Goal: Task Accomplishment & Management: Use online tool/utility

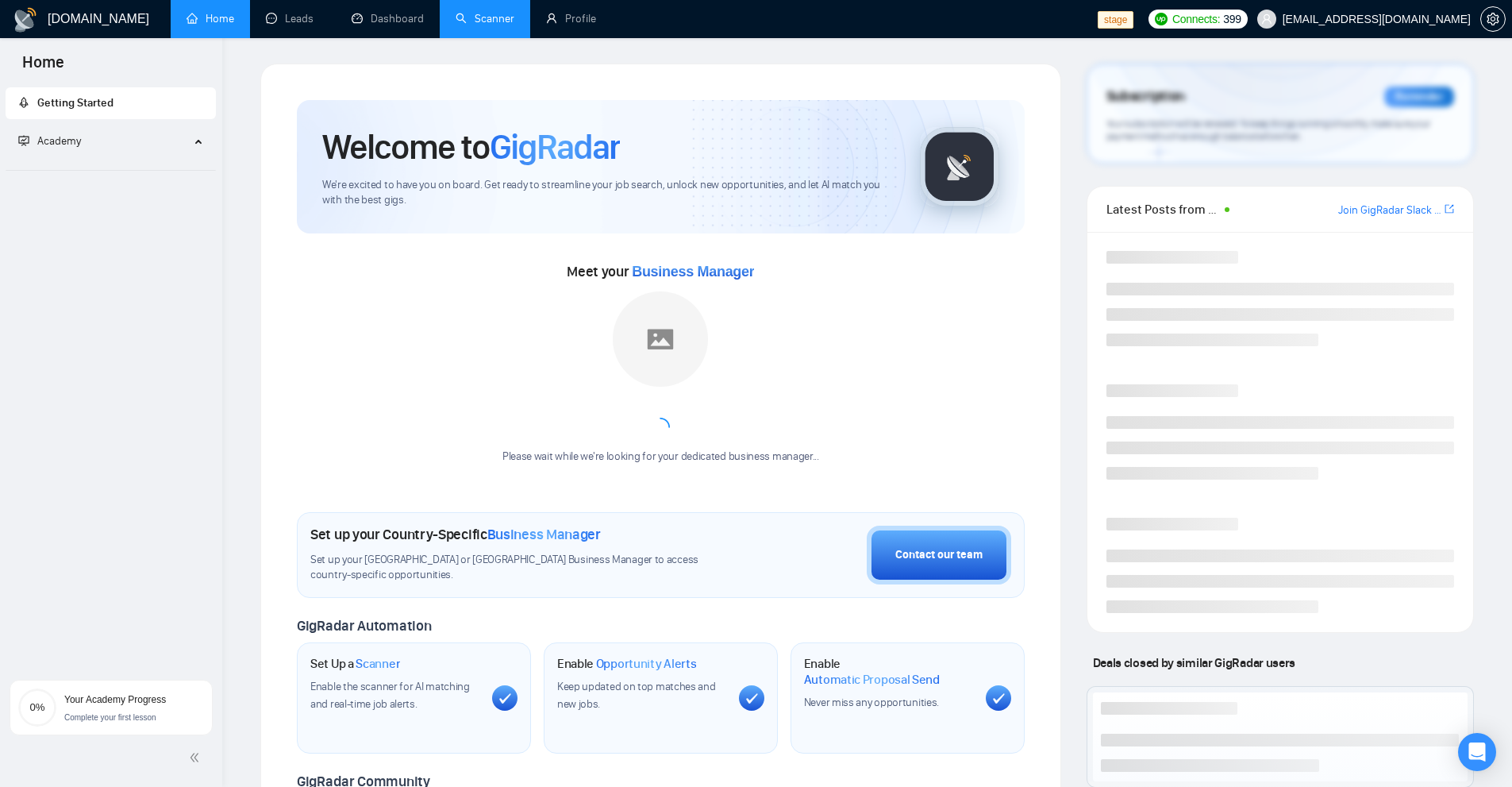
click at [459, 11] on link "Scanner" at bounding box center [485, 18] width 59 height 13
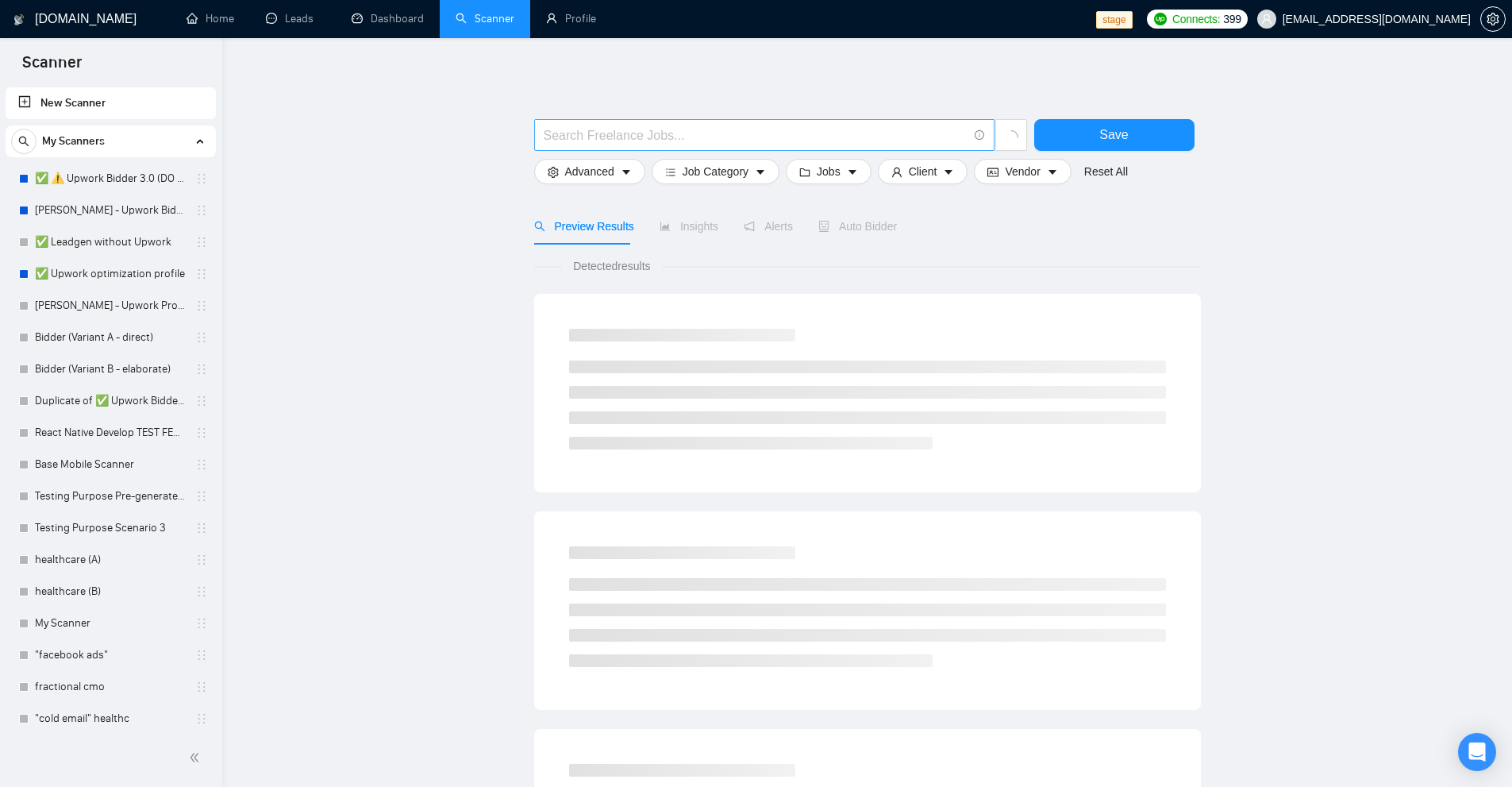
click at [587, 130] on input "text" at bounding box center [755, 135] width 424 height 20
paste input ""e \- mail""
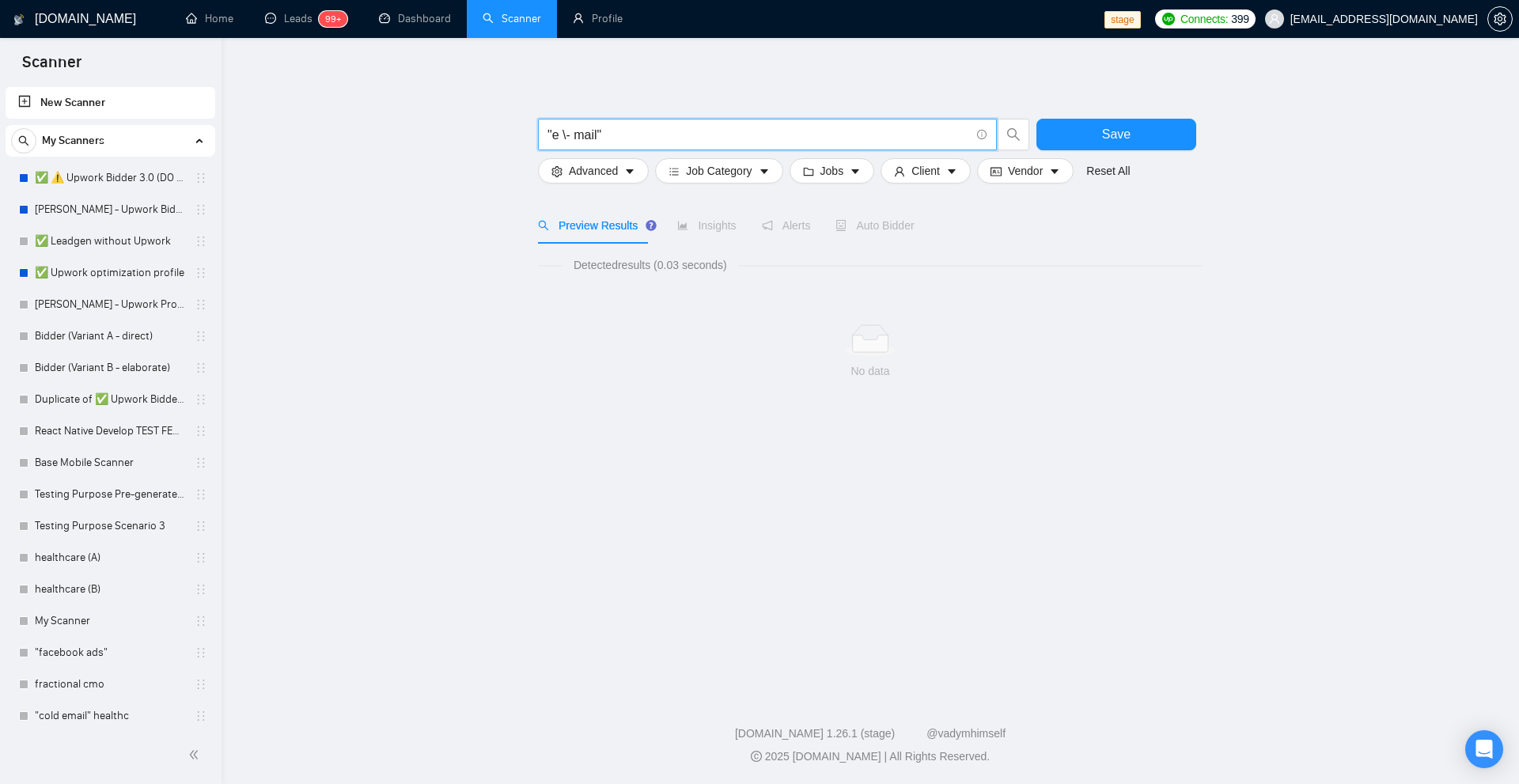
click at [569, 136] on input ""e \- mail"" at bounding box center [759, 134] width 423 height 20
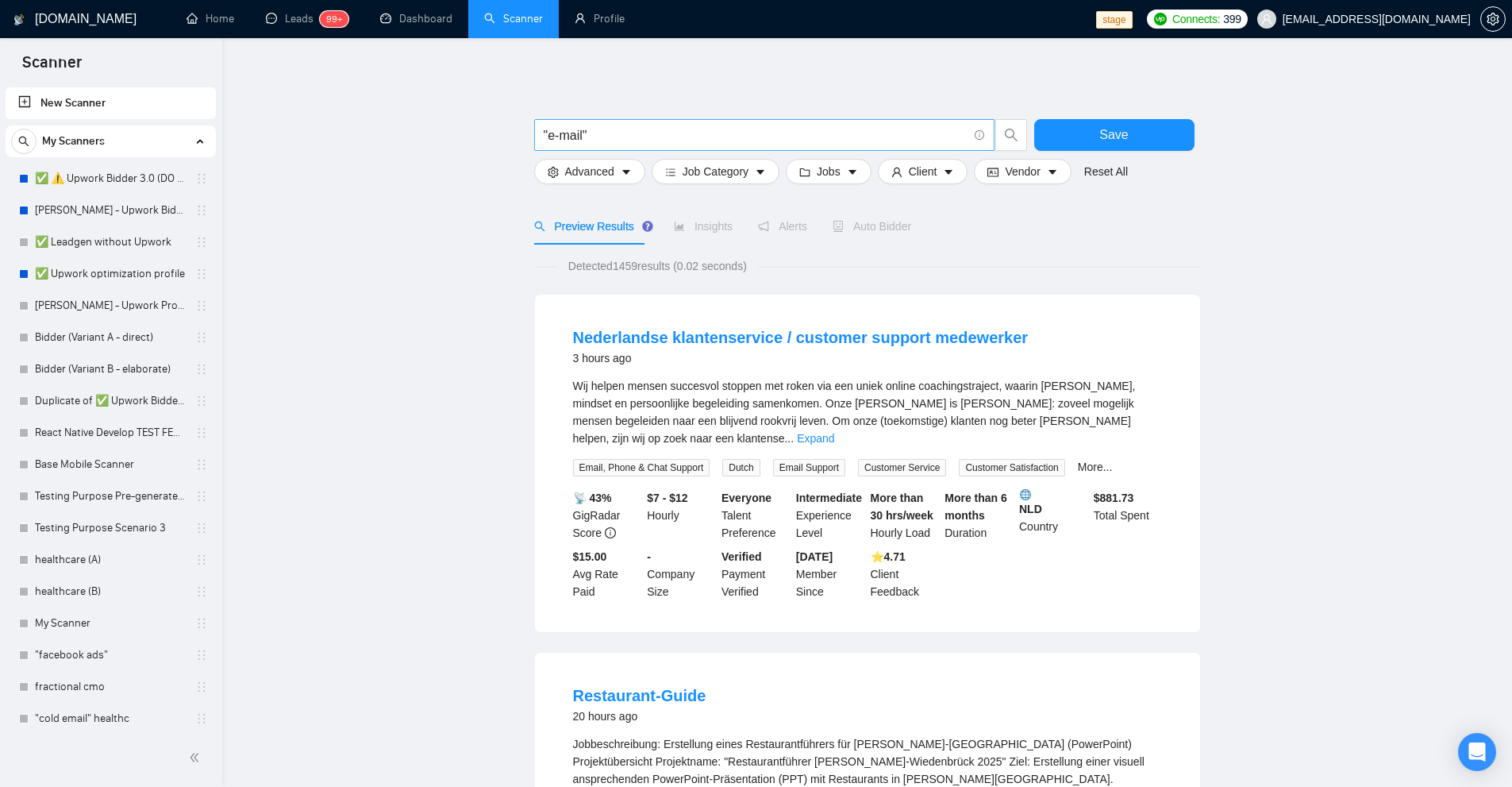
click at [555, 129] on input ""e-mail"" at bounding box center [755, 135] width 424 height 20
click at [545, 142] on input "e\-mail" at bounding box center [755, 135] width 424 height 20
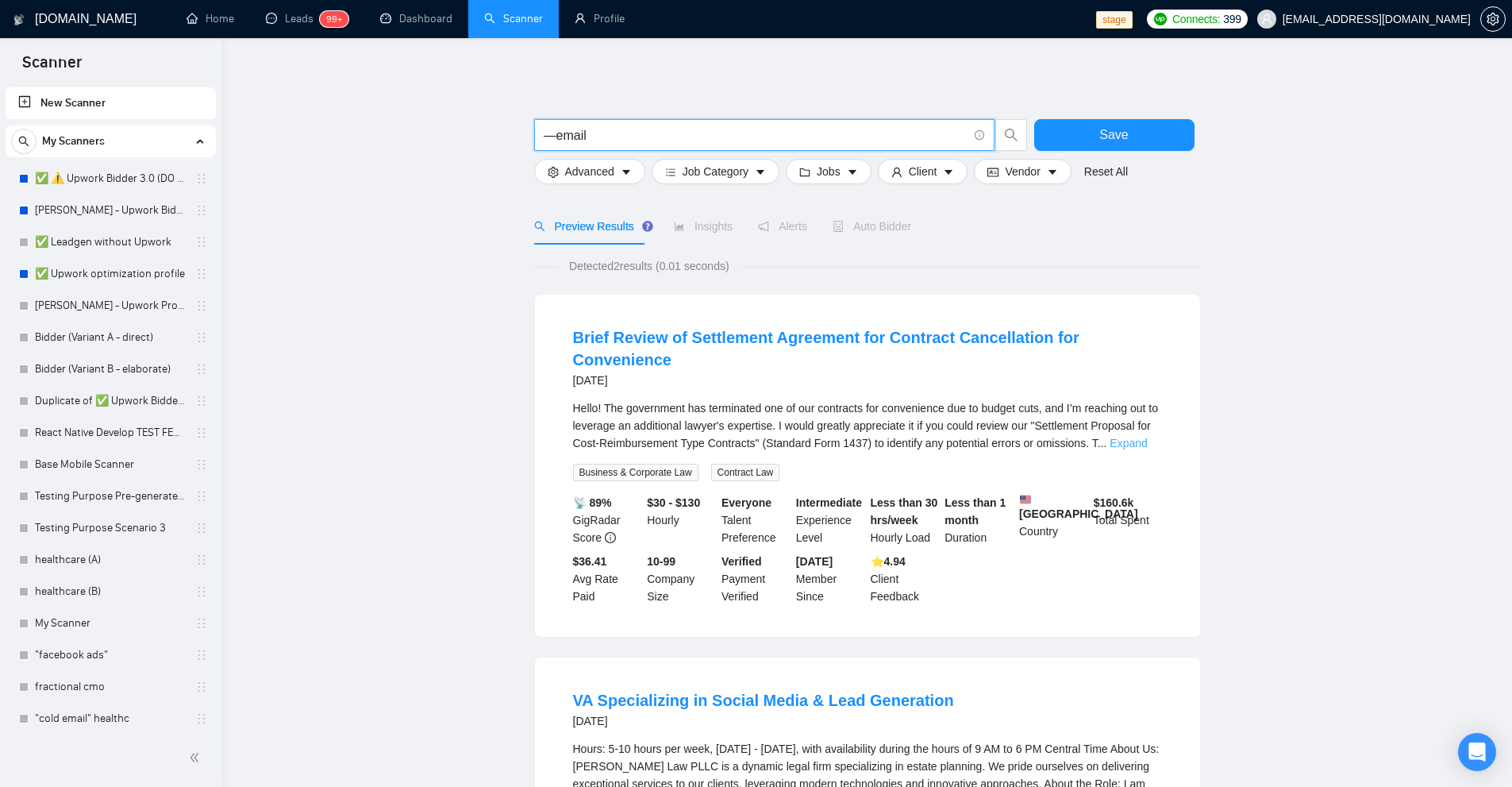
click at [1146, 436] on link "Expand" at bounding box center [1127, 442] width 37 height 12
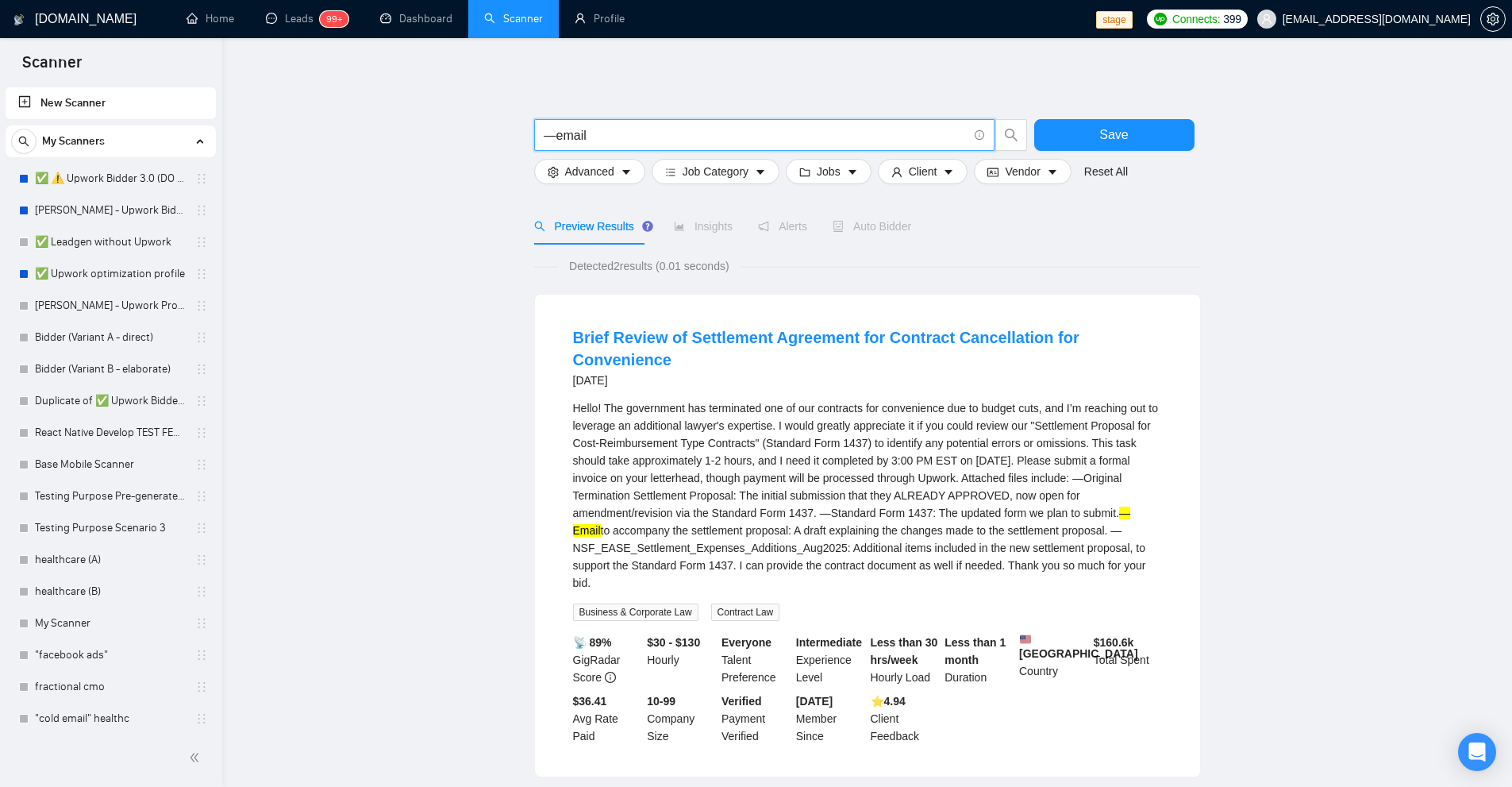
drag, startPoint x: 552, startPoint y: 138, endPoint x: 537, endPoint y: 136, distance: 15.1
click at [537, 136] on span "—email" at bounding box center [765, 135] width 460 height 32
paste input "text"
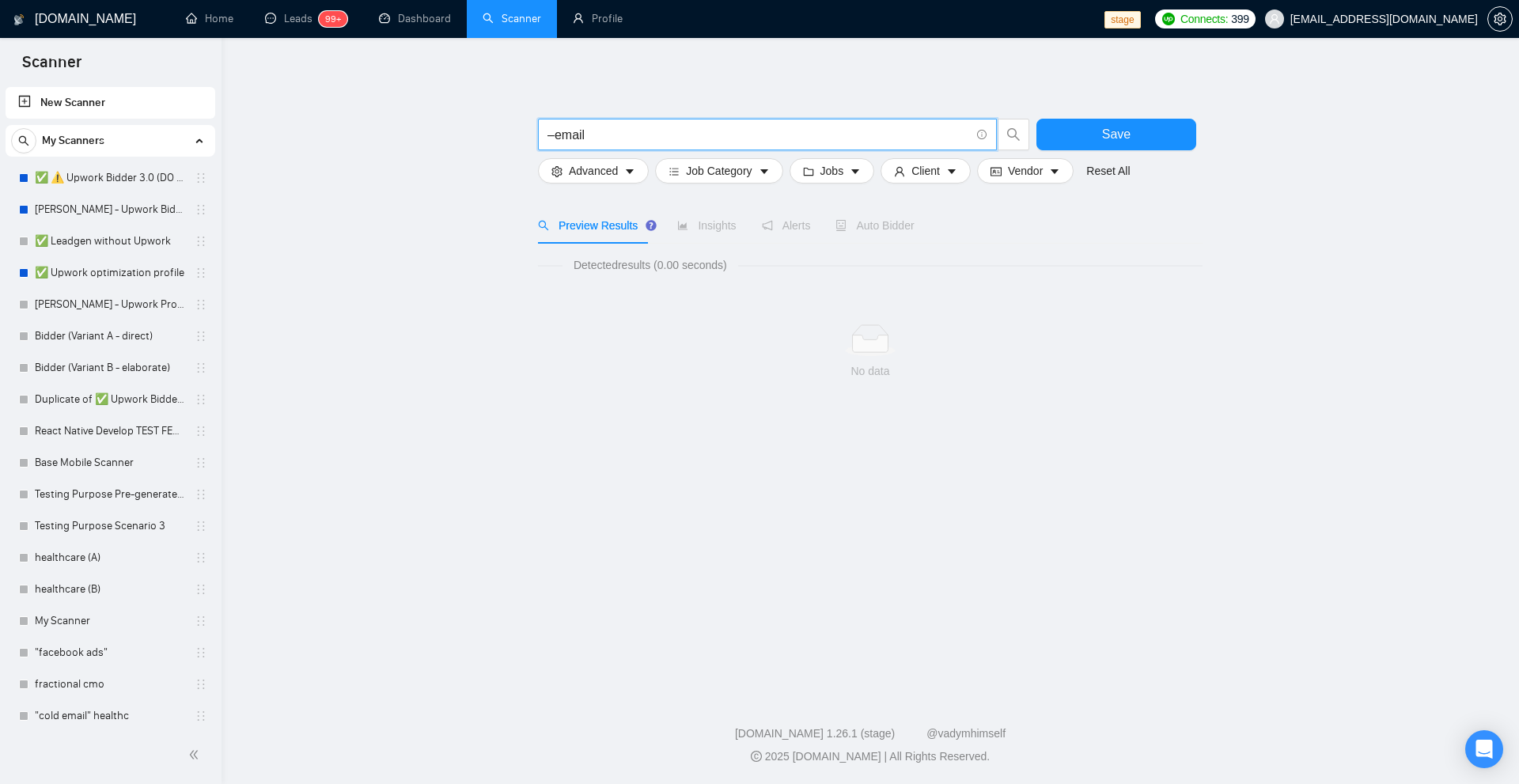
drag, startPoint x: 551, startPoint y: 138, endPoint x: 503, endPoint y: 129, distance: 48.8
click at [504, 130] on main "–email Save Advanced Job Category Jobs Client Vendor Reset All Preview Results …" at bounding box center [870, 363] width 1247 height 598
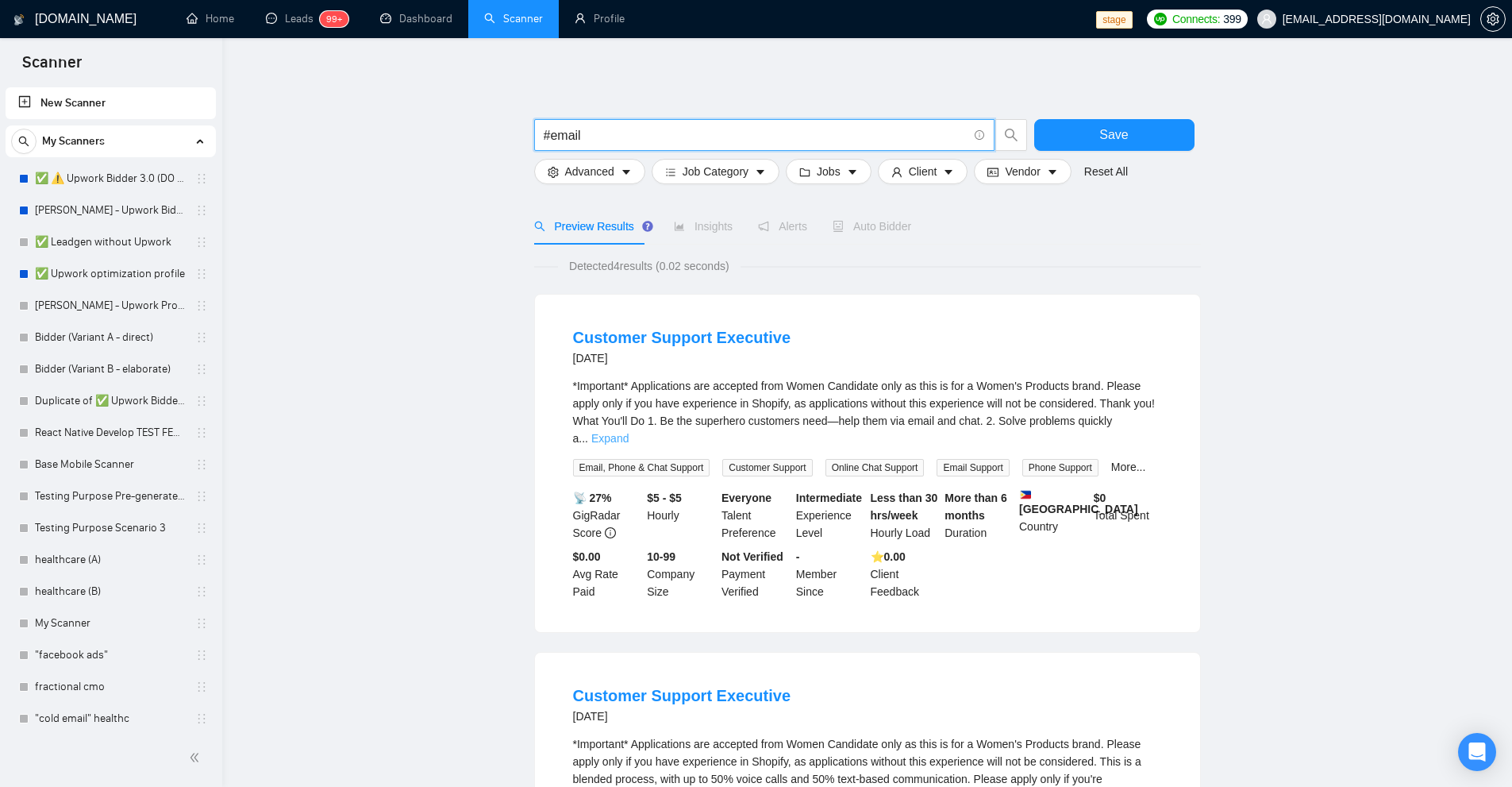
click at [628, 432] on link "Expand" at bounding box center [609, 437] width 37 height 12
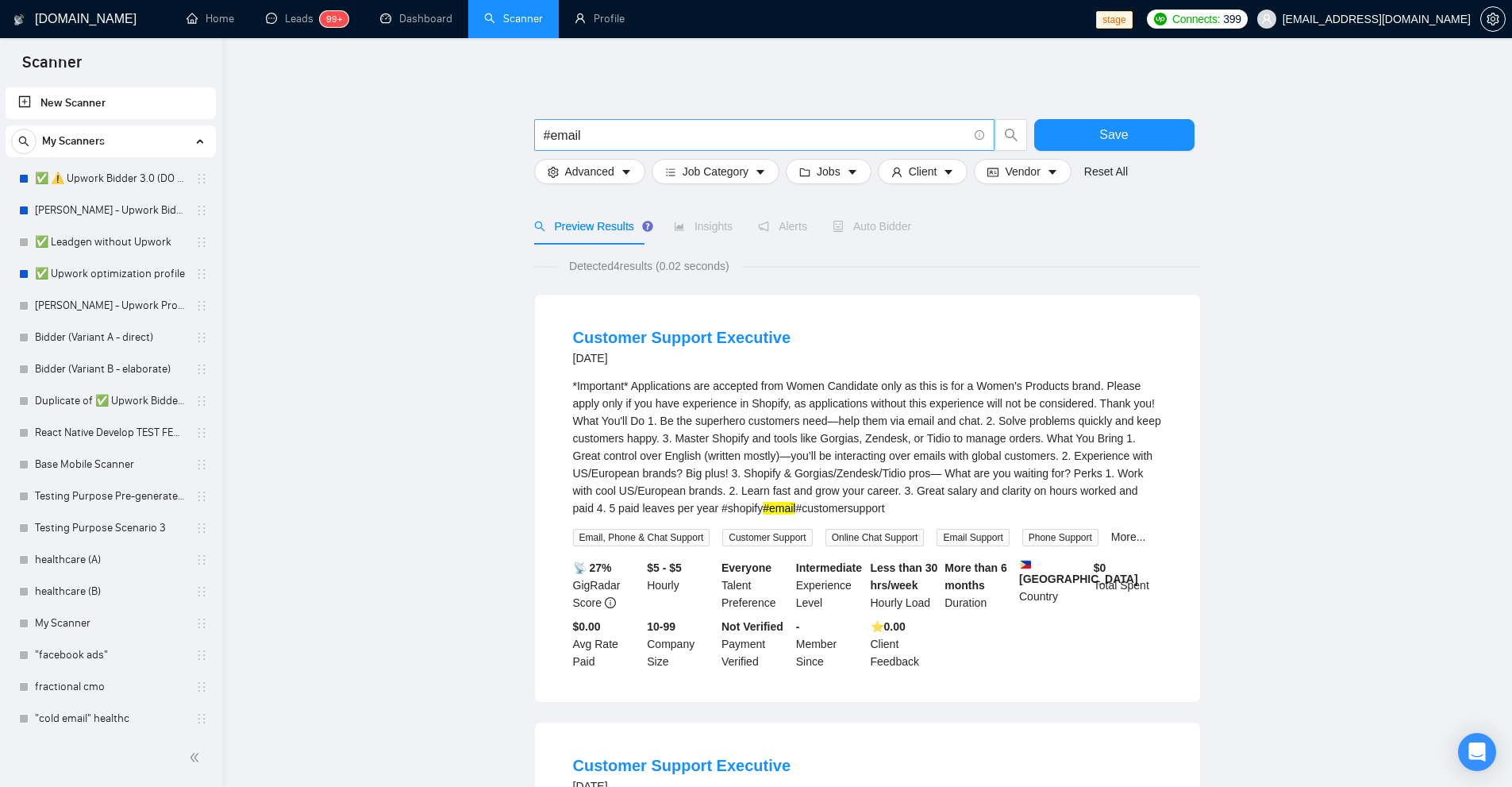
click at [547, 130] on input "#email" at bounding box center [755, 135] width 424 height 20
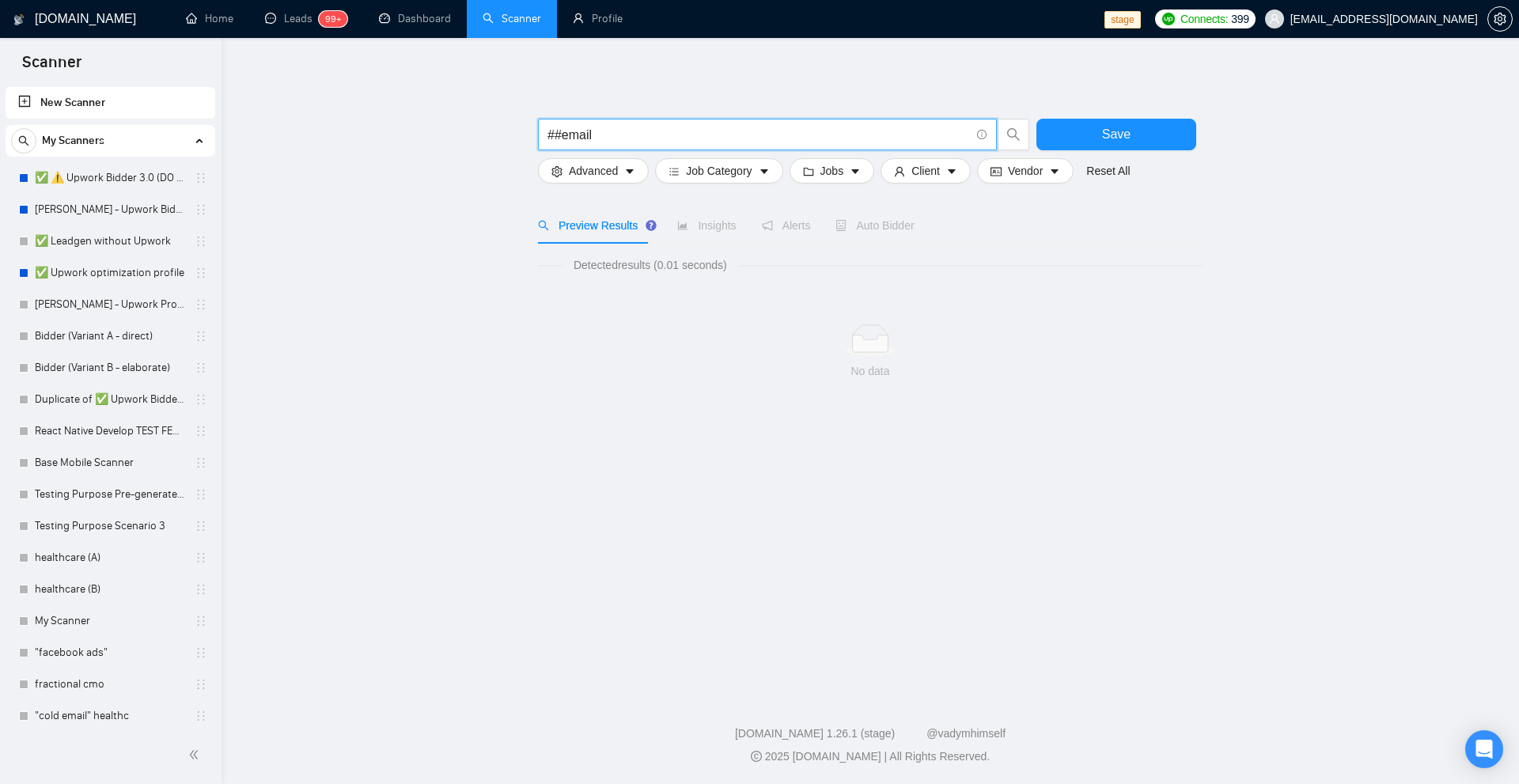
drag, startPoint x: 558, startPoint y: 135, endPoint x: 454, endPoint y: 136, distance: 104.0
click at [461, 137] on main "##email Save Advanced Job Category Jobs Client Vendor Reset All Preview Results…" at bounding box center [870, 363] width 1247 height 598
drag, startPoint x: 554, startPoint y: 134, endPoint x: 513, endPoint y: 136, distance: 41.0
click at [513, 136] on main "\|email Save Advanced Job Category Jobs Client Vendor Reset All Preview Results…" at bounding box center [870, 363] width 1247 height 598
paste input "([$1*)"
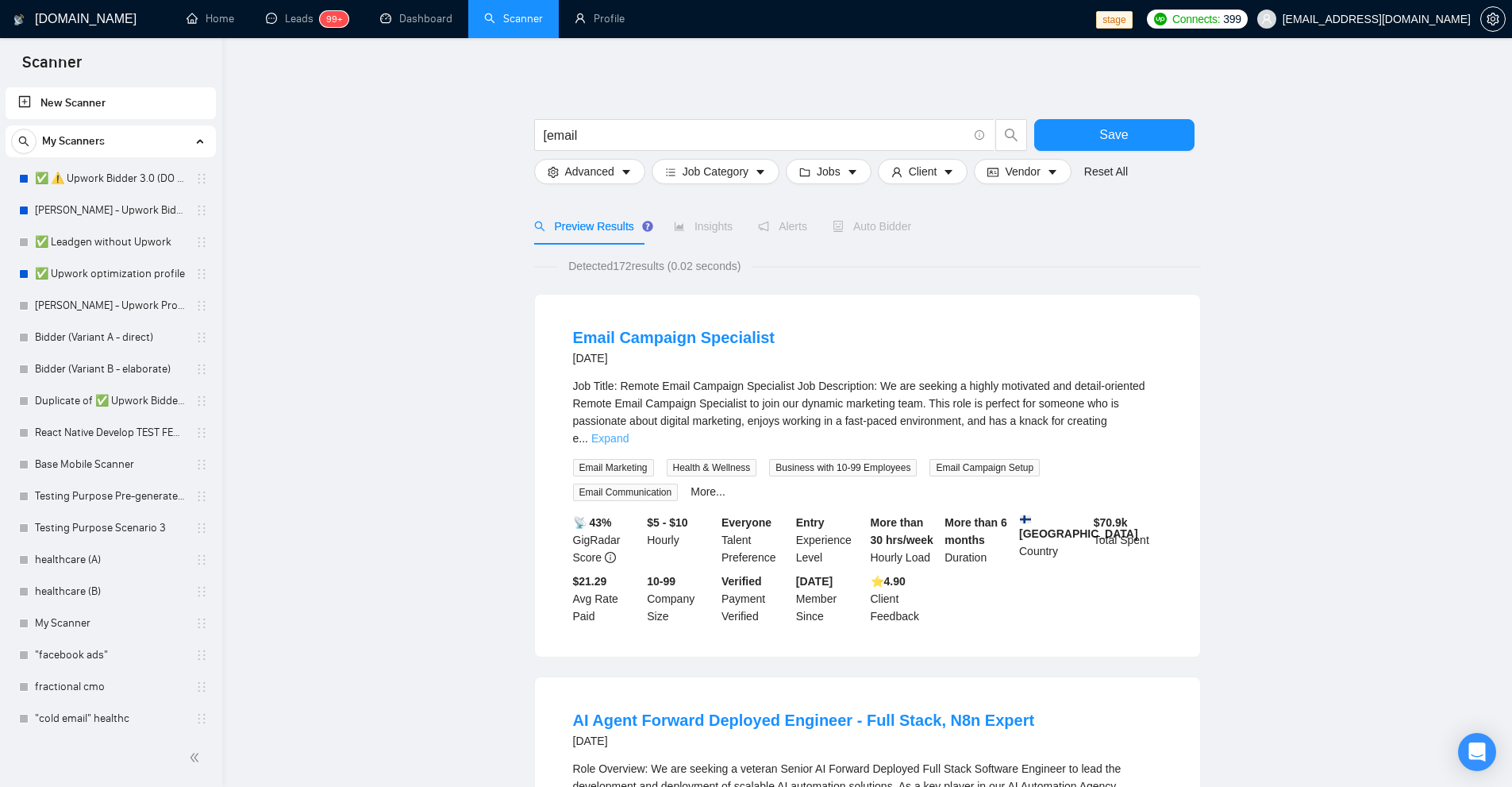
click at [628, 432] on link "Expand" at bounding box center [609, 437] width 37 height 12
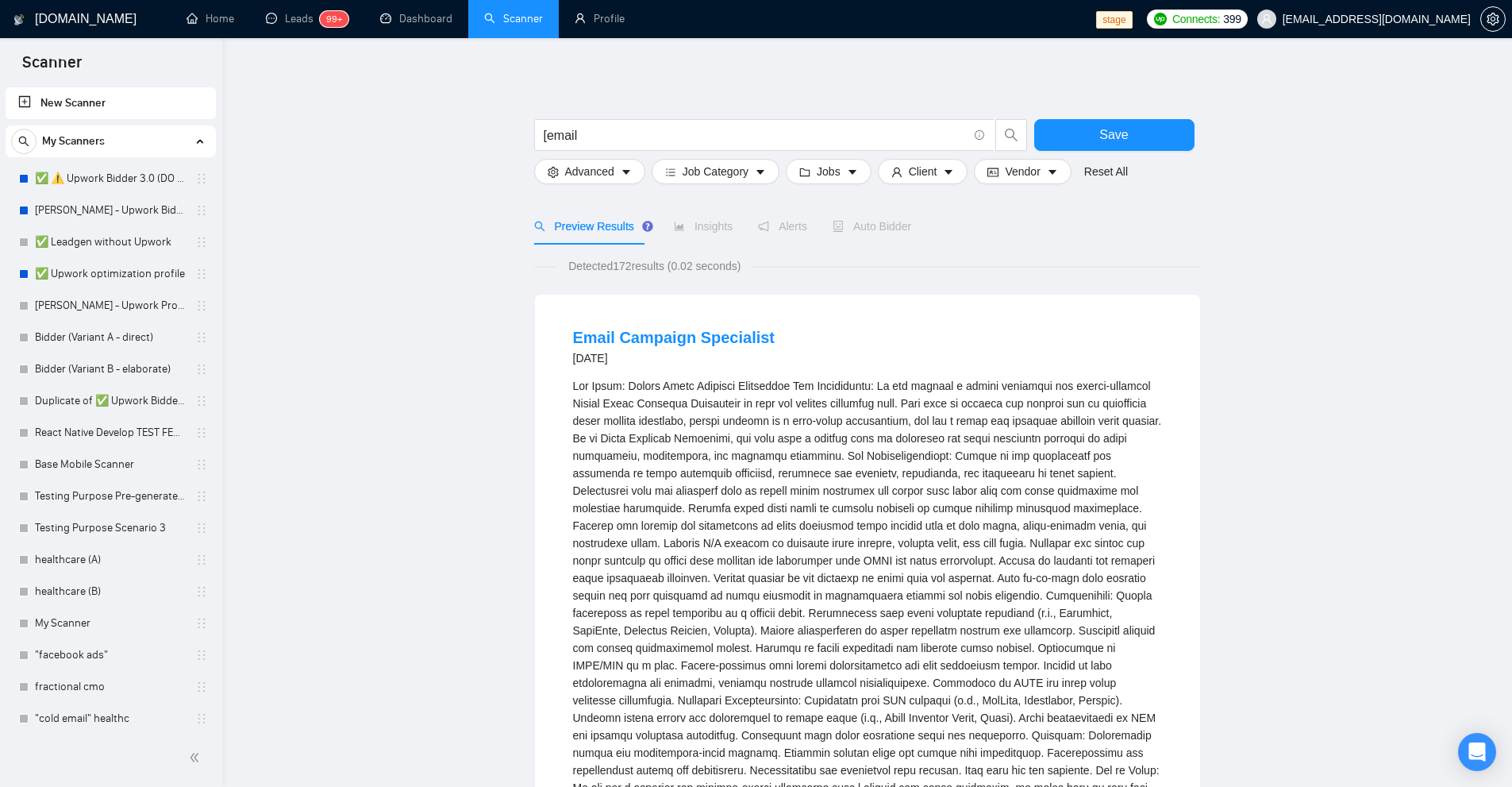
scroll to position [477, 0]
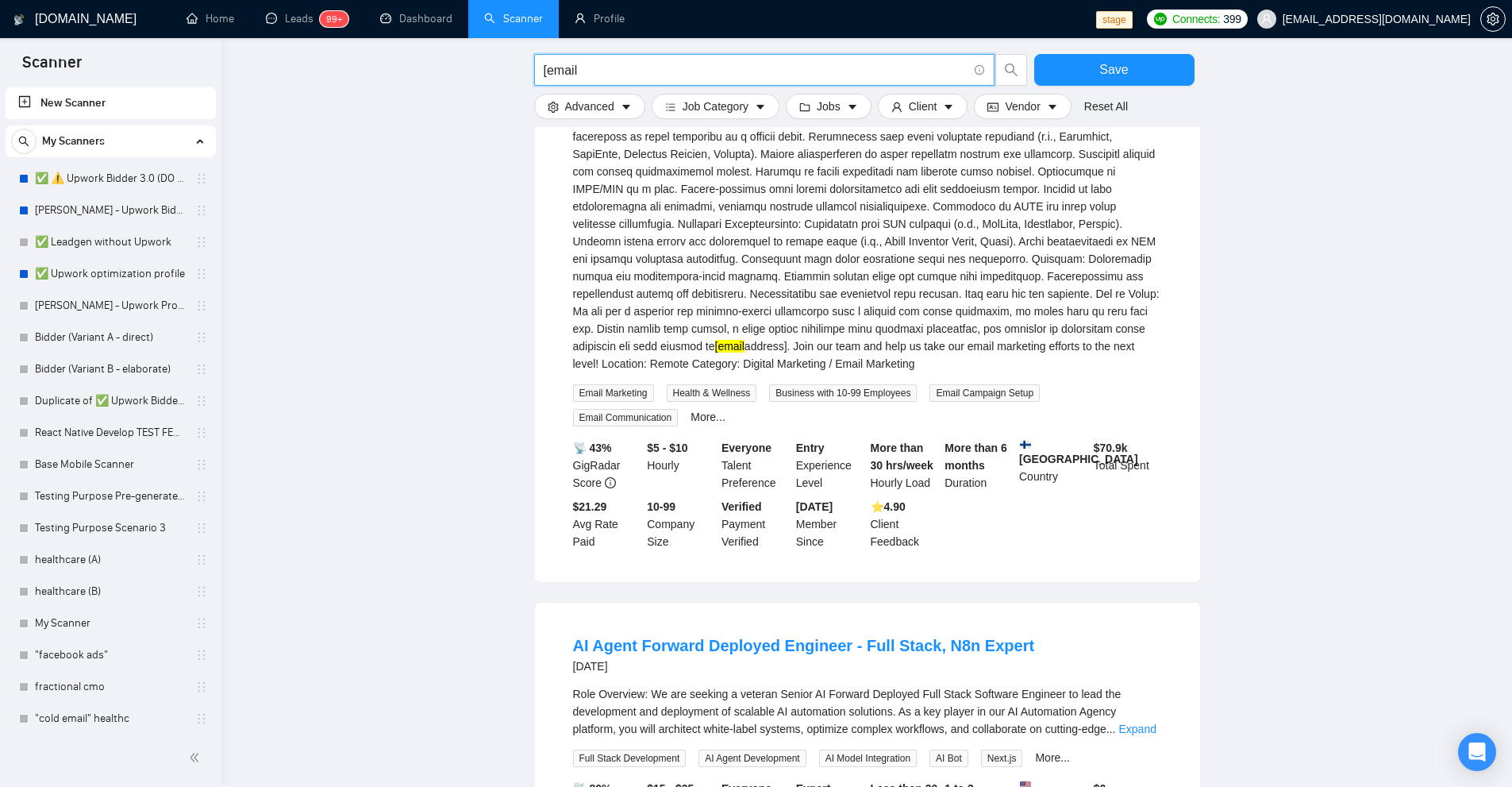
drag, startPoint x: 543, startPoint y: 63, endPoint x: 520, endPoint y: 68, distance: 23.5
click at [520, 67] on main "[email Save Advanced Job Category Jobs Client Vendor Reset All Preview Results …" at bounding box center [867, 794] width 1239 height 2414
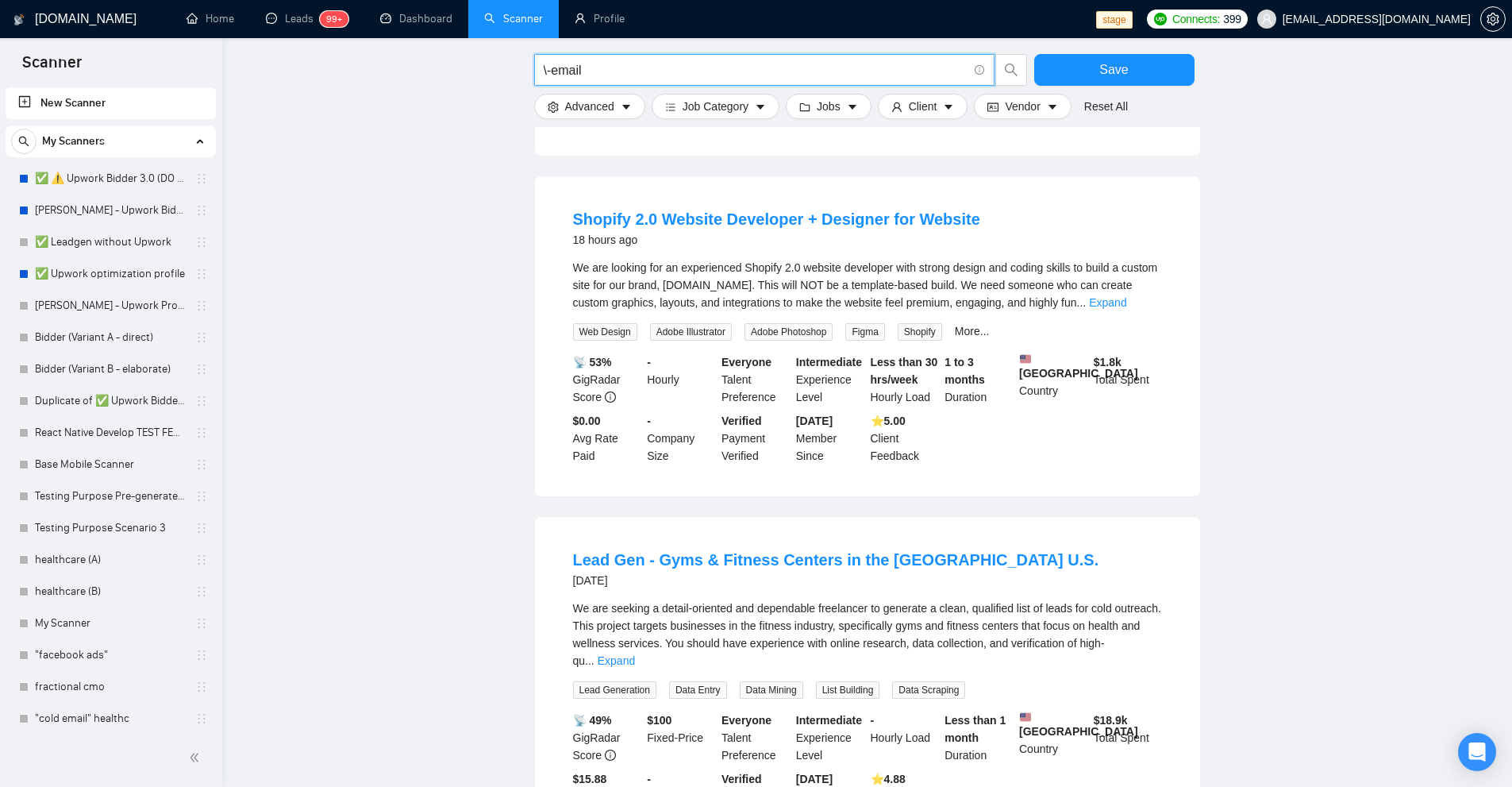
click at [1257, 411] on main "\-email Save Advanced Job Category Jobs Client Vendor Reset All Preview Results…" at bounding box center [867, 625] width 1239 height 2074
click at [1126, 296] on link "Expand" at bounding box center [1107, 302] width 37 height 12
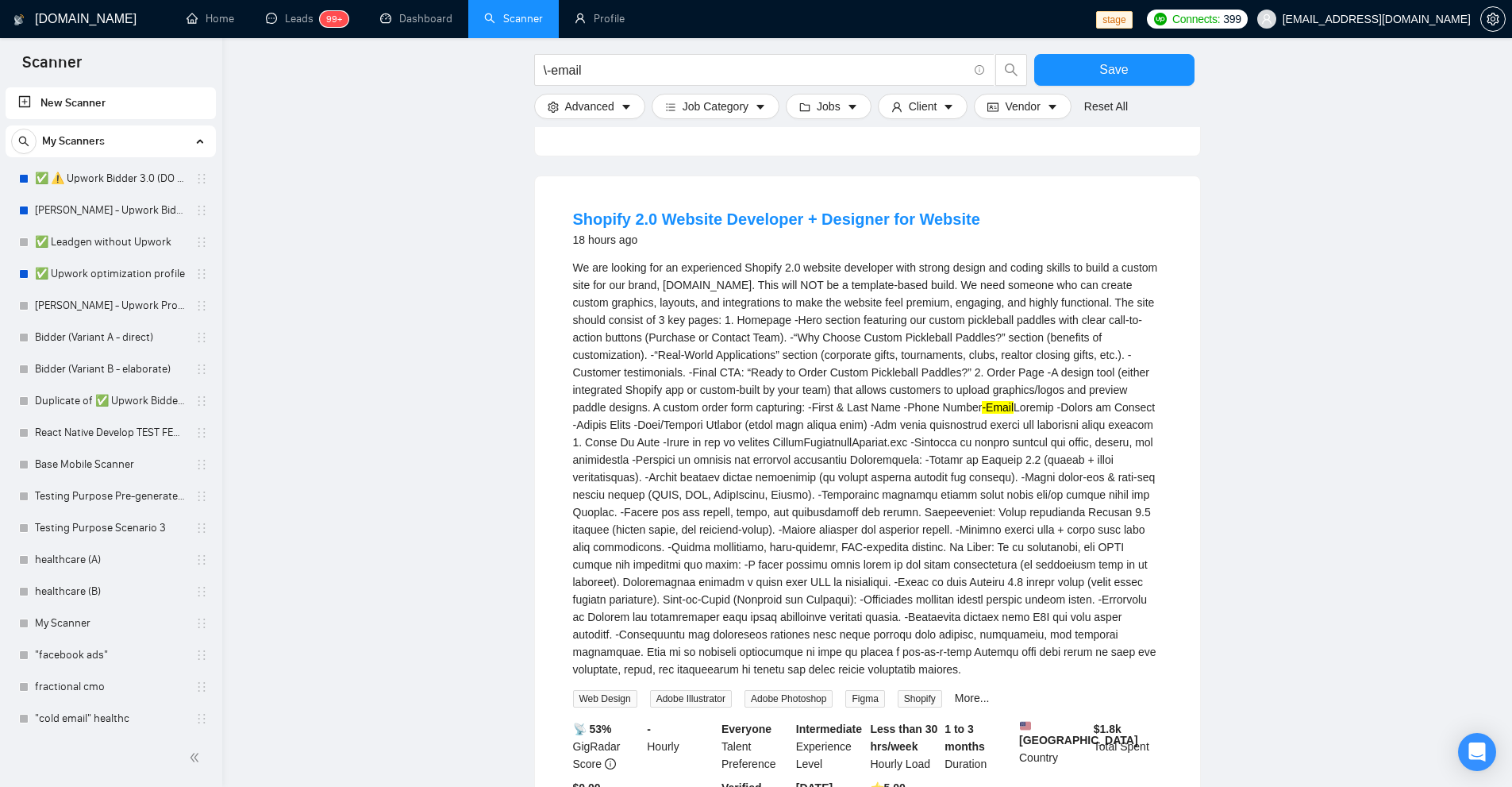
click at [1127, 296] on div "-Email" at bounding box center [867, 468] width 589 height 419
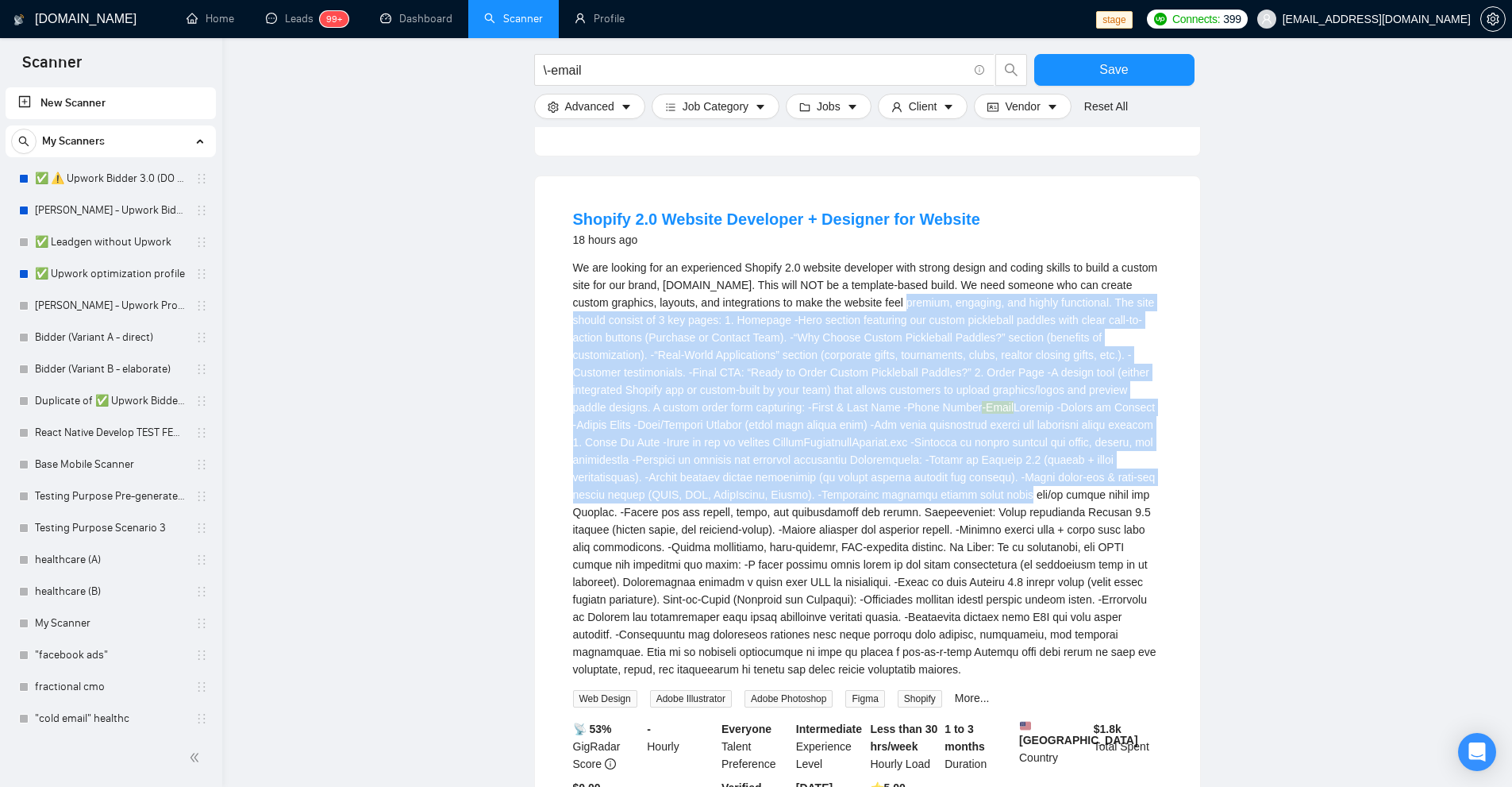
drag, startPoint x: 982, startPoint y: 468, endPoint x: 1018, endPoint y: 497, distance: 46.2
click at [1013, 491] on div "-Email" at bounding box center [867, 468] width 589 height 419
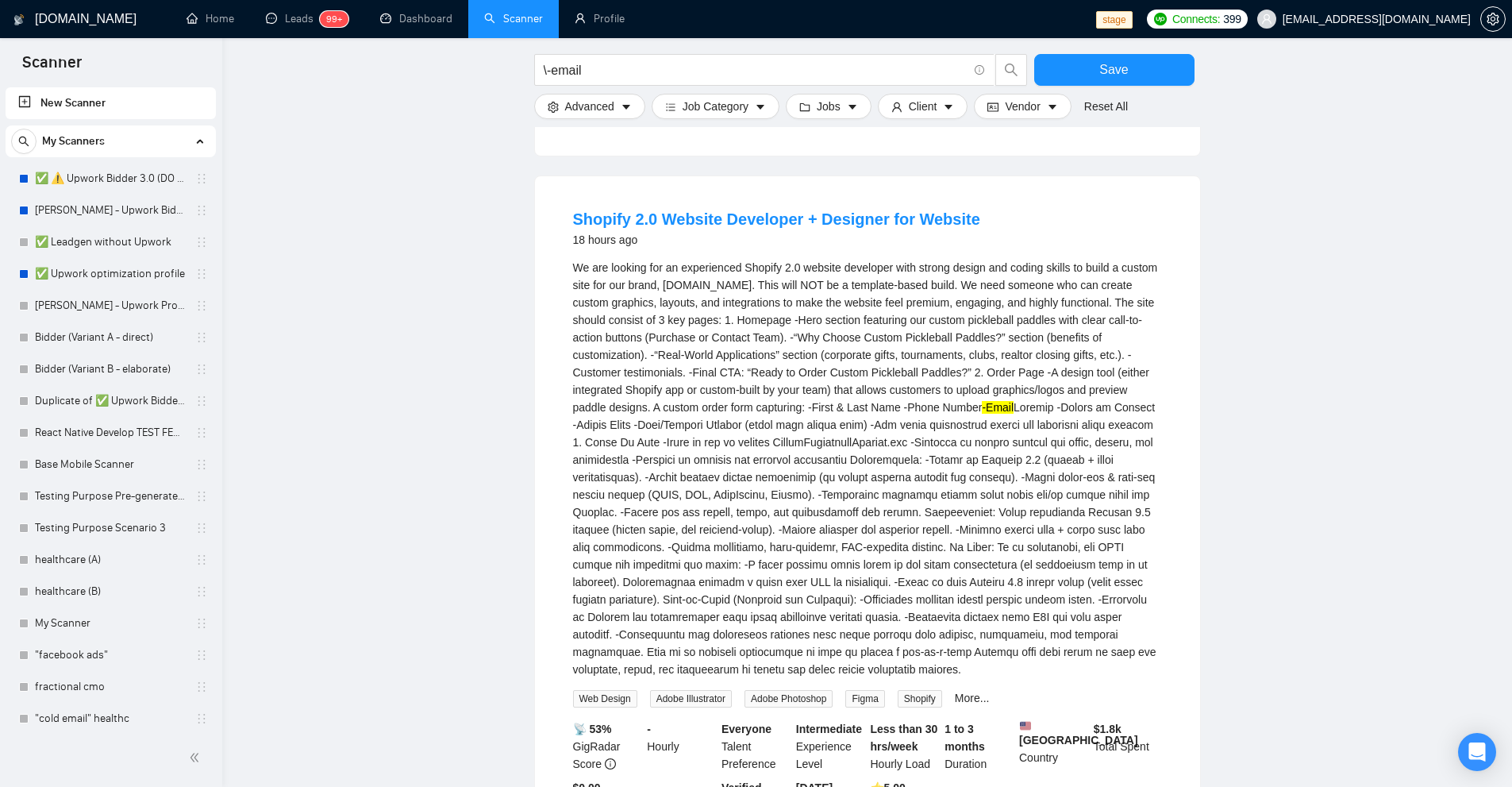
click at [1019, 501] on div "-Email" at bounding box center [867, 468] width 589 height 419
drag, startPoint x: 544, startPoint y: 70, endPoint x: 522, endPoint y: 68, distance: 22.1
paste input "“"
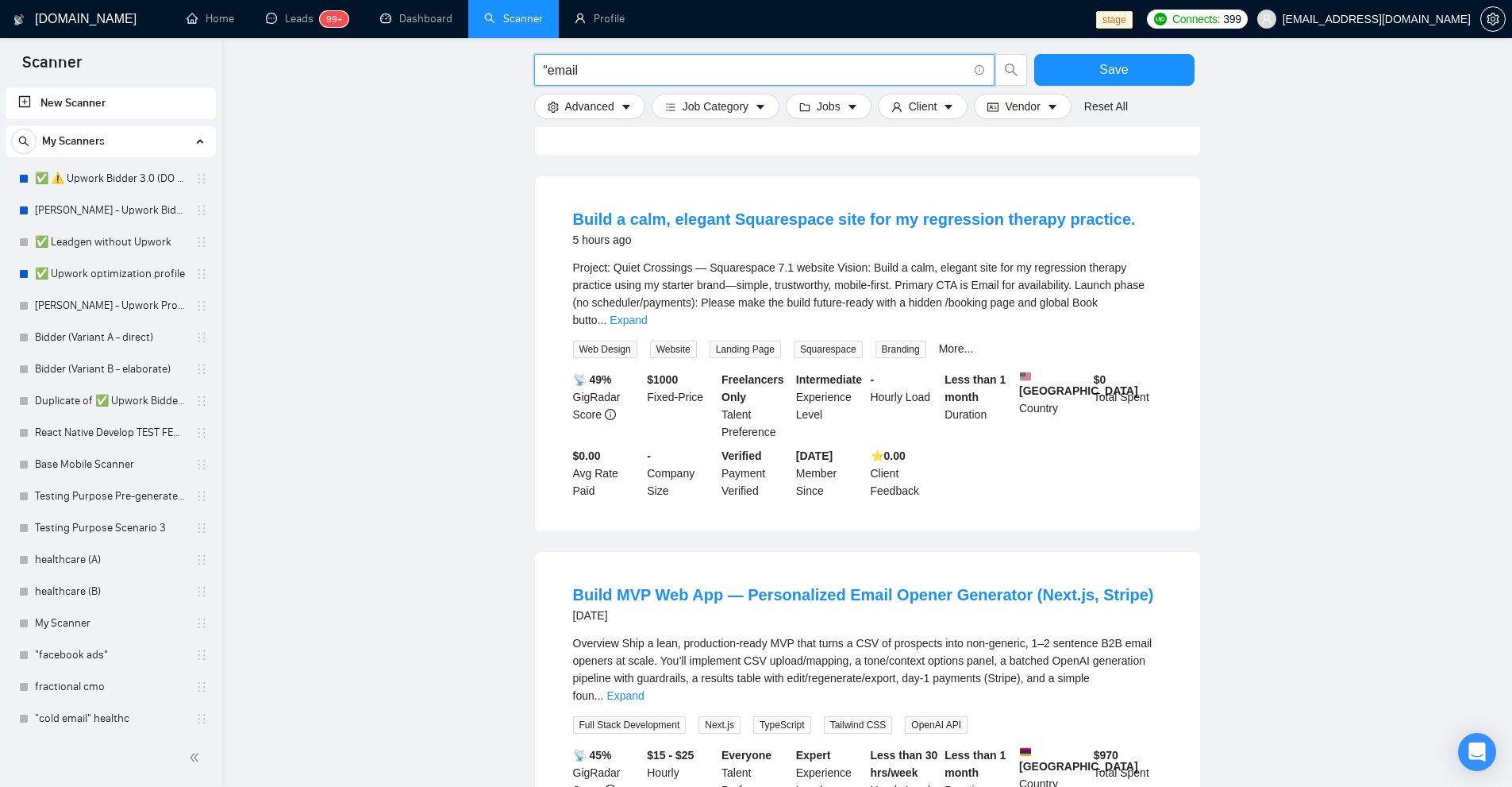
click at [1133, 292] on div "Project: Quiet Crossings — Squarespace 7.1 website Vision: Build a calm, elegan…" at bounding box center [867, 293] width 589 height 70
click at [647, 313] on link "Expand" at bounding box center [627, 319] width 37 height 12
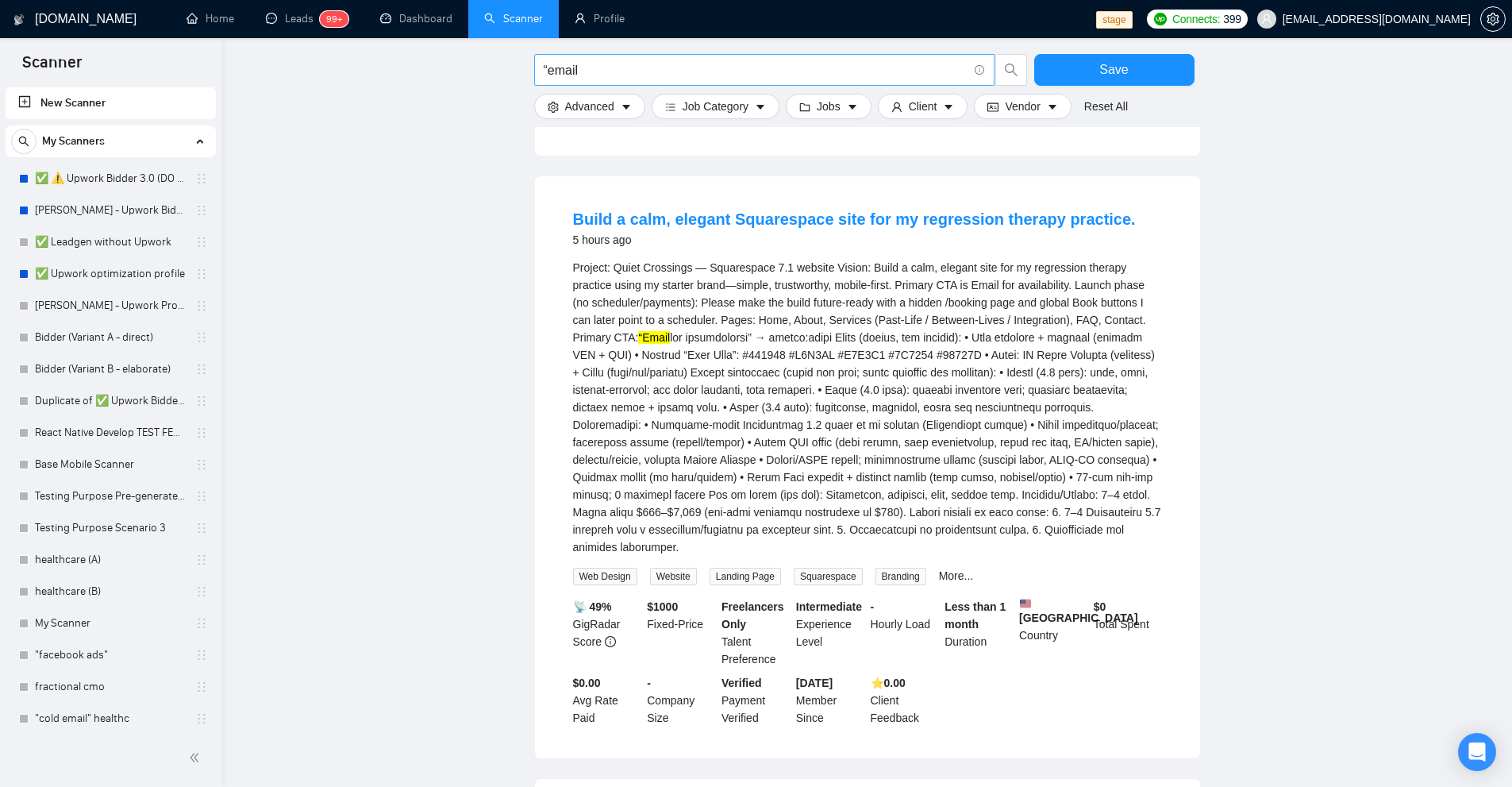
click at [674, 75] on input "“email" at bounding box center [755, 70] width 424 height 20
paste input "(Klaviyo*), (\"Klaviyo*), (\(Klaviyo*), (/Klaviyo*), (#Klaviyo*), (.Klaviyo*), …"
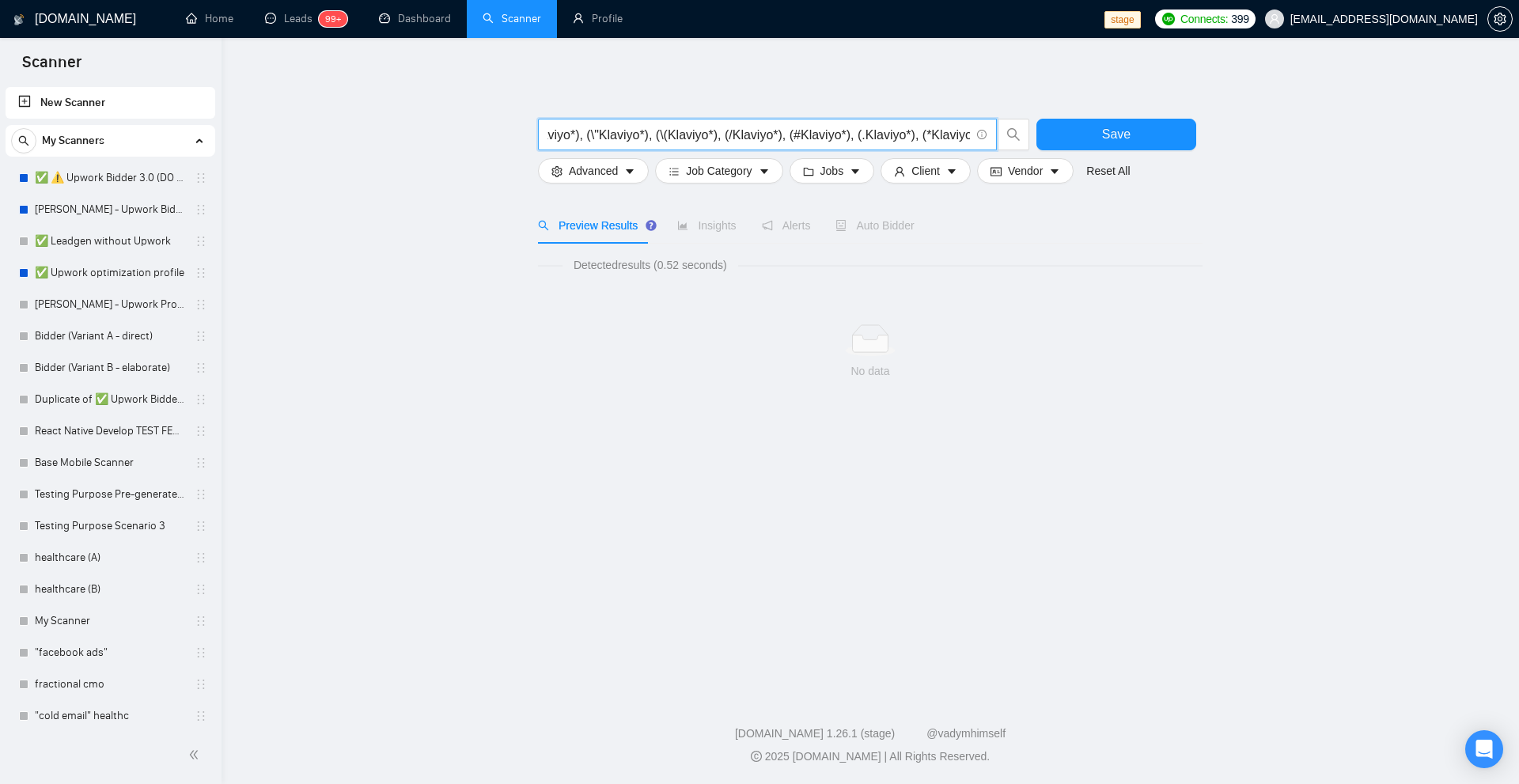
scroll to position [0, 0]
type input "“email"
click at [585, 167] on span "Advanced" at bounding box center [594, 170] width 49 height 17
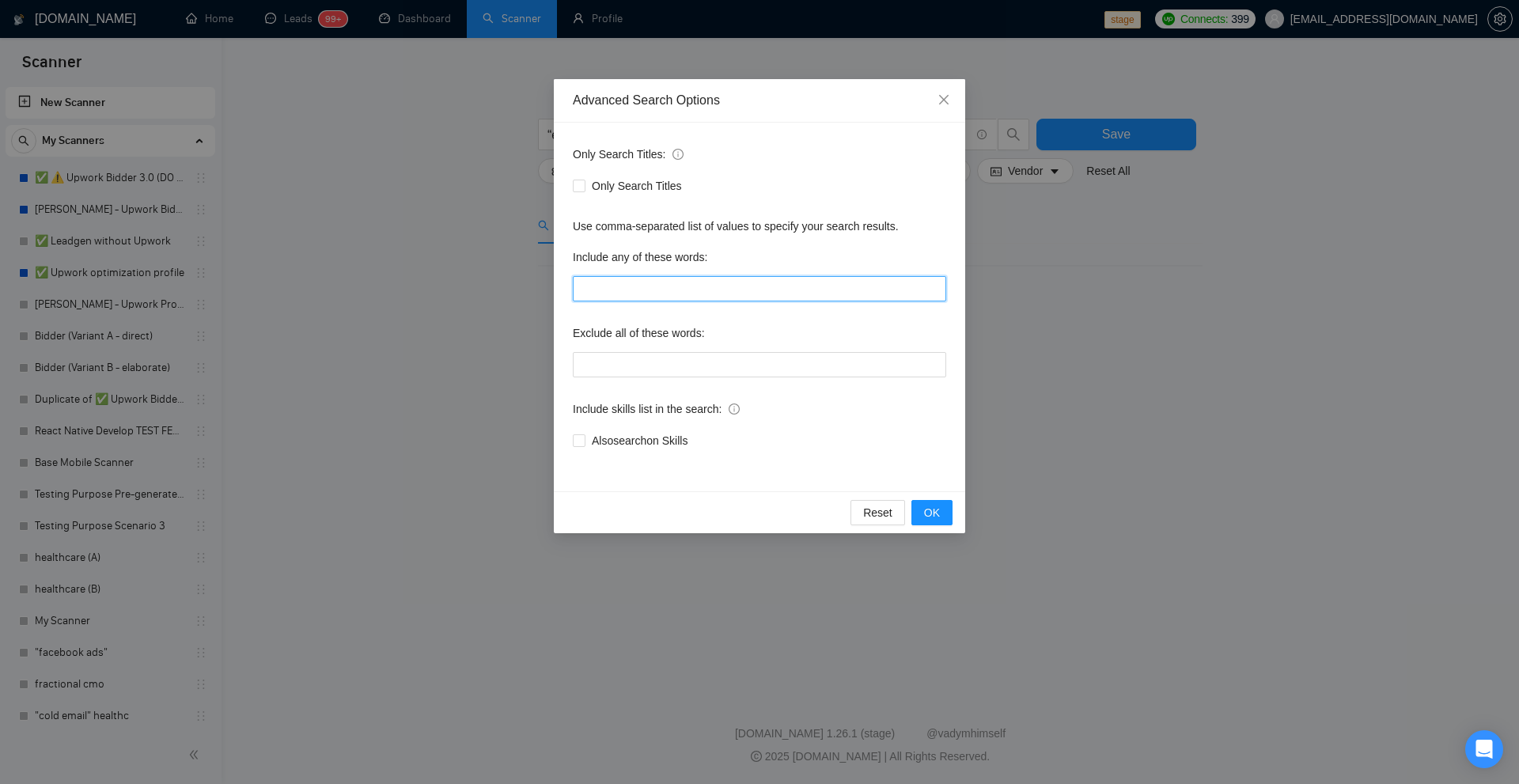
click at [599, 293] on input "text" at bounding box center [760, 288] width 373 height 26
paste input "(Klaviyo*), (\"Klaviyo*), (\(Klaviyo*), (/Klaviyo*), (#Klaviyo*), (.Klaviyo*), …"
type input "(Klaviyo*), (\"Klaviyo*), (\(Klaviyo*), (/Klaviyo*), (#Klaviyo*), (.Klaviyo*), …"
click at [352, 261] on div "Advanced Search Options Only Search Titles: Only Search Titles Use comma-separa…" at bounding box center [760, 392] width 1519 height 784
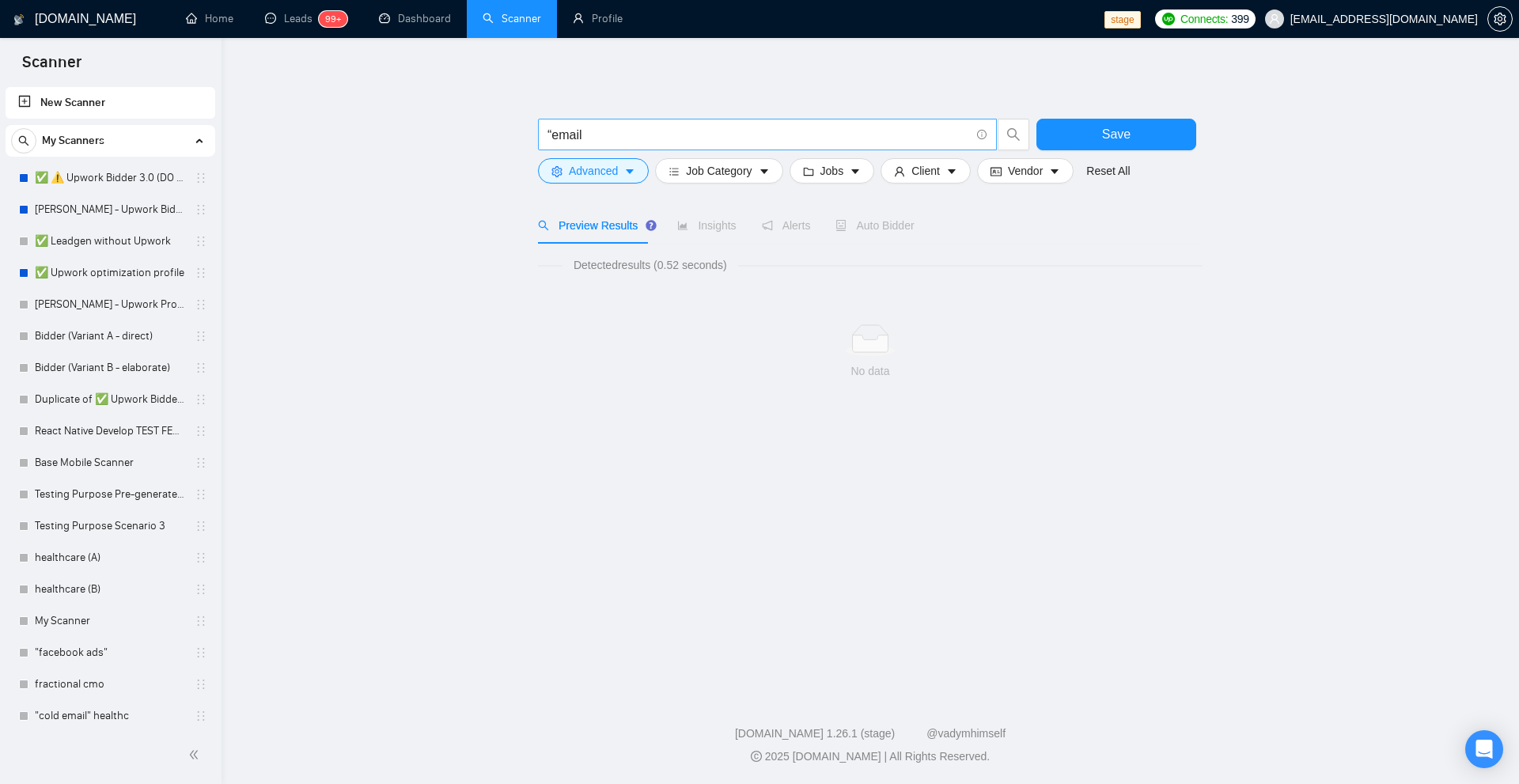
click at [681, 141] on input "“email" at bounding box center [759, 134] width 423 height 20
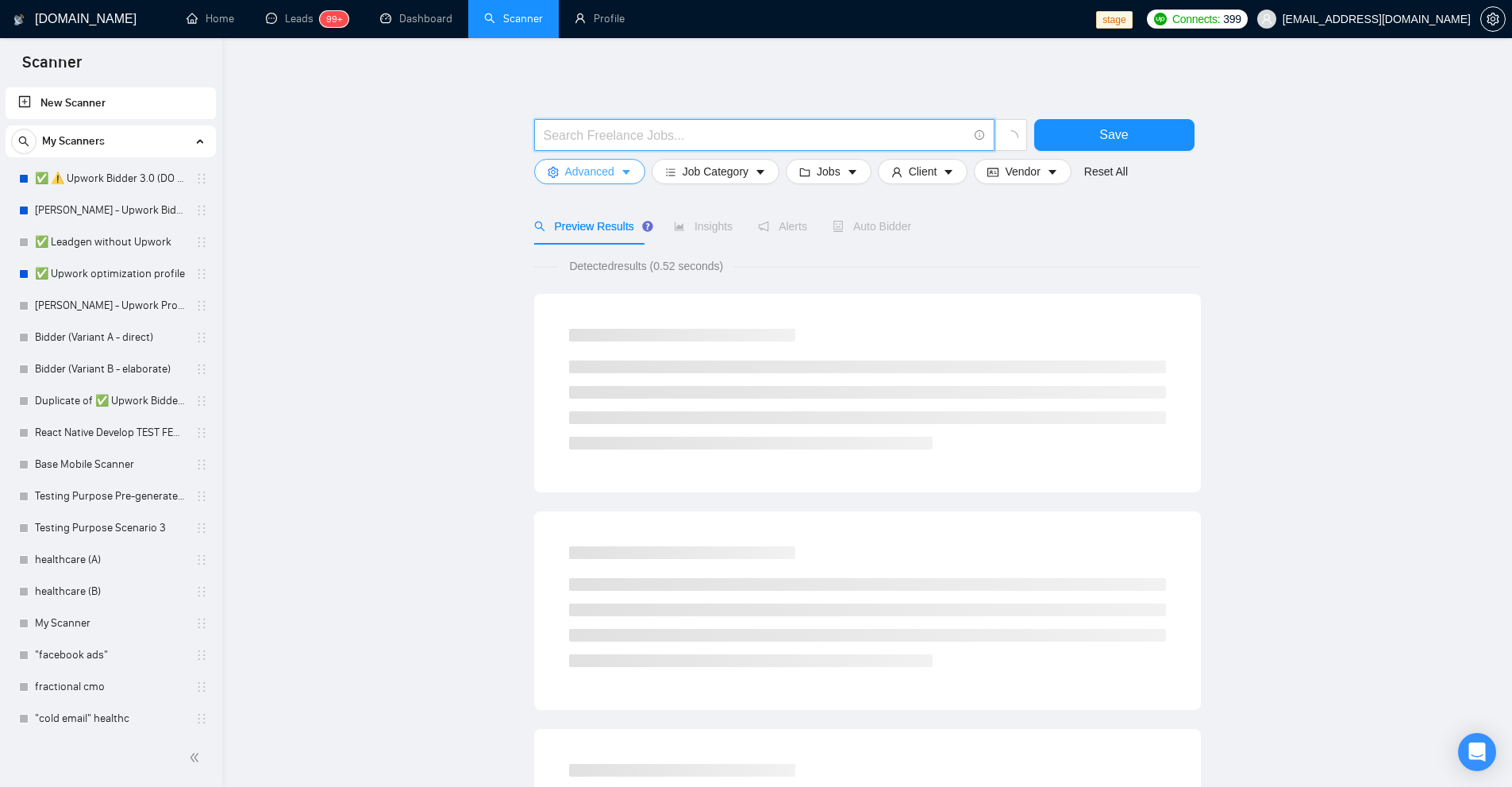
click at [582, 175] on span "Advanced" at bounding box center [590, 171] width 50 height 17
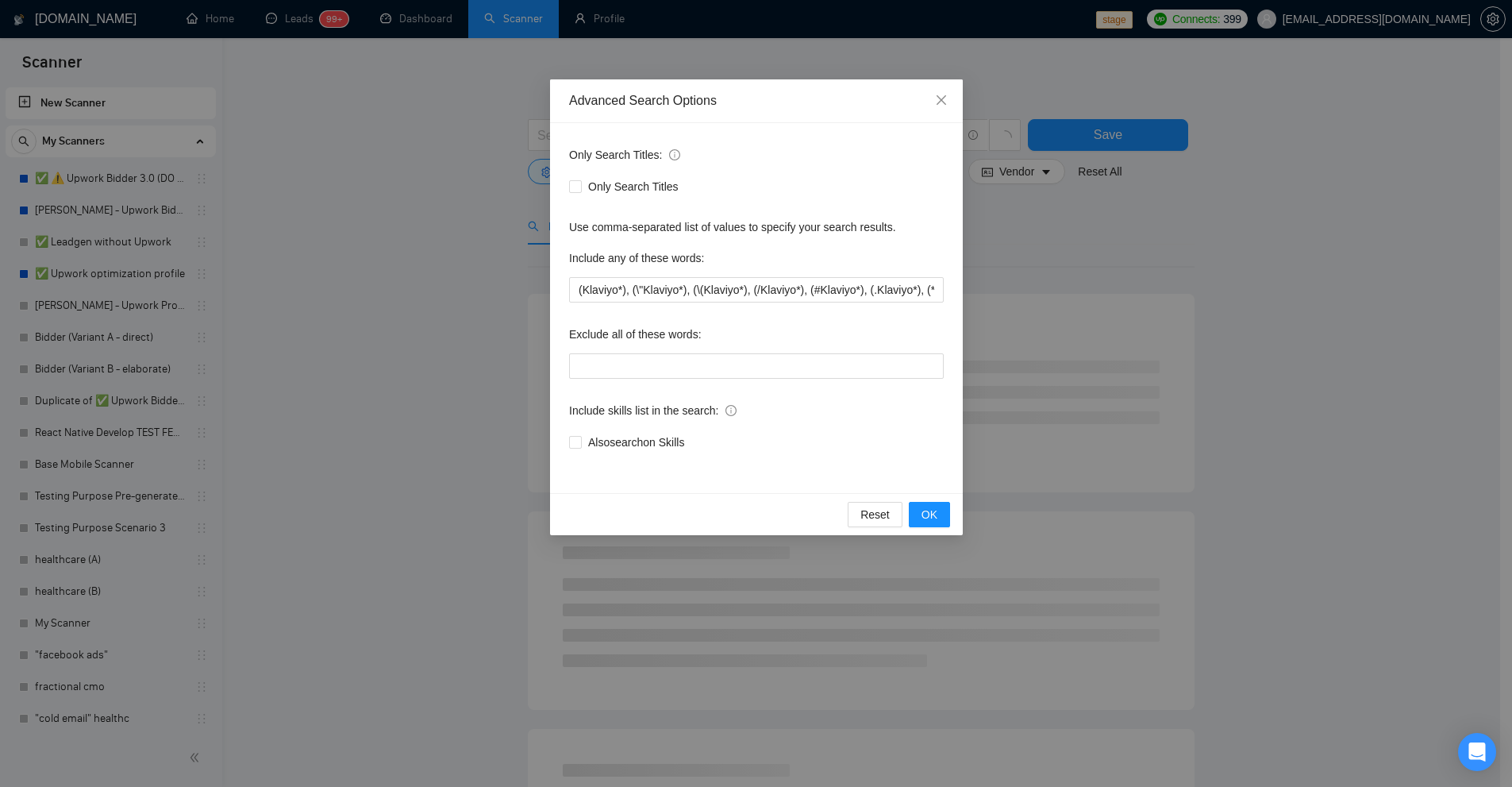
click at [454, 195] on div "Advanced Search Options Only Search Titles: Only Search Titles Use comma-separa…" at bounding box center [756, 394] width 1512 height 787
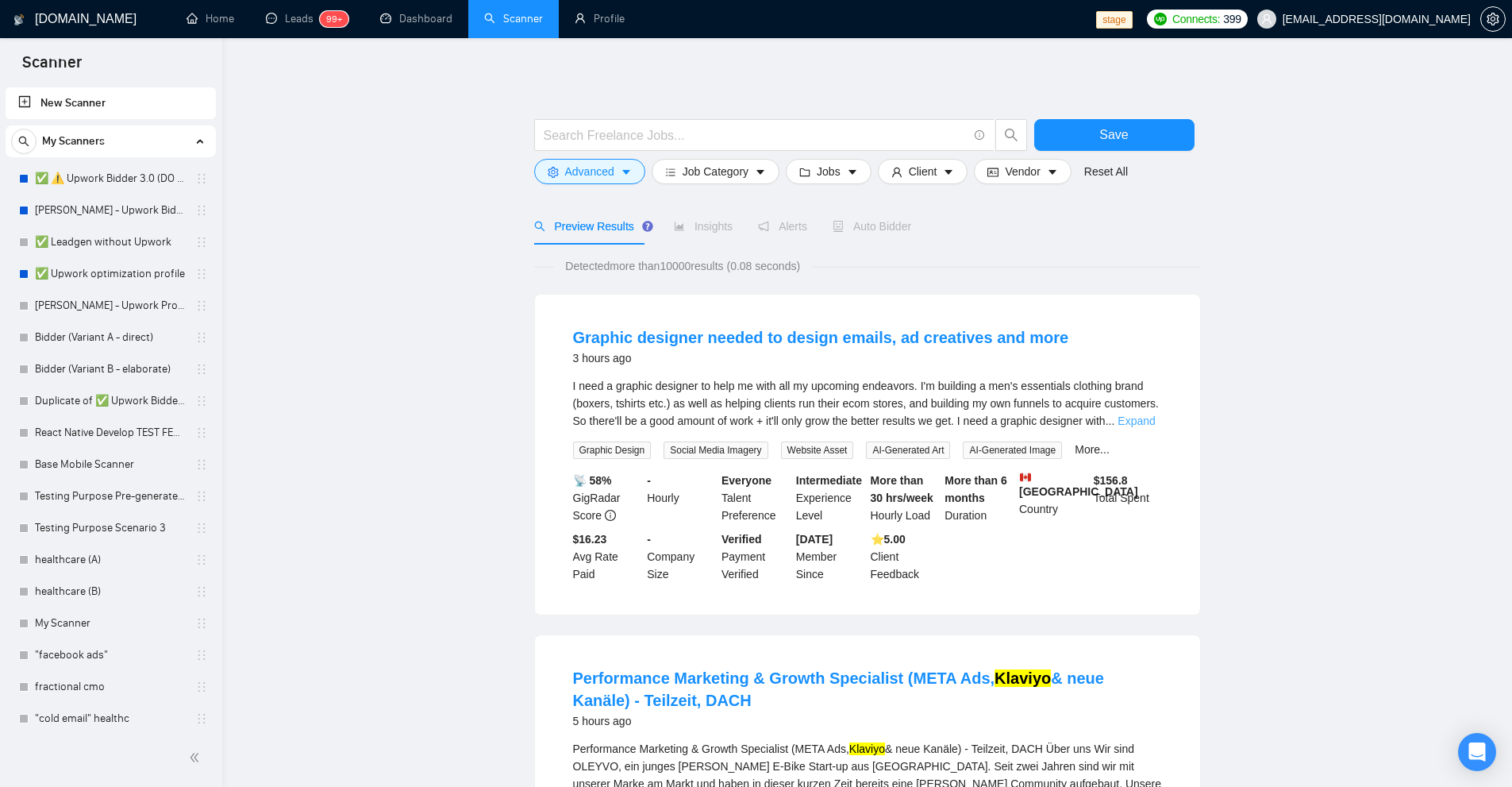
click at [1130, 417] on link "Expand" at bounding box center [1136, 420] width 37 height 12
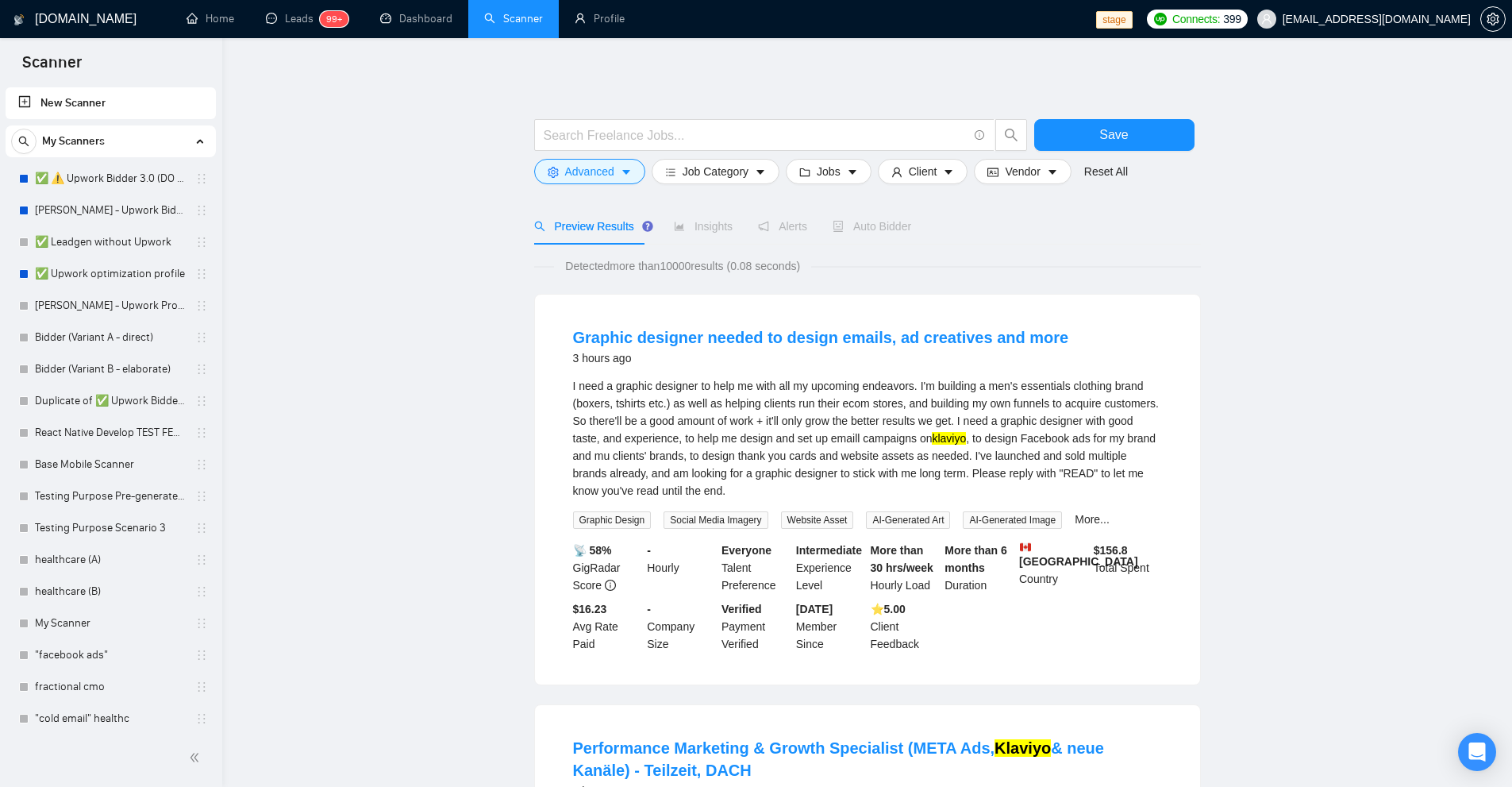
click at [943, 436] on mark "klaviyo" at bounding box center [949, 437] width 34 height 12
click at [550, 165] on span "setting" at bounding box center [554, 171] width 11 height 11
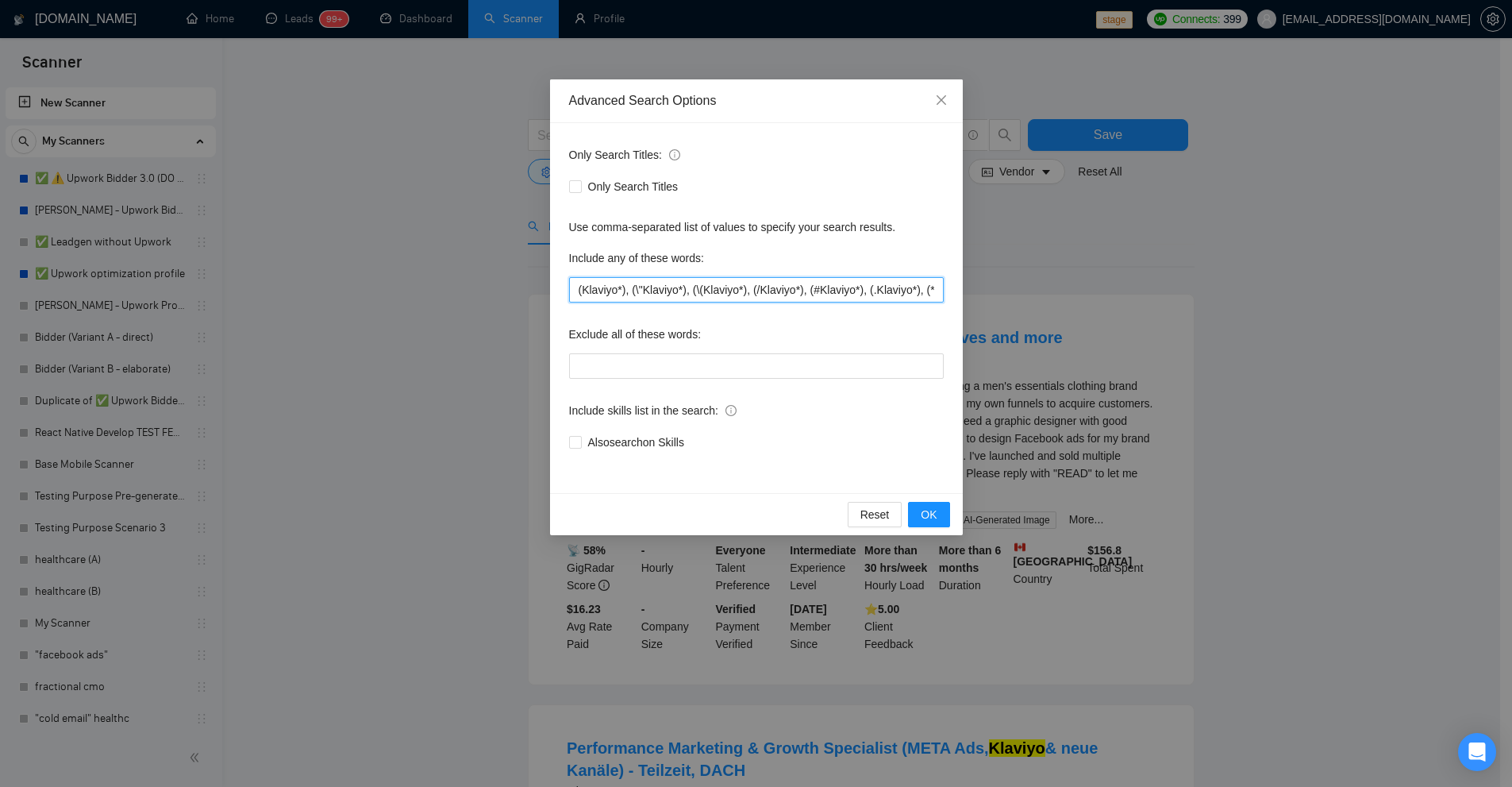
drag, startPoint x: 629, startPoint y: 287, endPoint x: 299, endPoint y: 284, distance: 330.0
click at [304, 284] on div "Advanced Search Options Only Search Titles: Only Search Titles Use comma-separa…" at bounding box center [756, 394] width 1512 height 787
type input "(\"Klaviyo*), (\(Klaviyo*), (/Klaviyo*), (#Klaviyo*), (.Klaviyo*), (*Klaviyo*),…"
click at [1257, 322] on div "Advanced Search Options Only Search Titles: Only Search Titles Use comma-separa…" at bounding box center [756, 394] width 1512 height 787
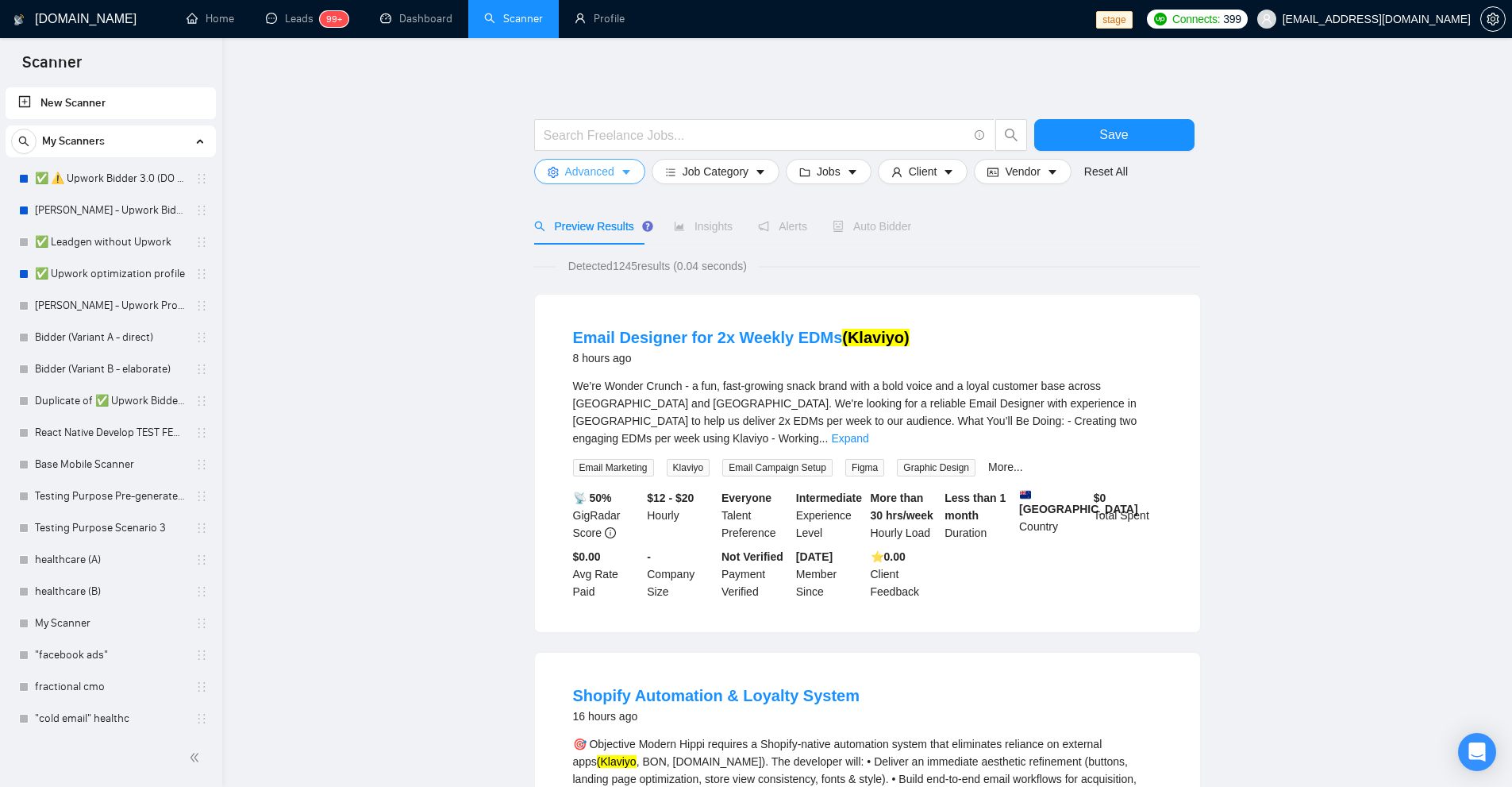
scroll to position [238, 0]
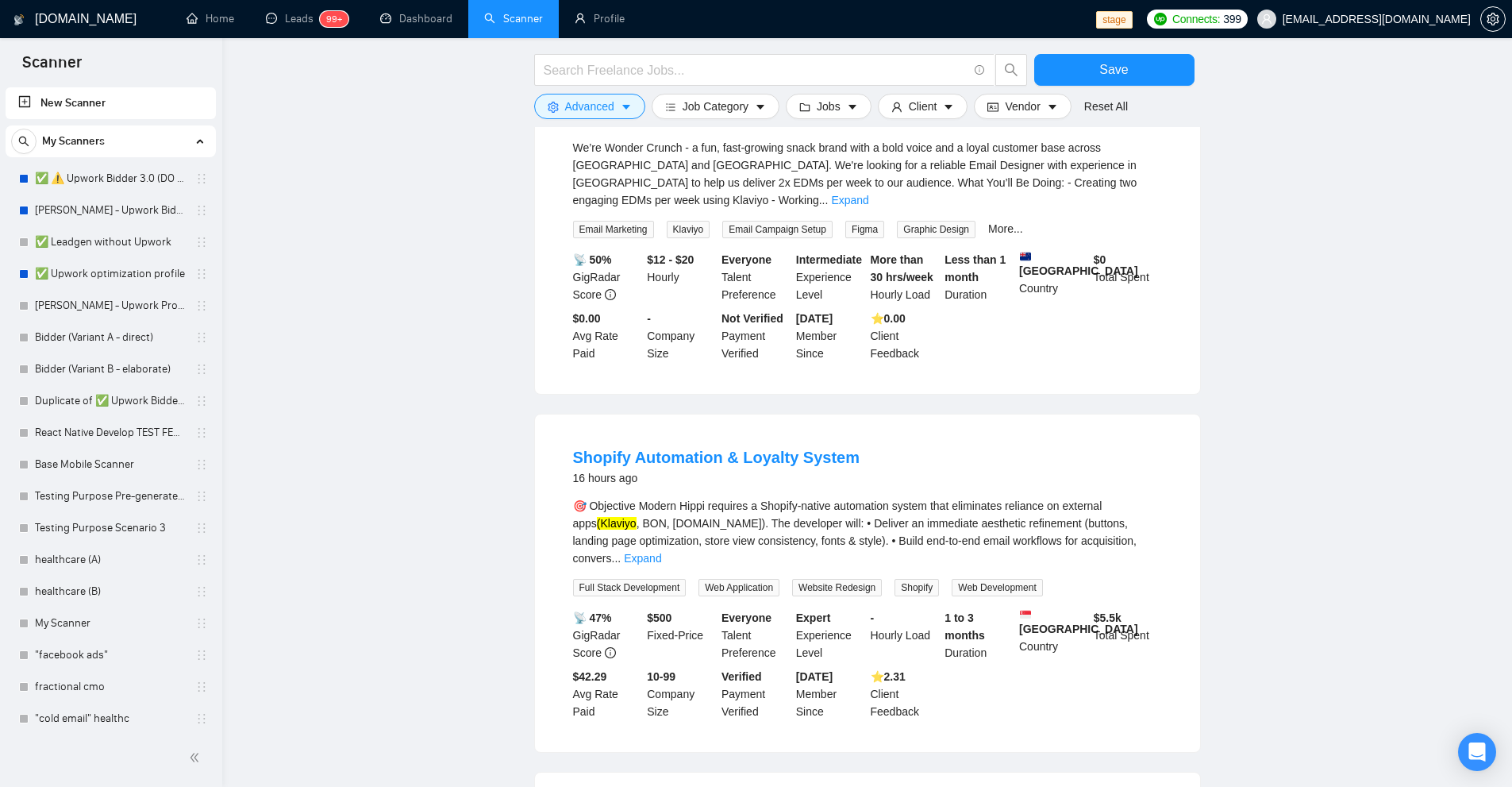
click at [662, 552] on link "Expand" at bounding box center [641, 558] width 37 height 12
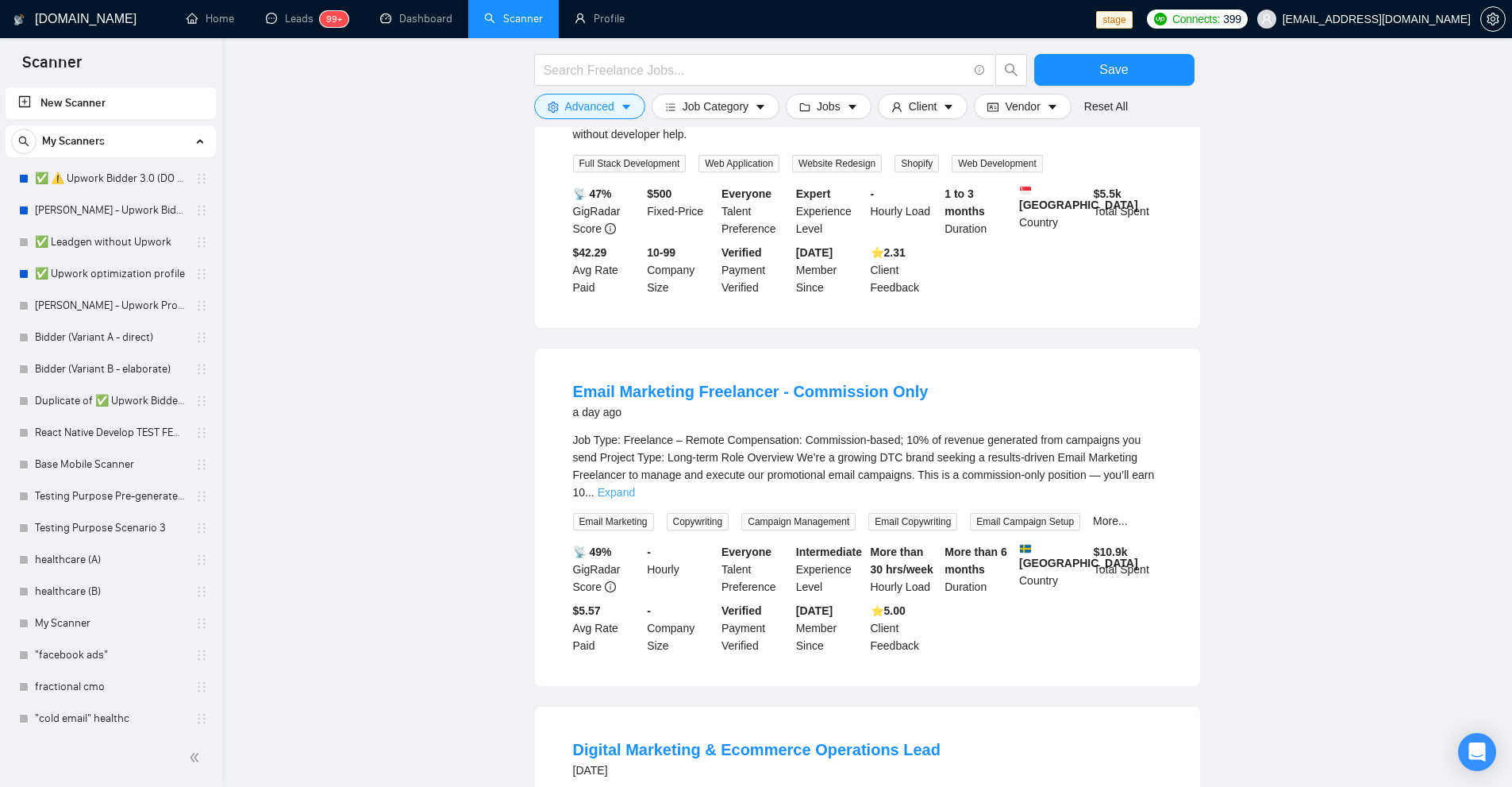
click at [635, 486] on link "Expand" at bounding box center [616, 492] width 37 height 12
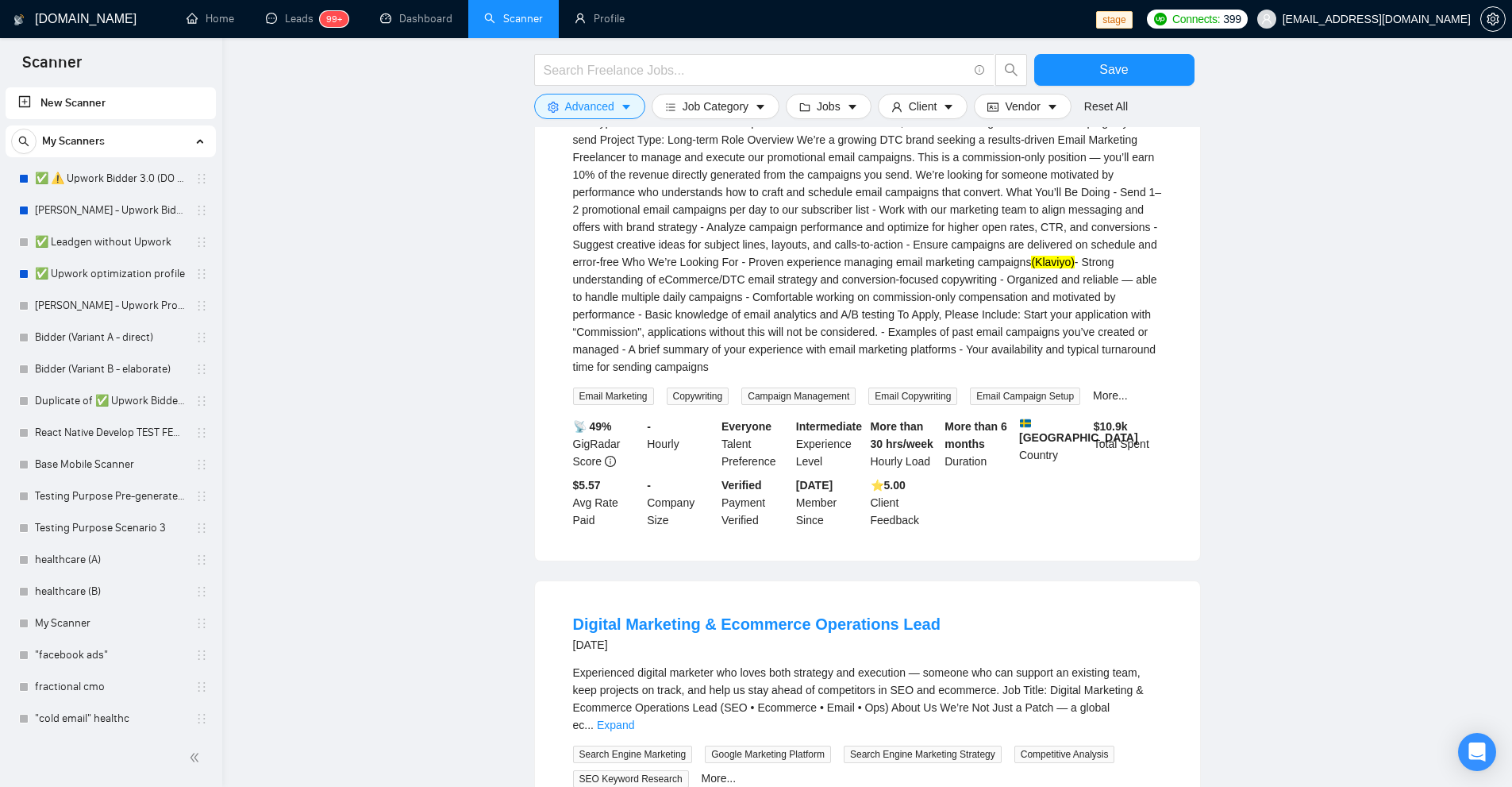
scroll to position [1112, 0]
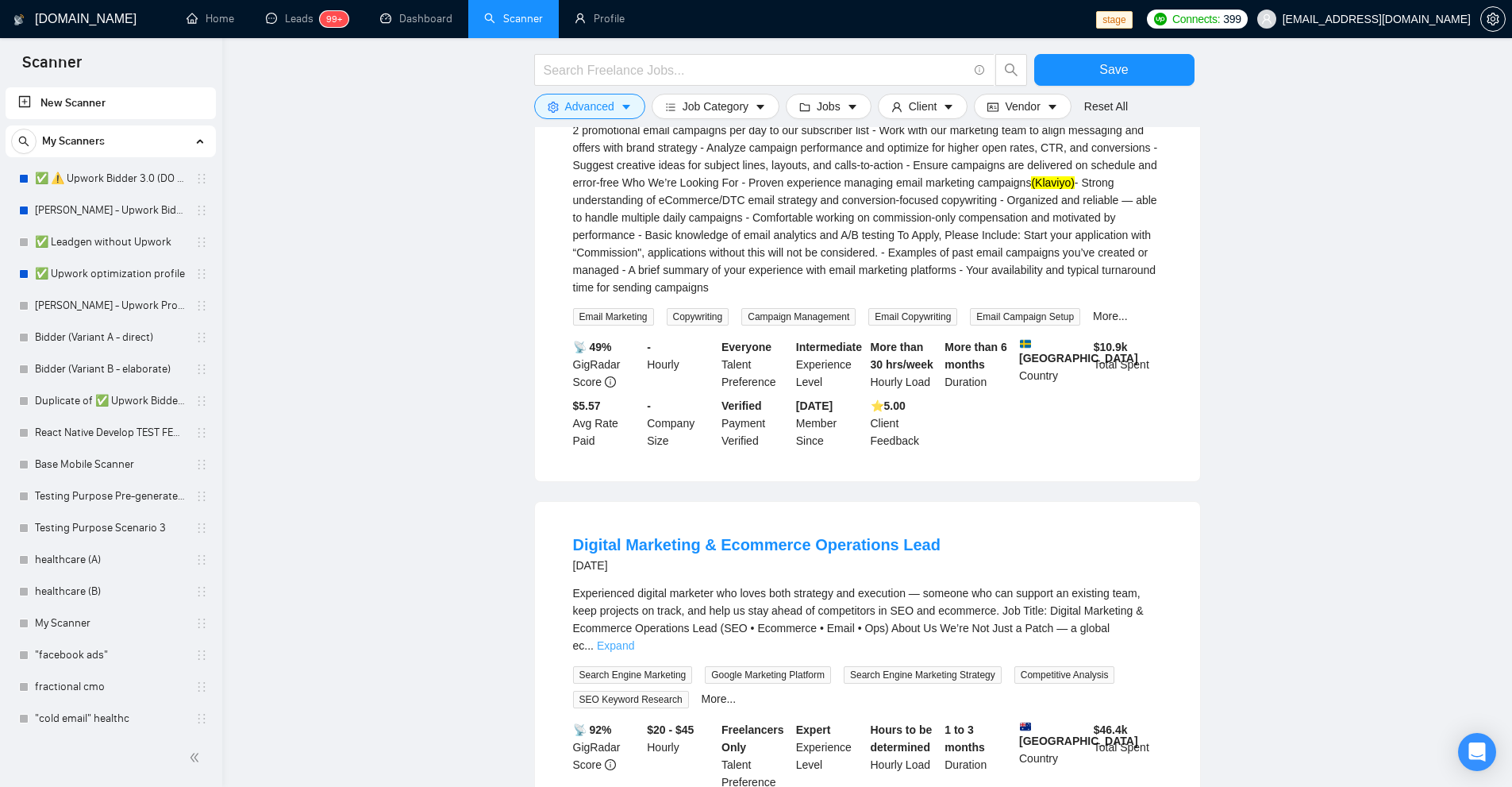
click at [634, 639] on link "Expand" at bounding box center [615, 645] width 37 height 12
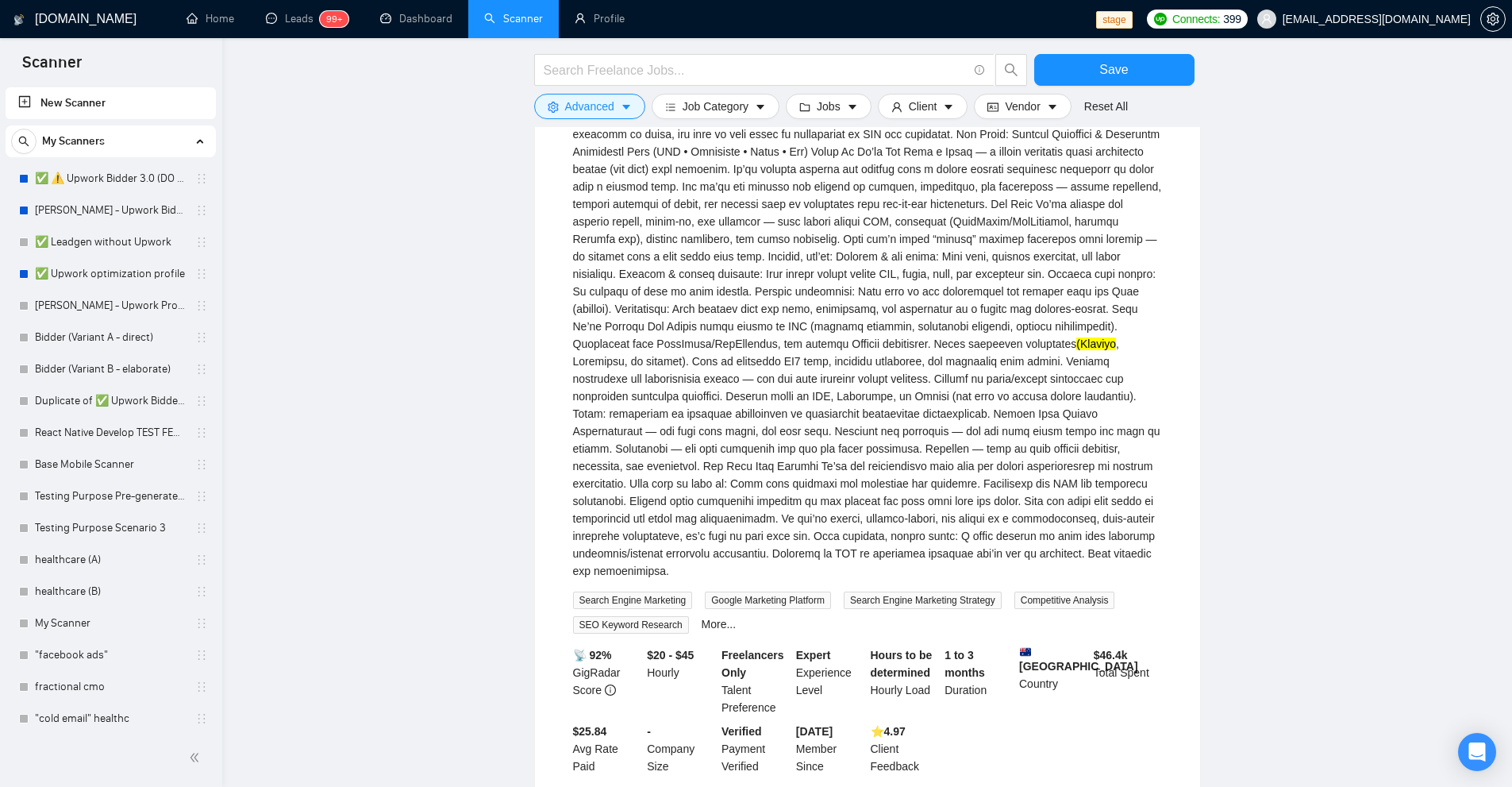
scroll to position [2065, 0]
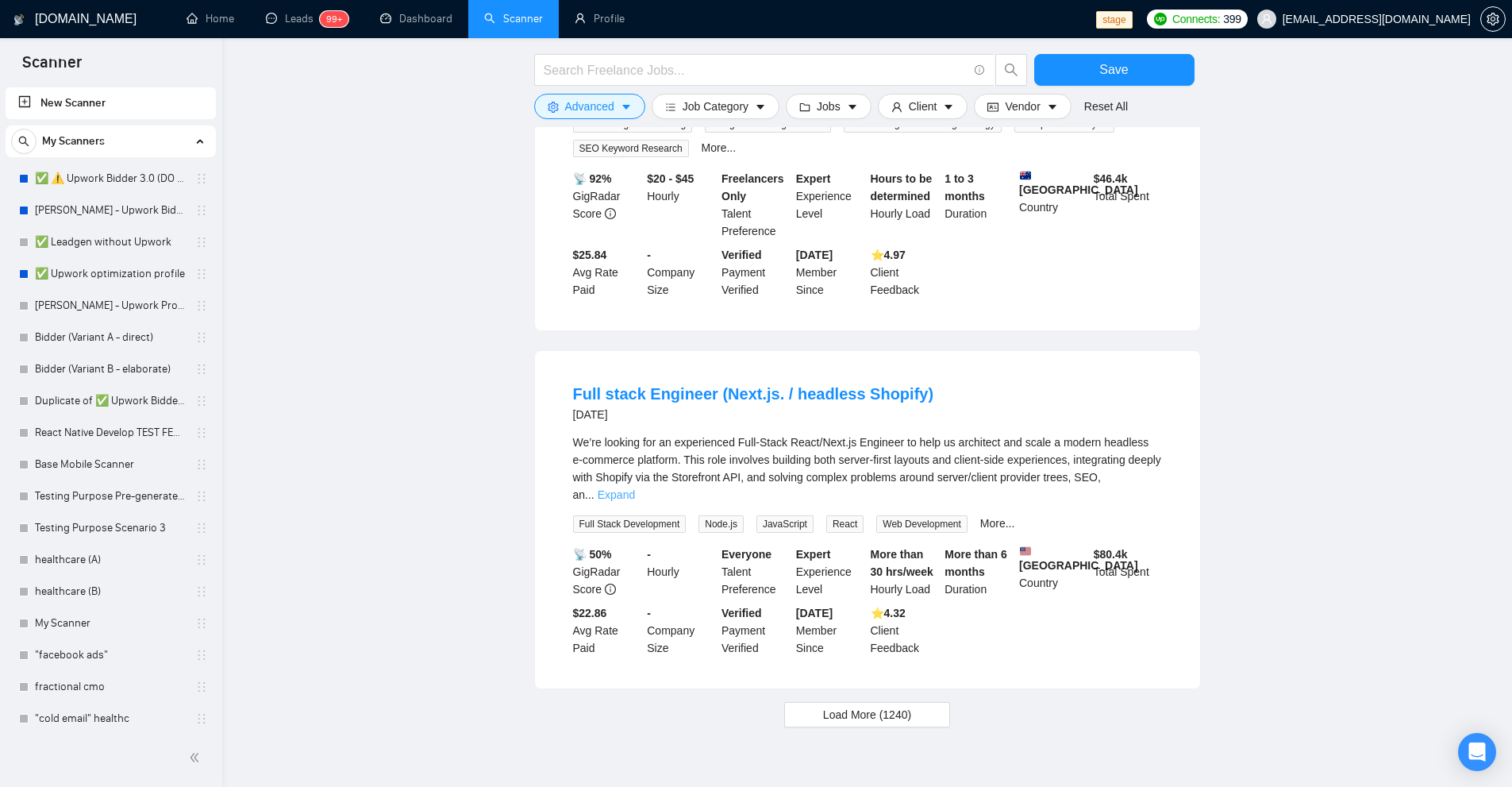
click at [635, 488] on link "Expand" at bounding box center [616, 494] width 37 height 12
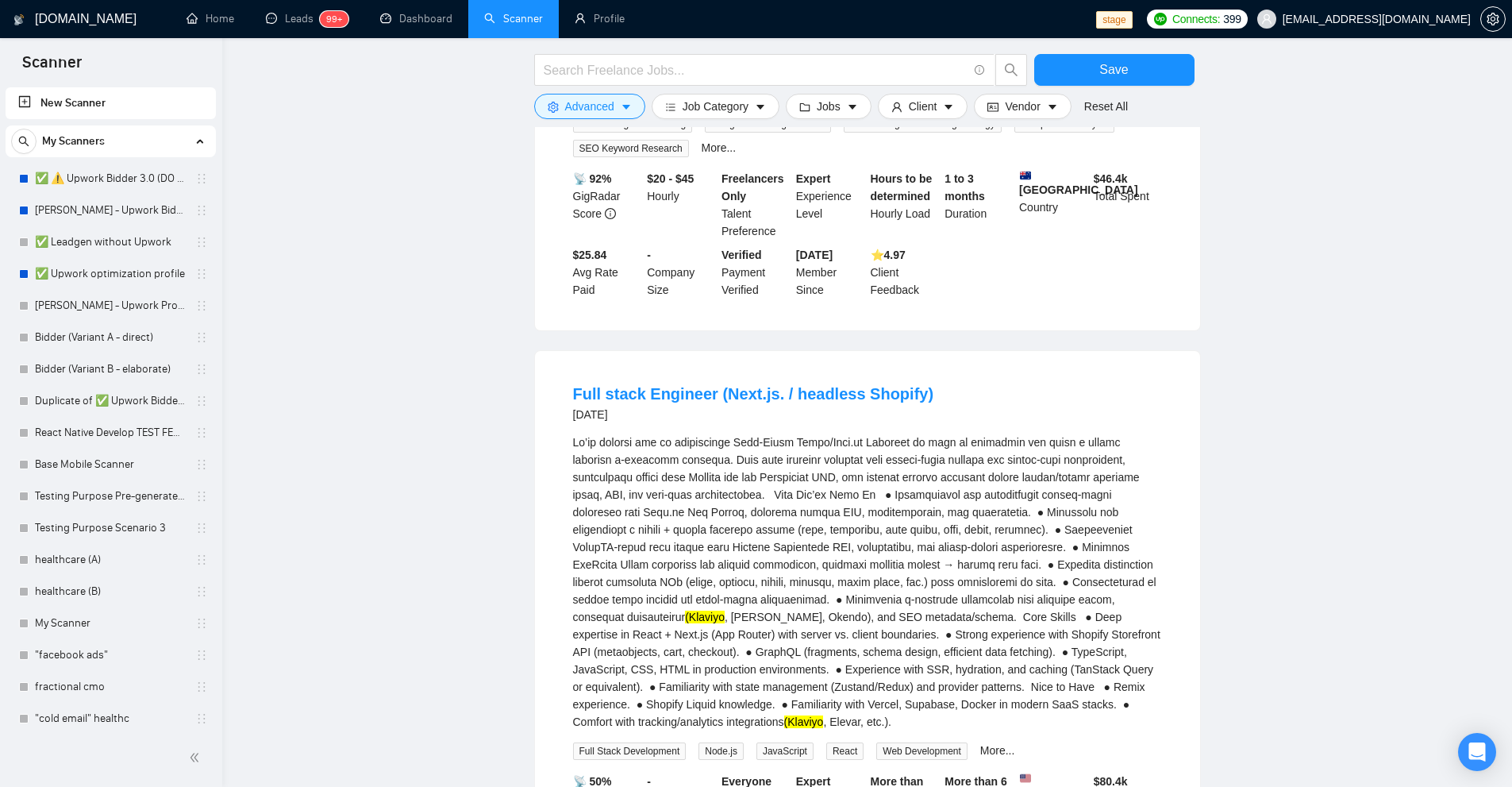
scroll to position [2223, 0]
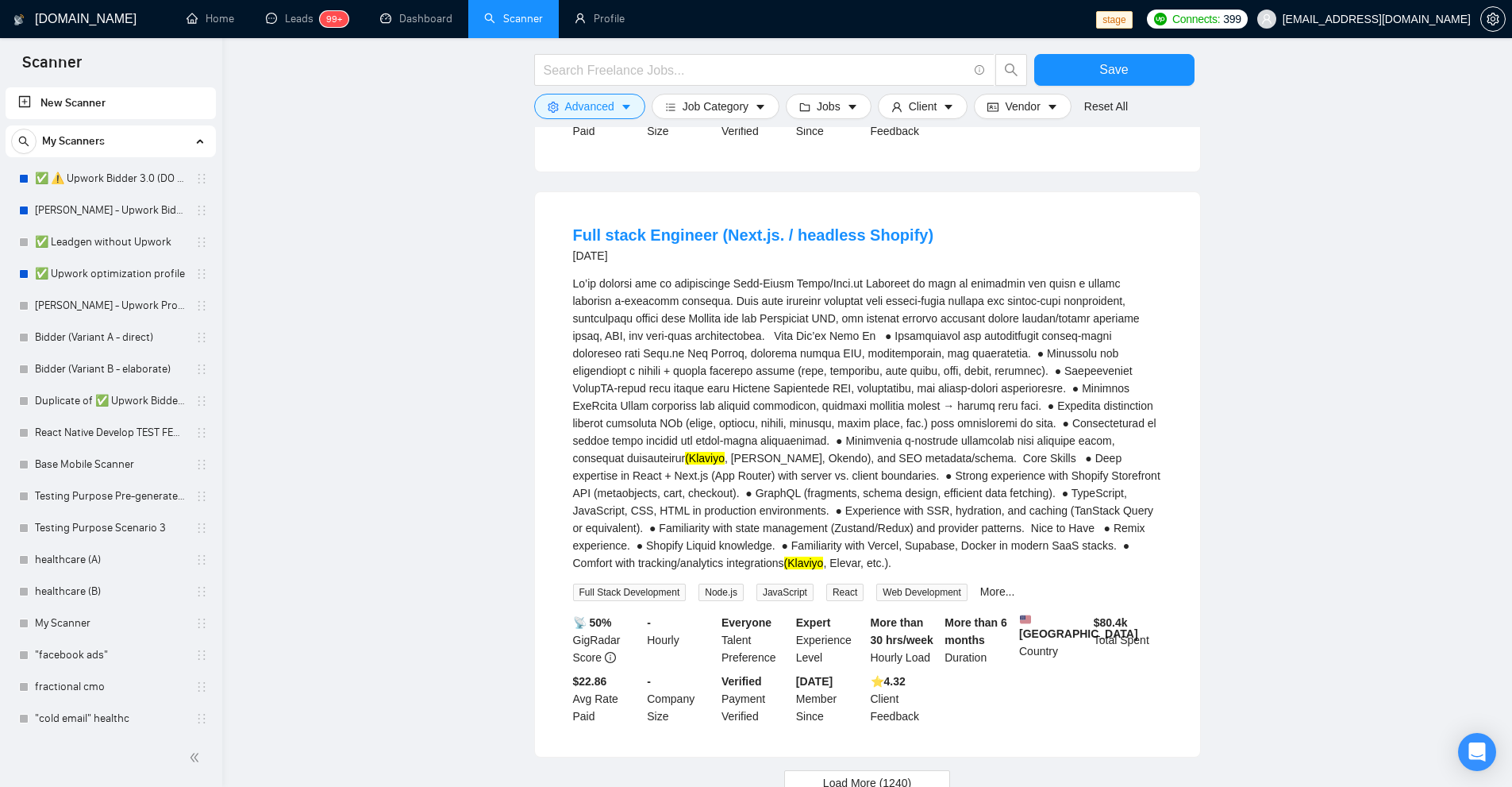
click at [864, 775] on span "Load More (1240)" at bounding box center [867, 783] width 88 height 17
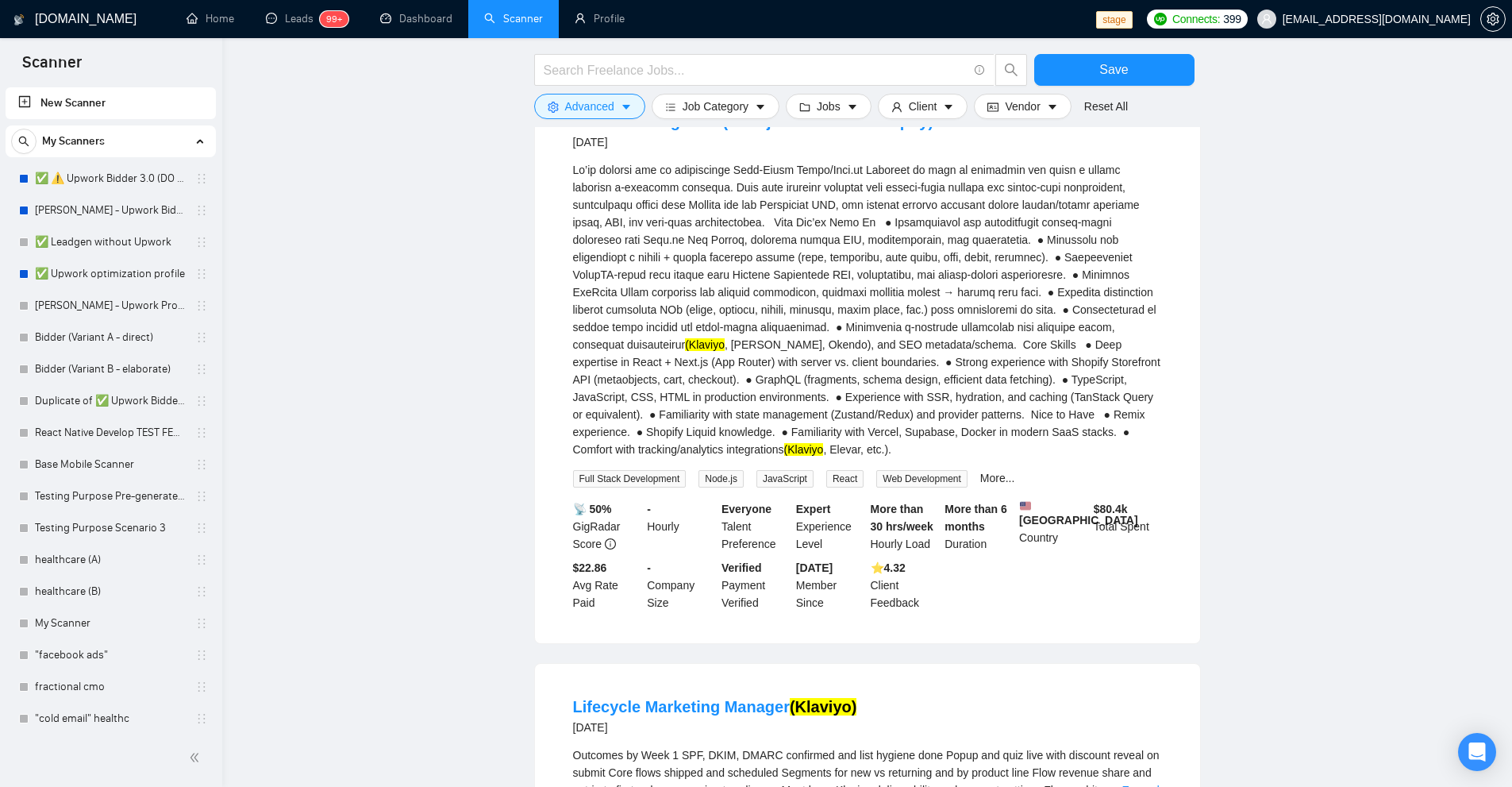
scroll to position [2814, 0]
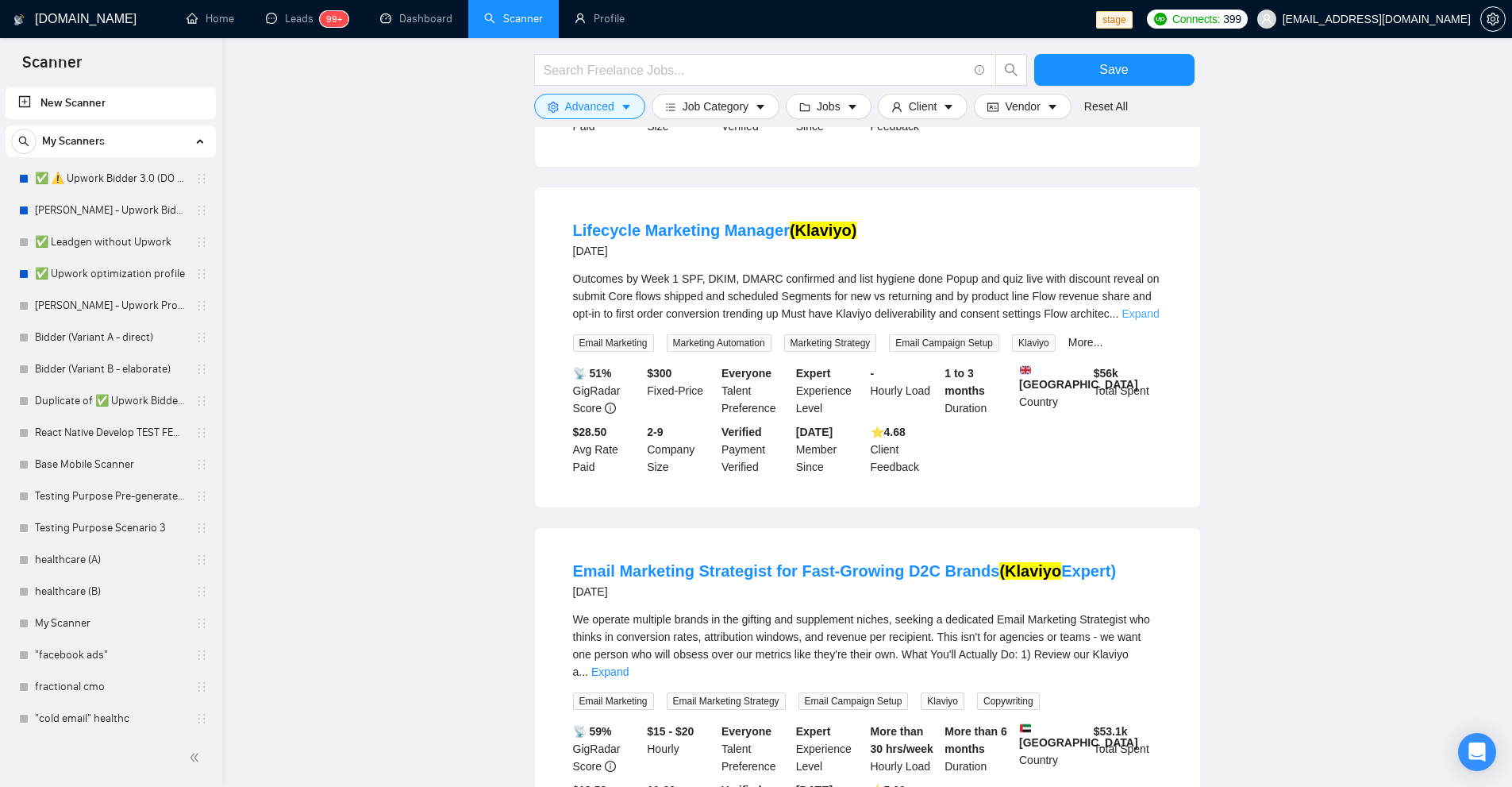
click at [1132, 308] on link "Expand" at bounding box center [1140, 313] width 37 height 12
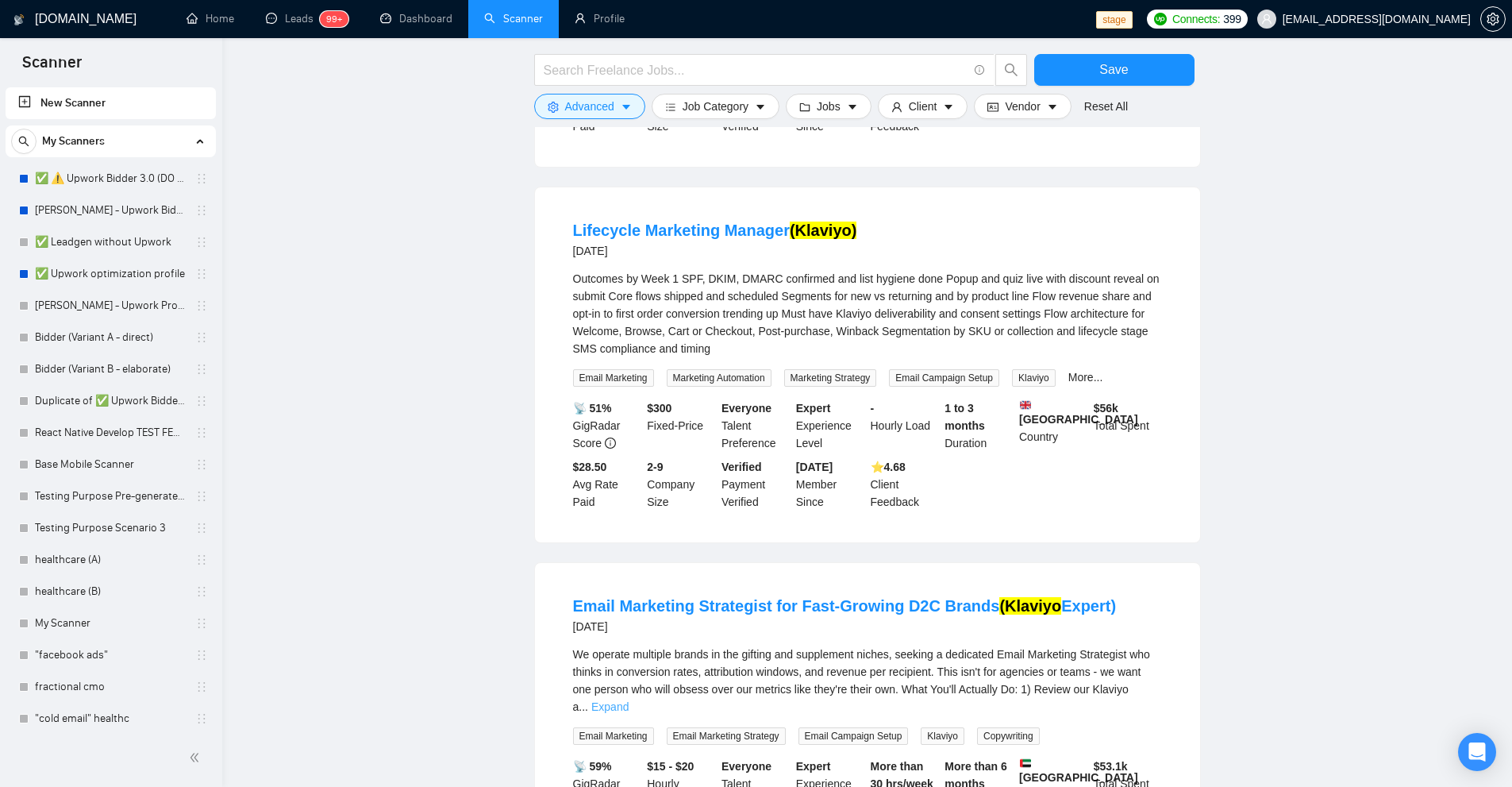
click at [628, 700] on link "Expand" at bounding box center [609, 706] width 37 height 12
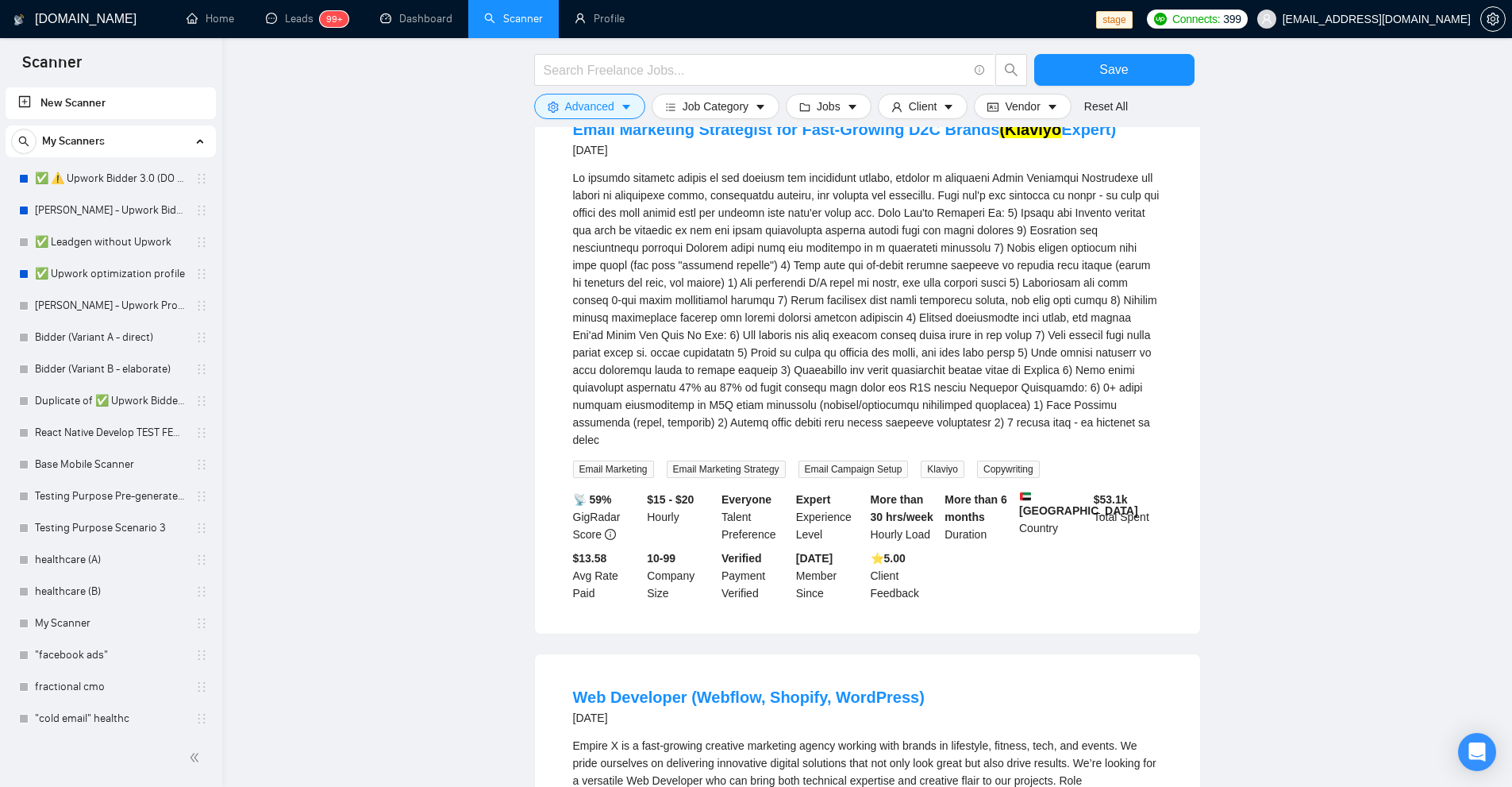
scroll to position [3845, 0]
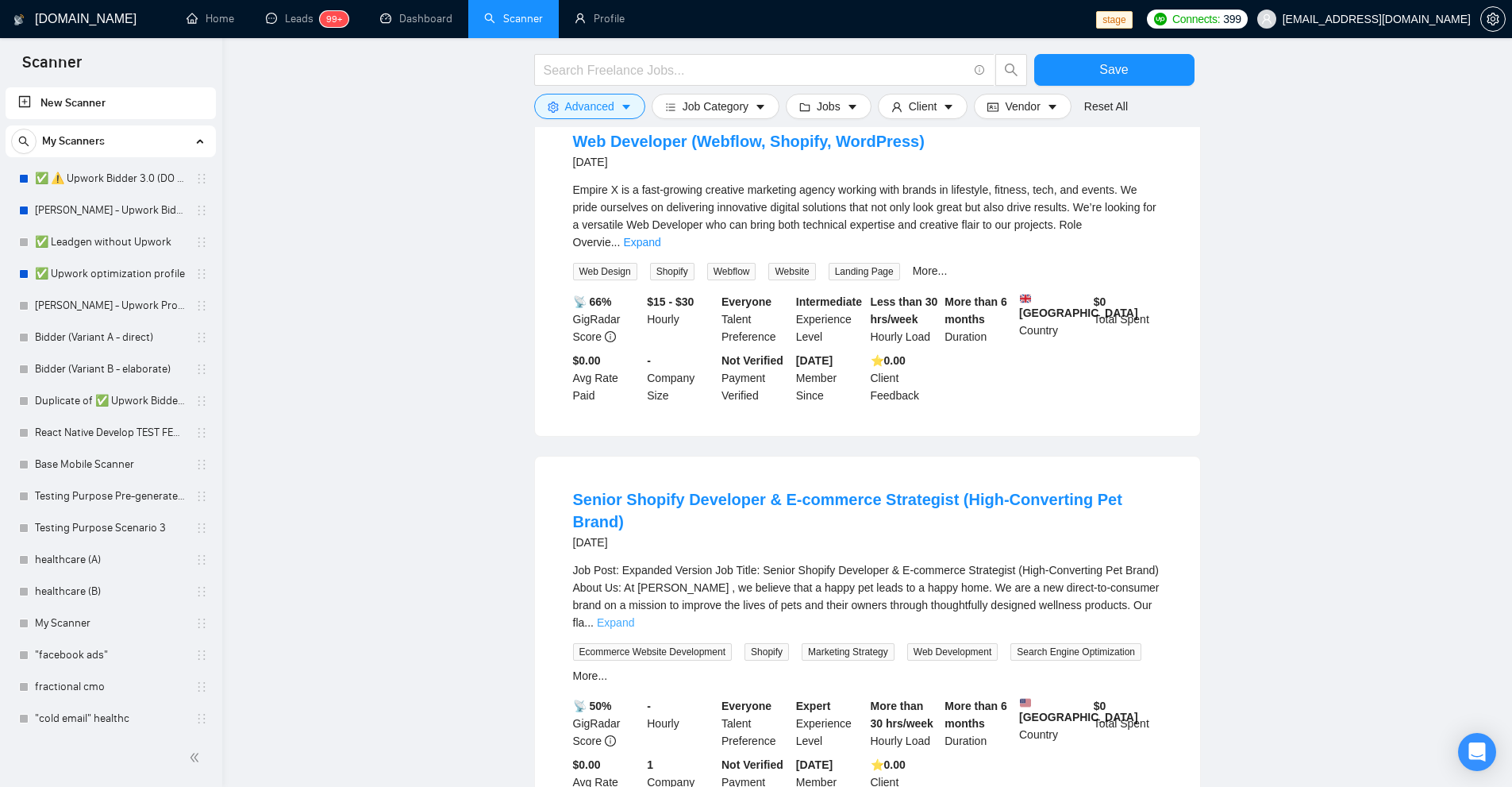
click at [634, 616] on link "Expand" at bounding box center [615, 622] width 37 height 12
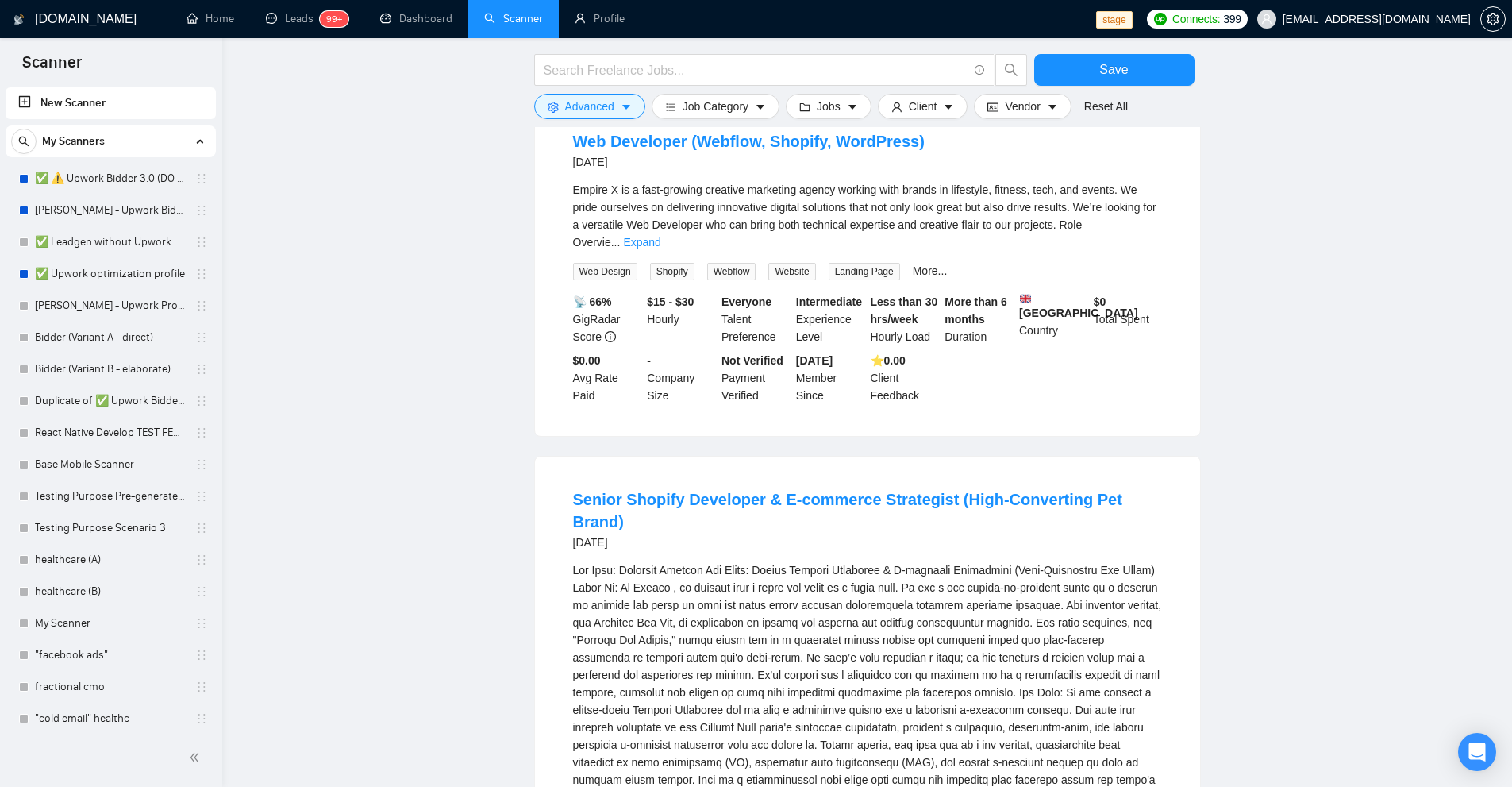
scroll to position [4322, 0]
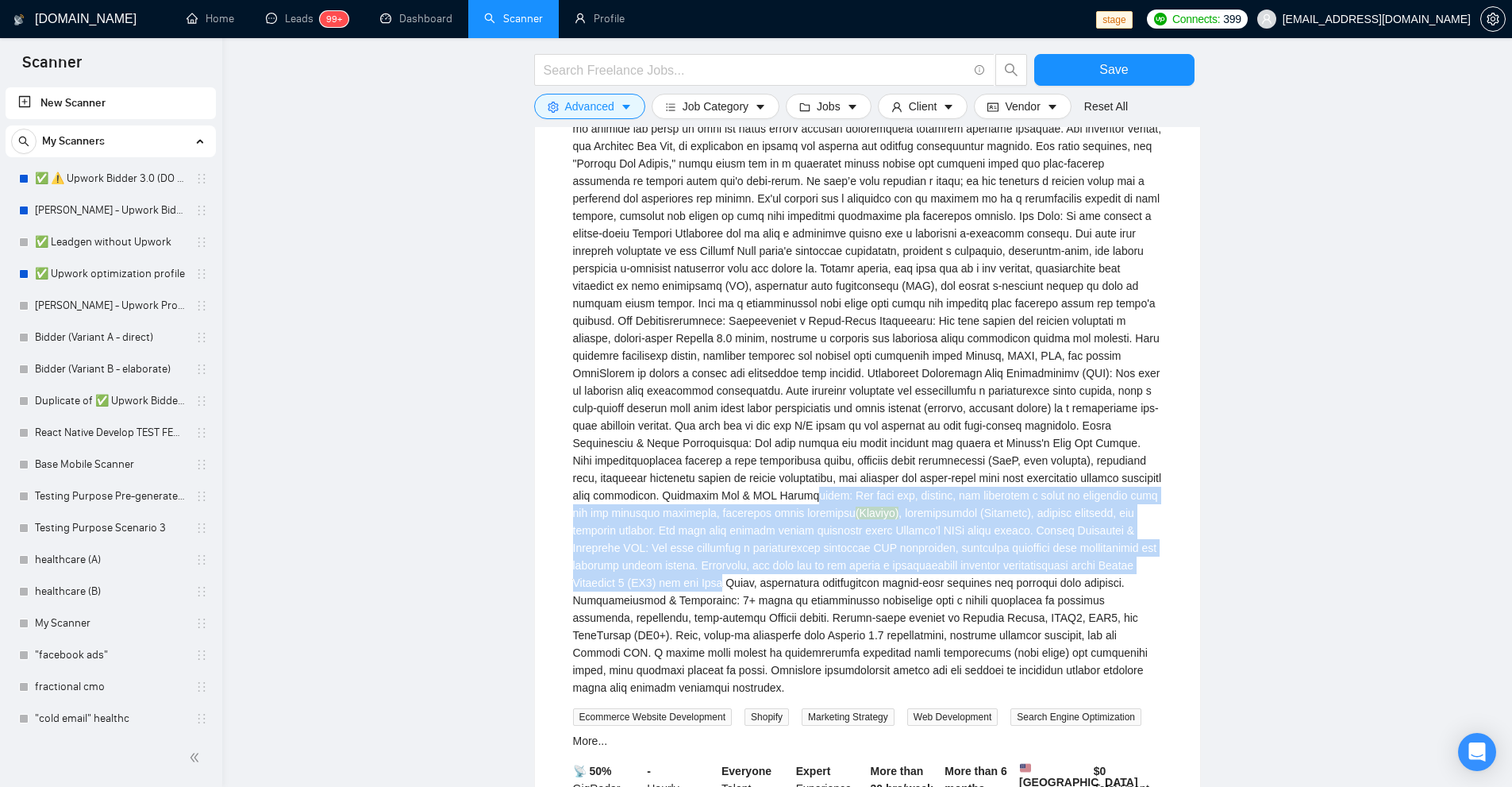
drag, startPoint x: 645, startPoint y: 459, endPoint x: 1093, endPoint y: 518, distance: 451.9
click at [1083, 521] on div "(Klaviyo)" at bounding box center [867, 391] width 589 height 611
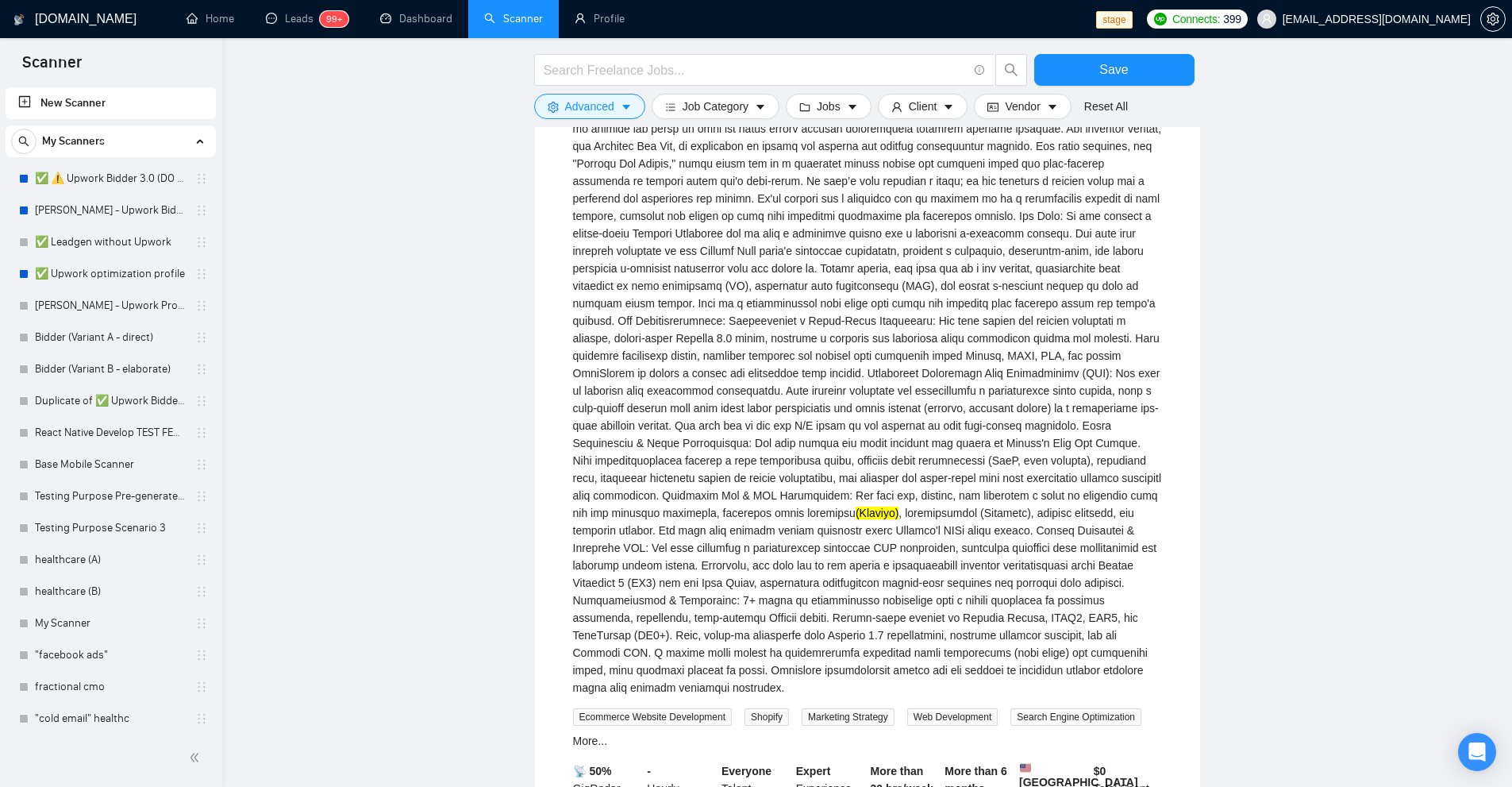
click at [1093, 518] on div "(Klaviyo)" at bounding box center [867, 391] width 589 height 611
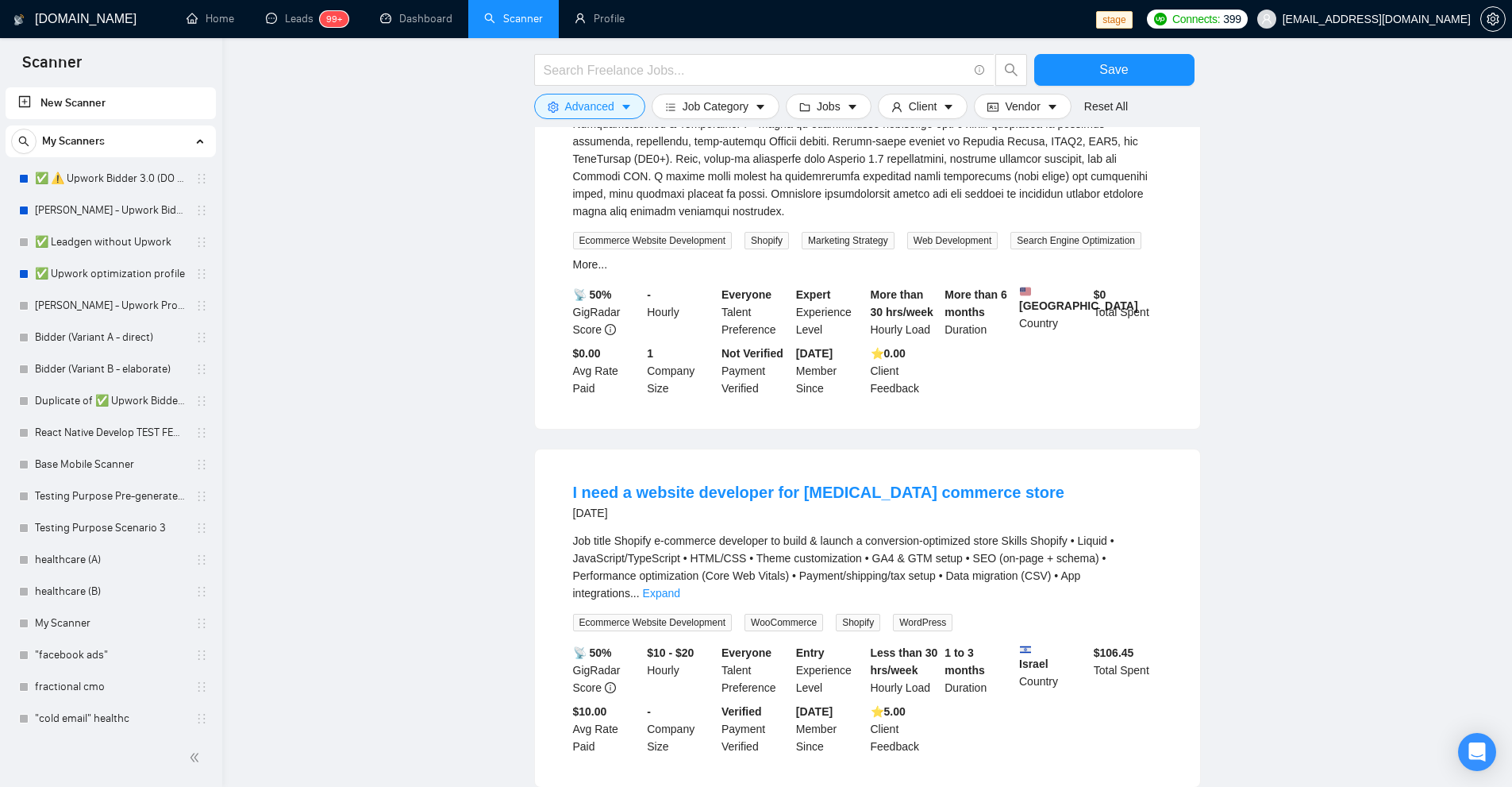
scroll to position [4880, 0]
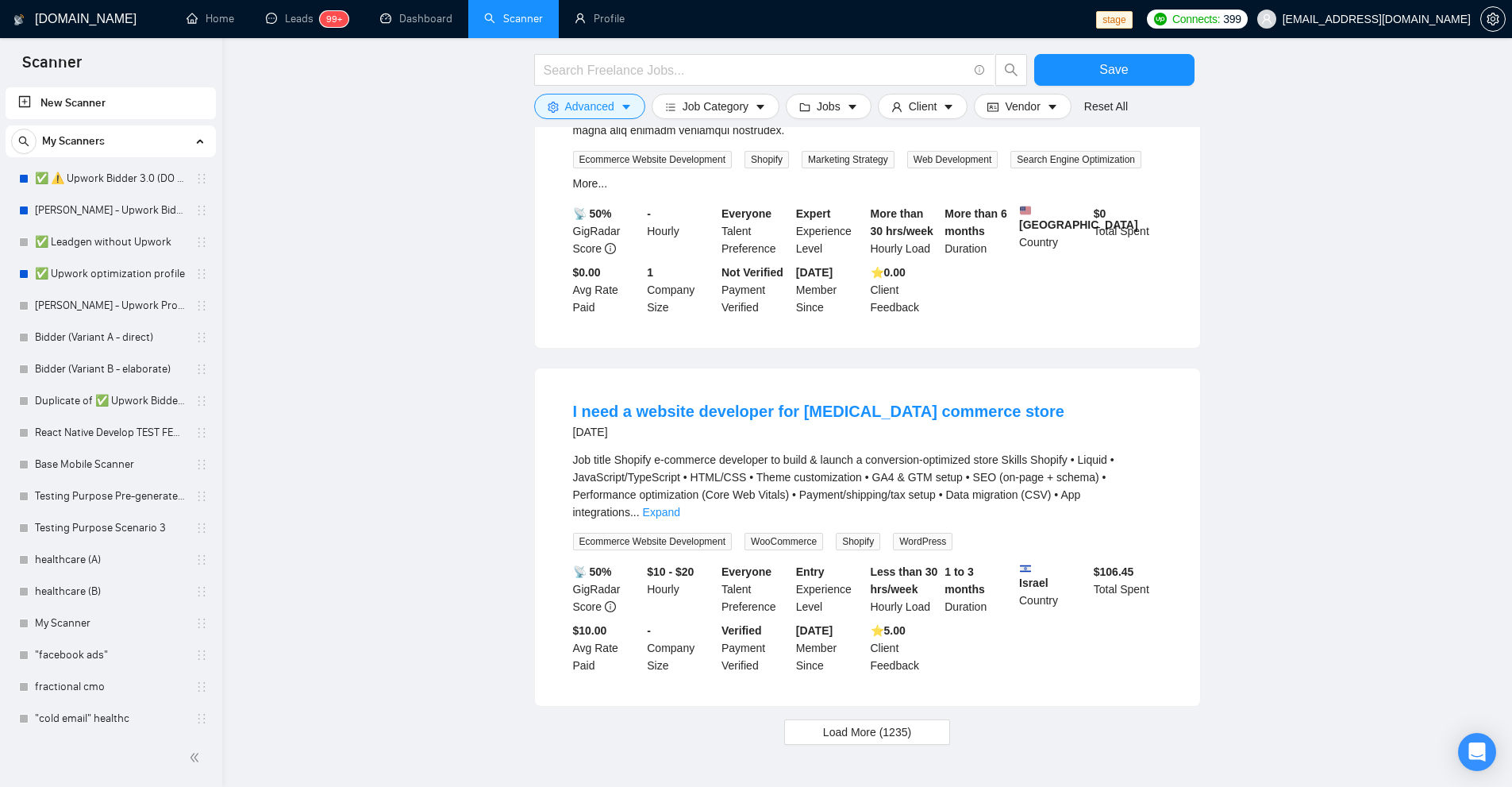
click at [1124, 451] on div "Job title Shopify e-commerce developer to build & launch a conversion-optimized…" at bounding box center [867, 485] width 589 height 70
click at [680, 506] on link "Expand" at bounding box center [661, 512] width 37 height 12
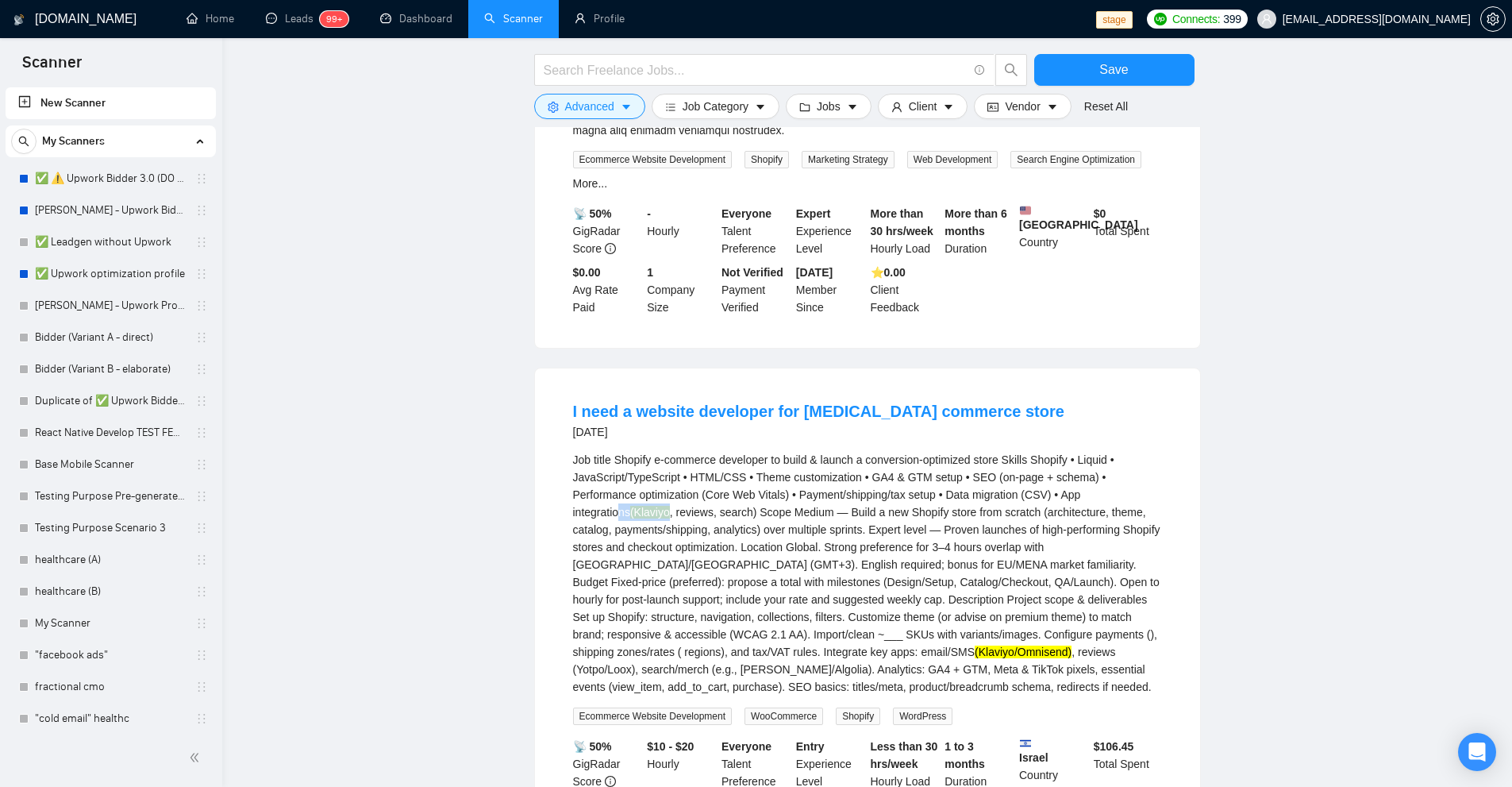
drag, startPoint x: 1066, startPoint y: 426, endPoint x: 1117, endPoint y: 430, distance: 51.2
click at [1117, 451] on div "Job title Shopify e-commerce developer to build & launch a conversion-optimized…" at bounding box center [867, 573] width 589 height 245
click at [935, 486] on div "Job title Shopify e-commerce developer to build & launch a conversion-optimized…" at bounding box center [867, 573] width 589 height 245
drag, startPoint x: 789, startPoint y: 589, endPoint x: 1017, endPoint y: 591, distance: 228.0
click at [1017, 591] on div "Job title Shopify e-commerce developer to build & launch a conversion-optimized…" at bounding box center [867, 573] width 589 height 245
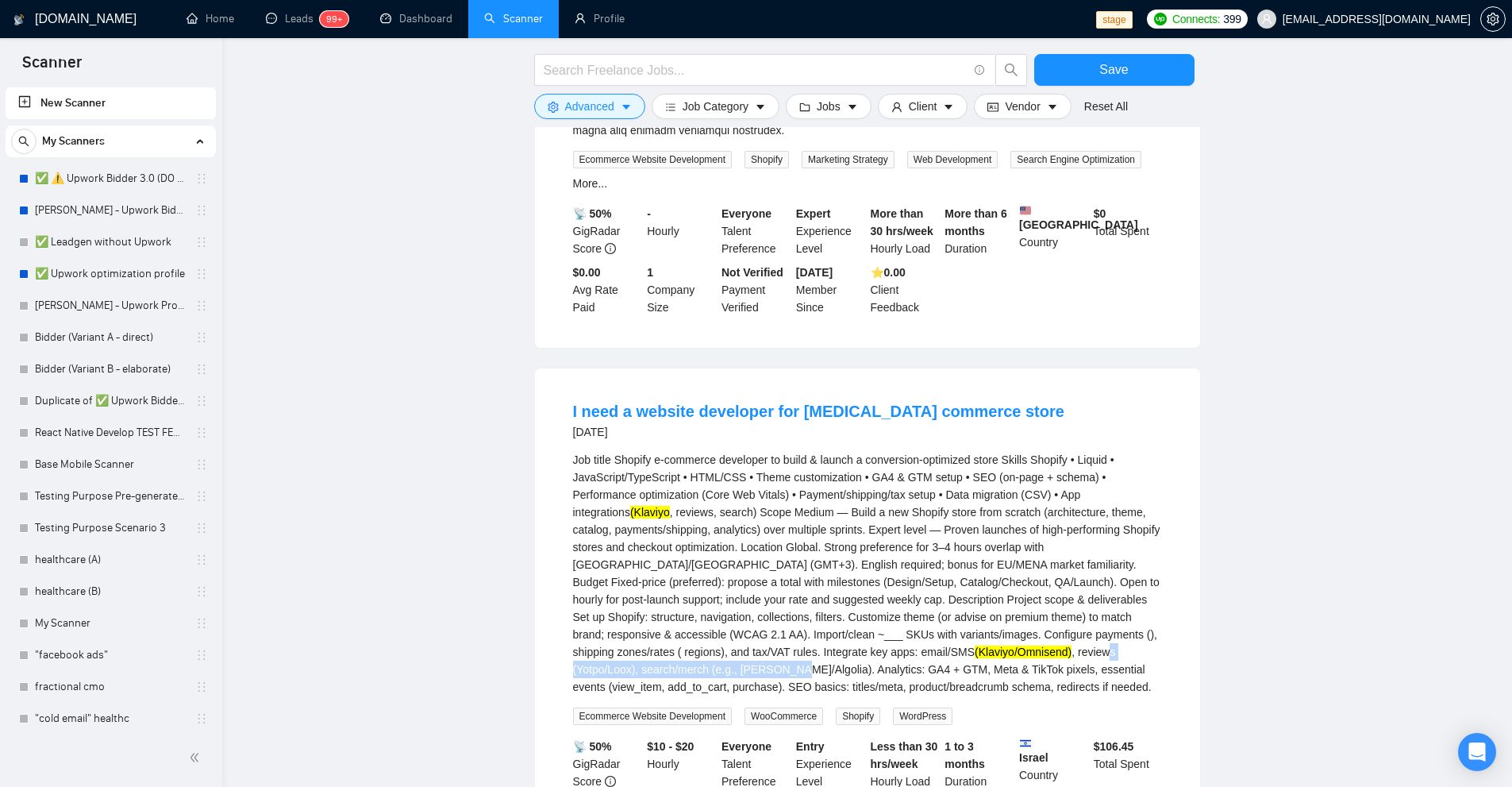
click at [1017, 591] on div "Job title Shopify e-commerce developer to build & launch a conversion-optimized…" at bounding box center [867, 573] width 589 height 245
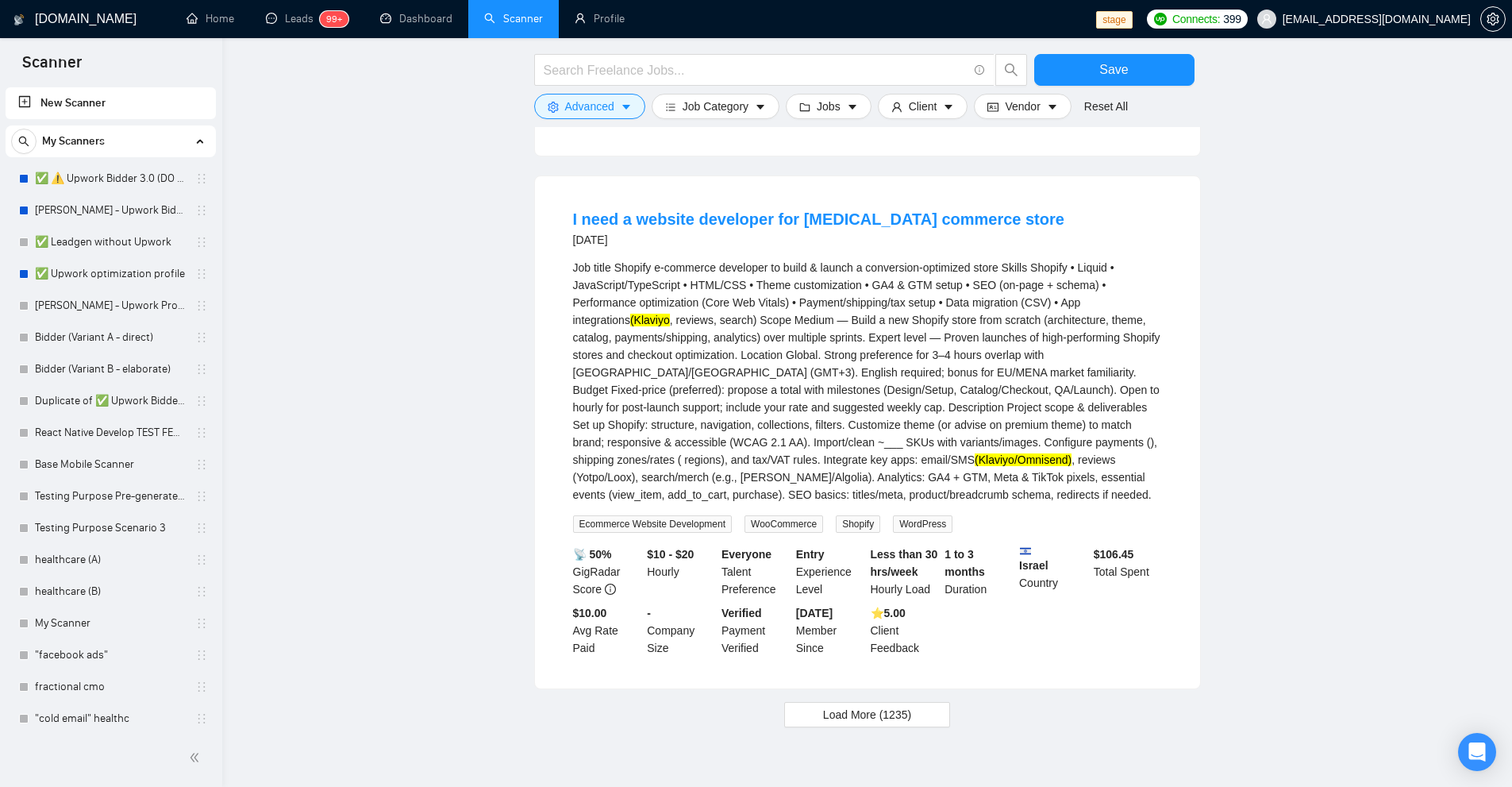
click at [885, 702] on button "Load More (1235)" at bounding box center [867, 714] width 166 height 26
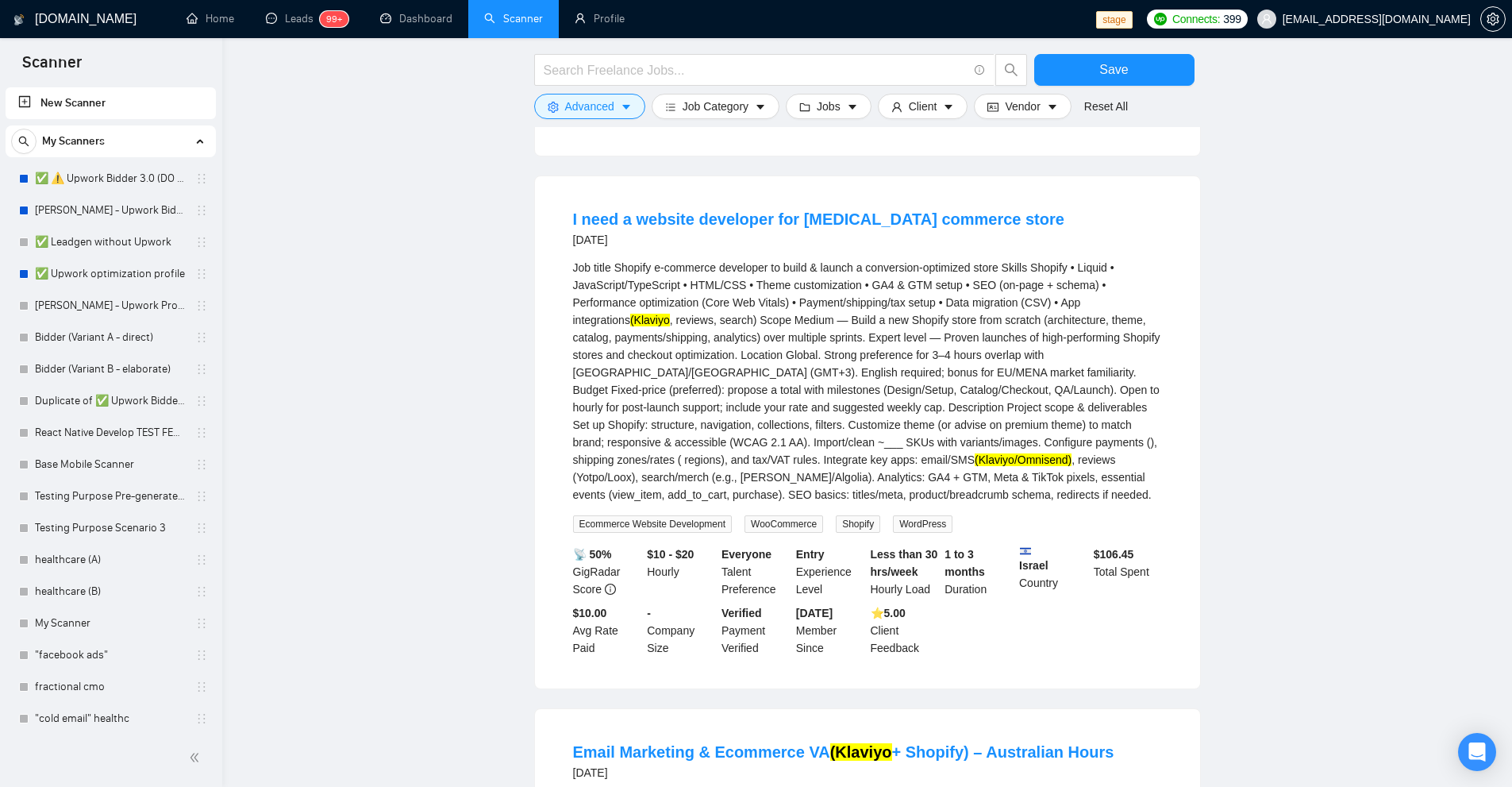
scroll to position [5627, 0]
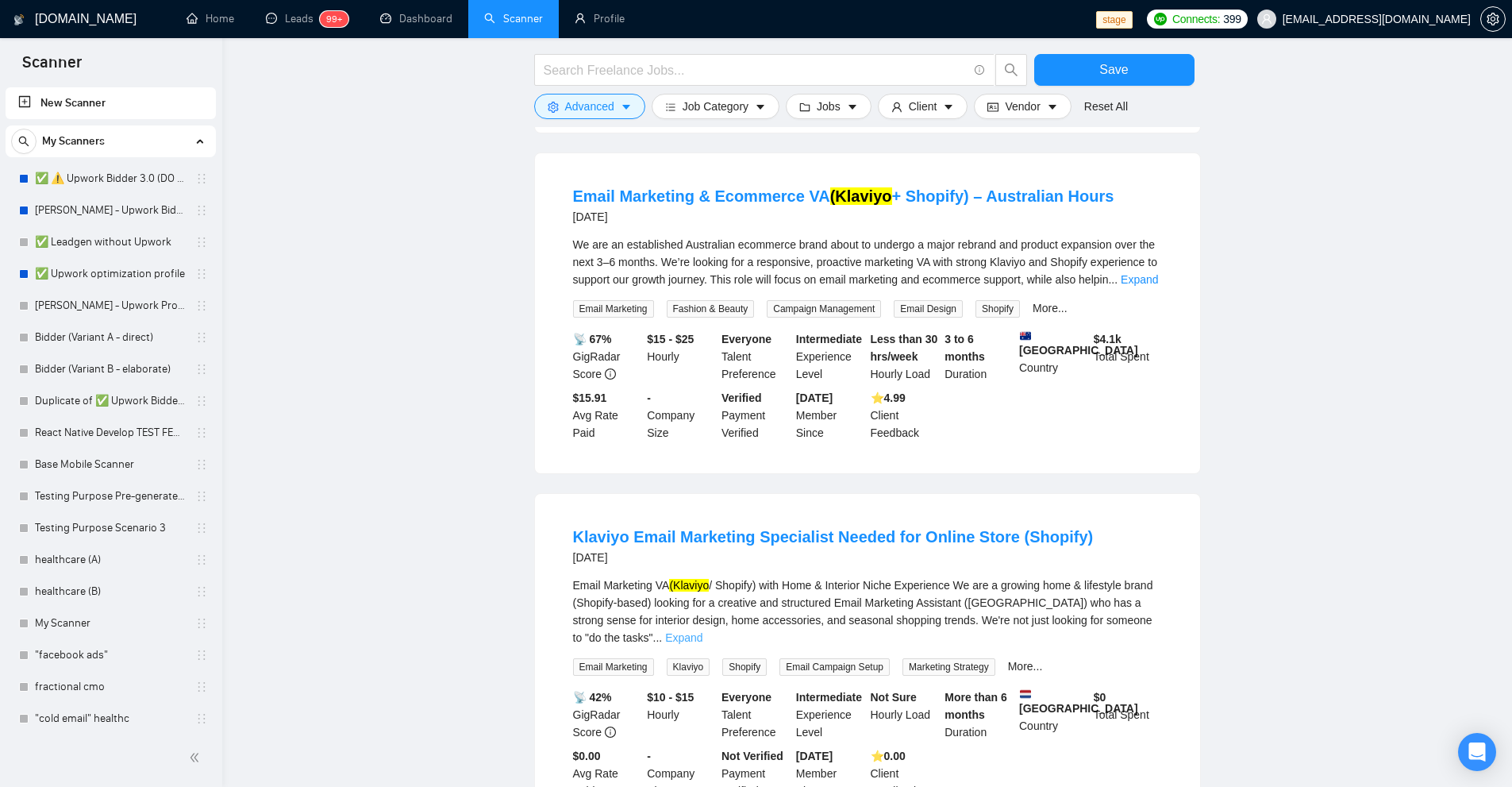
click at [703, 631] on link "Expand" at bounding box center [683, 637] width 37 height 12
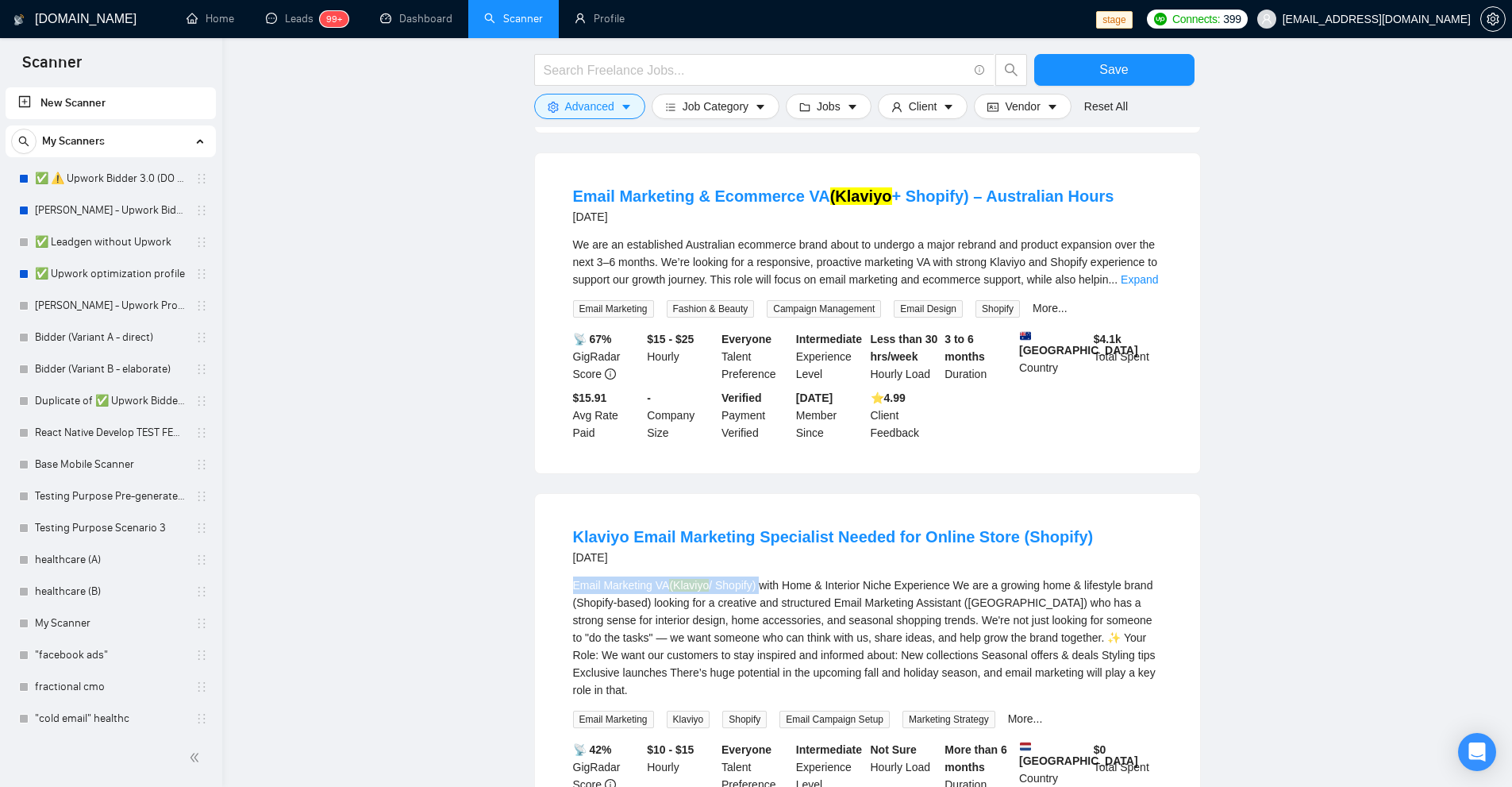
drag, startPoint x: 578, startPoint y: 521, endPoint x: 760, endPoint y: 521, distance: 182.0
click at [760, 577] on div "Email Marketing VA (Klaviyo / Shopify) with Home & Interior Niche Experience We…" at bounding box center [867, 638] width 589 height 122
click at [805, 577] on div "Email Marketing VA (Klaviyo / Shopify) with Home & Interior Niche Experience We…" at bounding box center [867, 638] width 589 height 122
drag, startPoint x: 759, startPoint y: 516, endPoint x: 671, endPoint y: 517, distance: 88.0
click at [671, 577] on div "Email Marketing VA (Klaviyo / Shopify) with Home & Interior Niche Experience We…" at bounding box center [867, 638] width 589 height 122
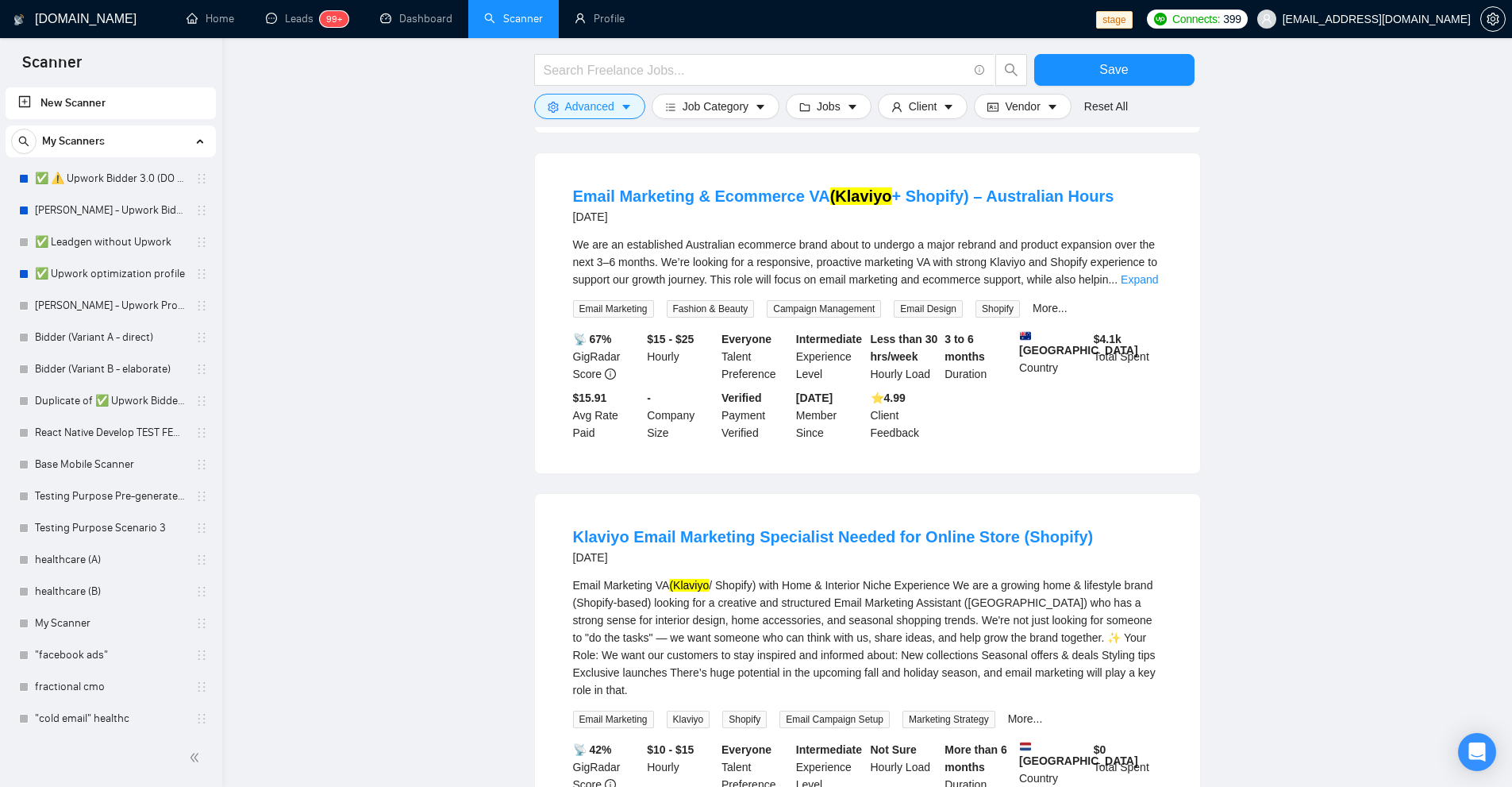
click at [851, 577] on div "Email Marketing VA (Klaviyo / Shopify) with Home & Interior Niche Experience We…" at bounding box center [867, 638] width 589 height 122
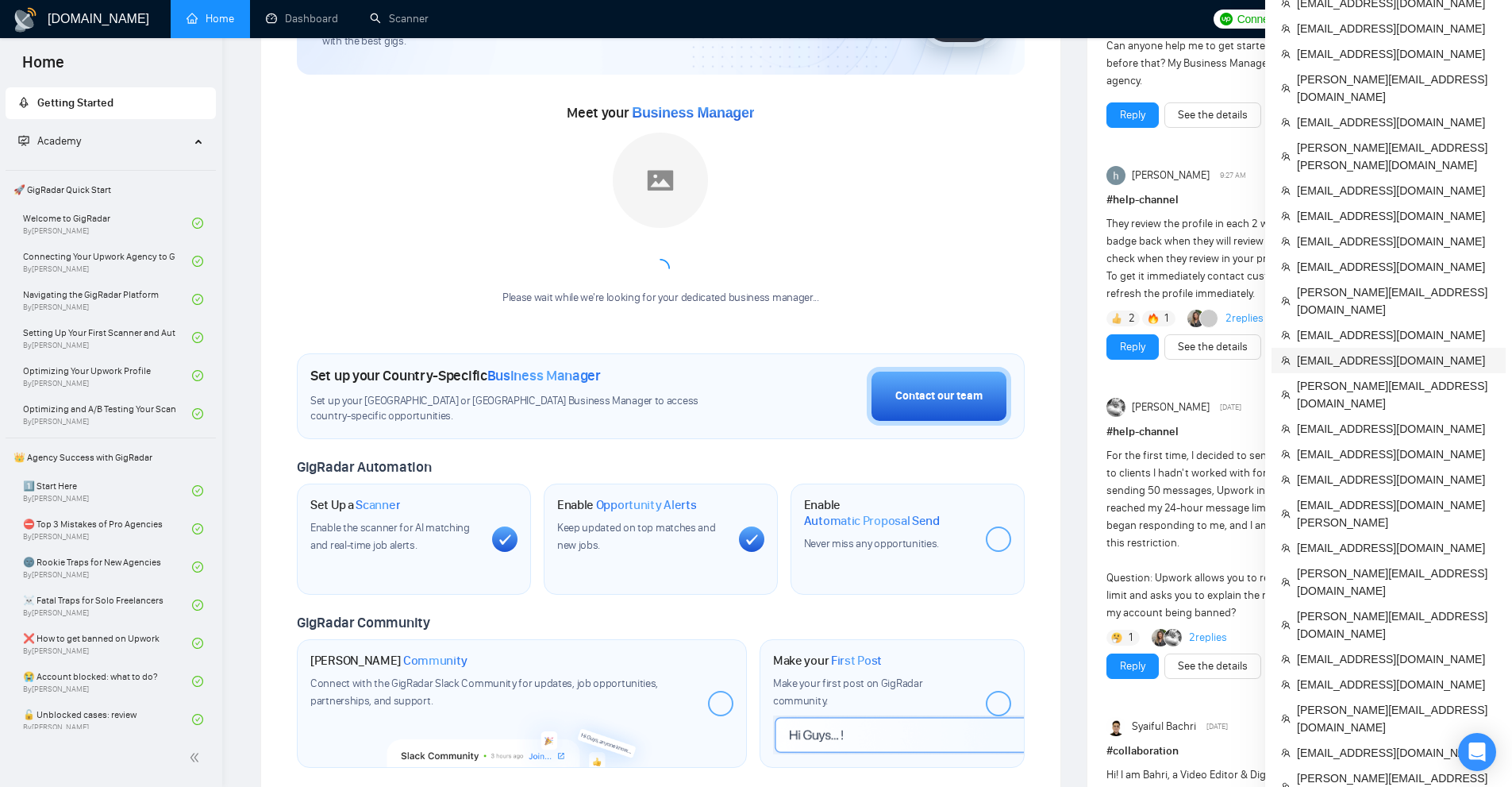
scroll to position [238, 0]
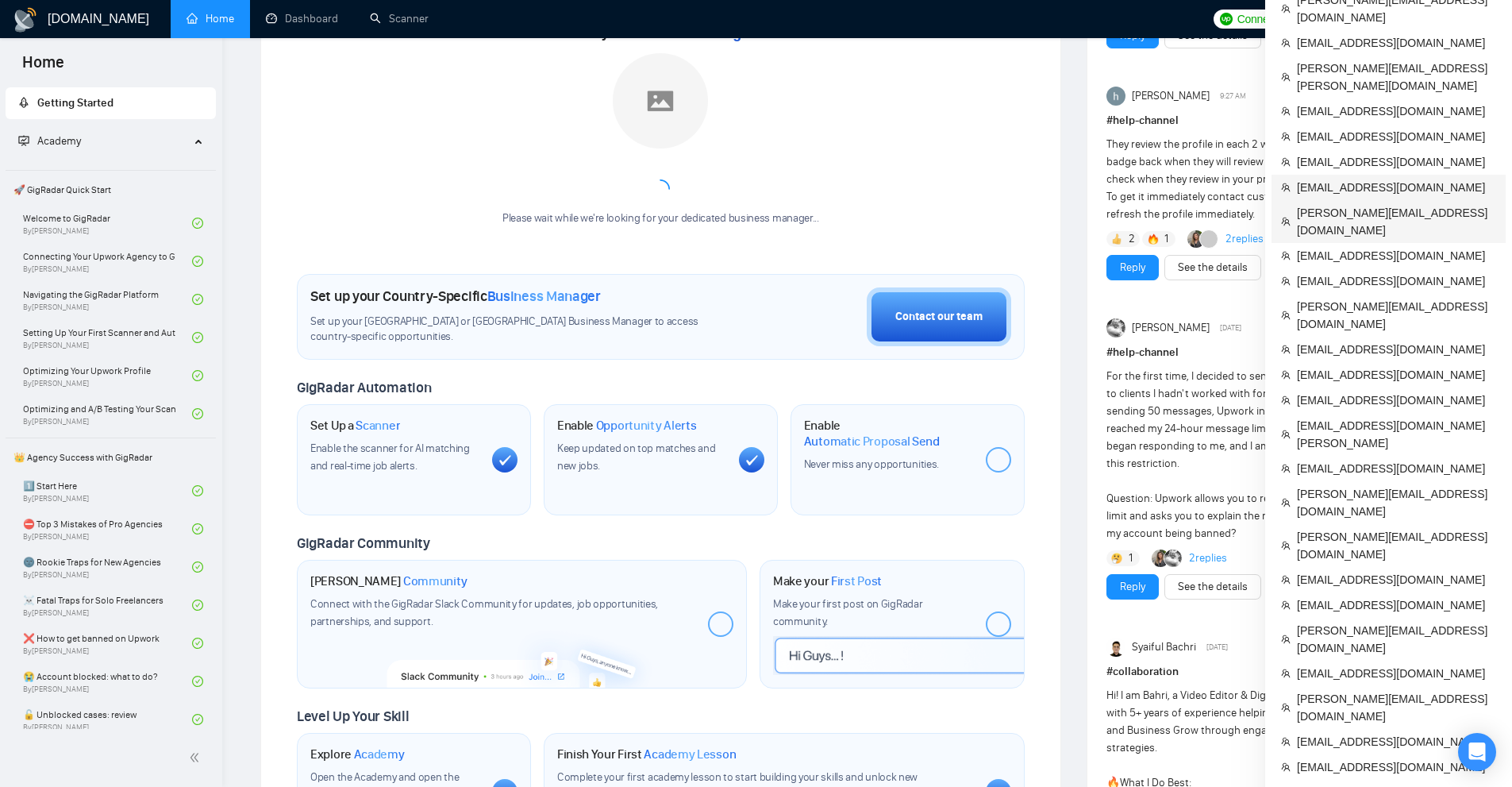
click at [1313, 179] on span "[EMAIL_ADDRESS][DOMAIN_NAME]" at bounding box center [1396, 187] width 200 height 17
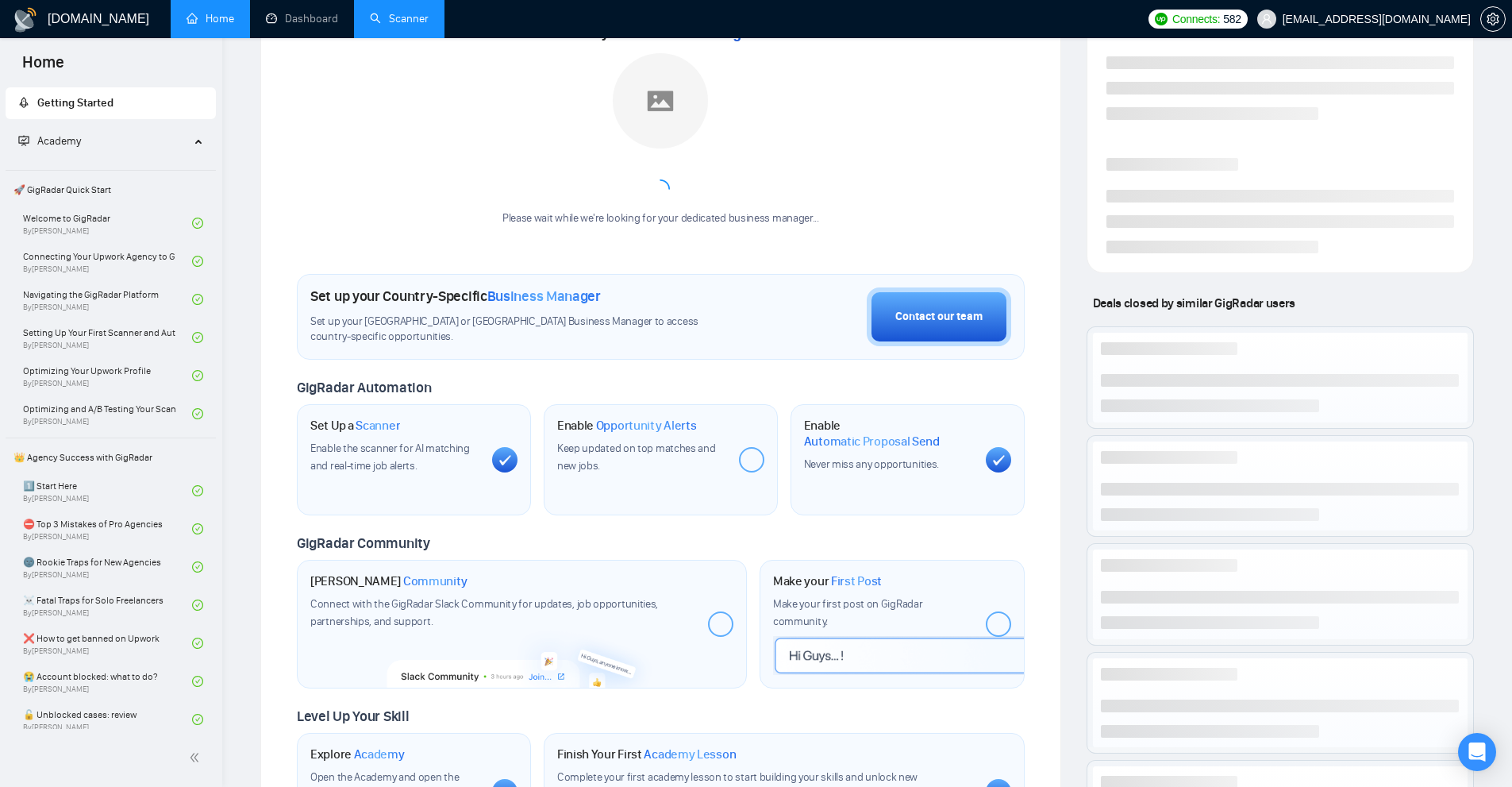
click at [399, 26] on link "Scanner" at bounding box center [399, 18] width 59 height 13
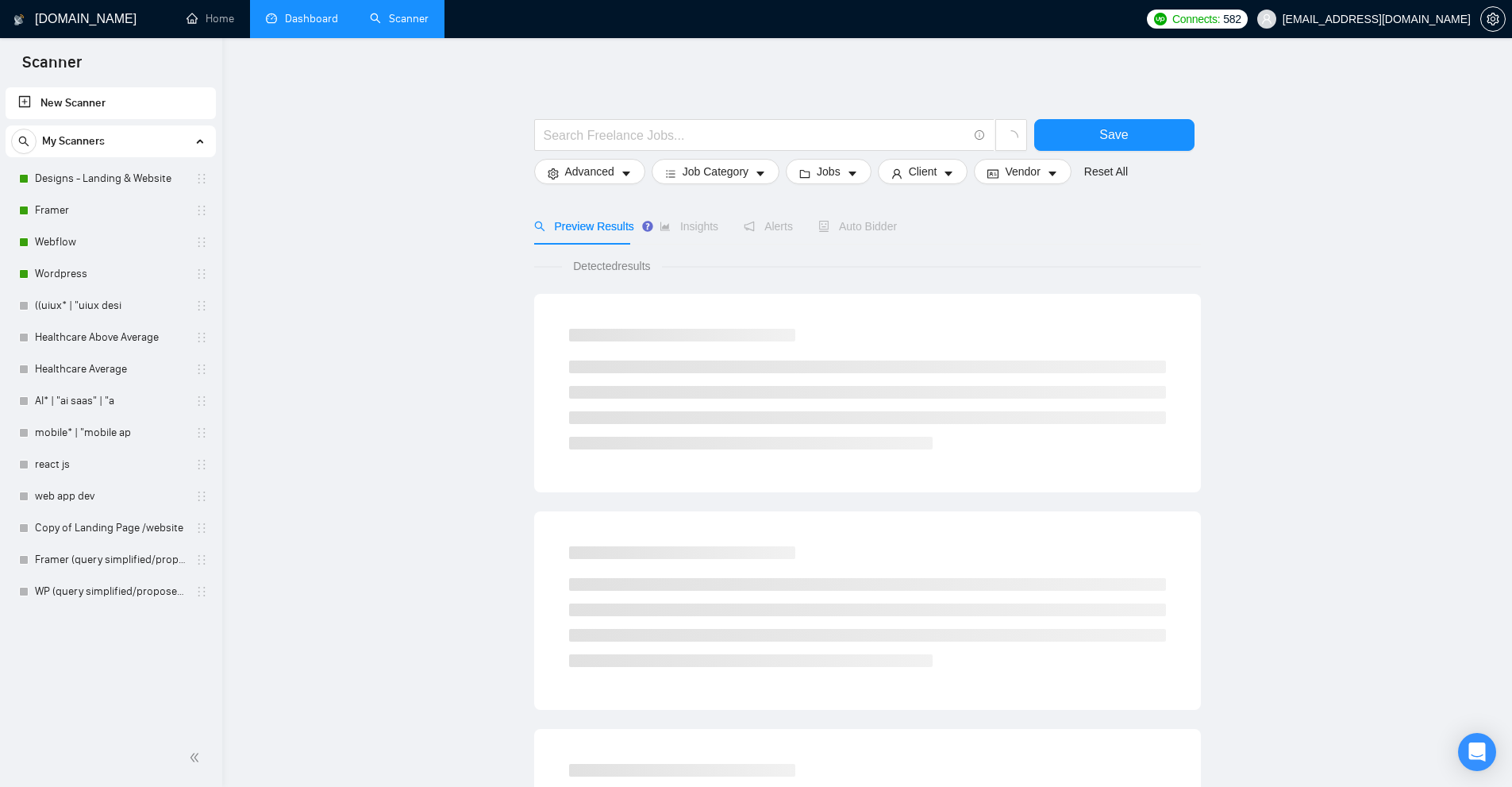
click at [301, 26] on link "Dashboard" at bounding box center [303, 18] width 73 height 13
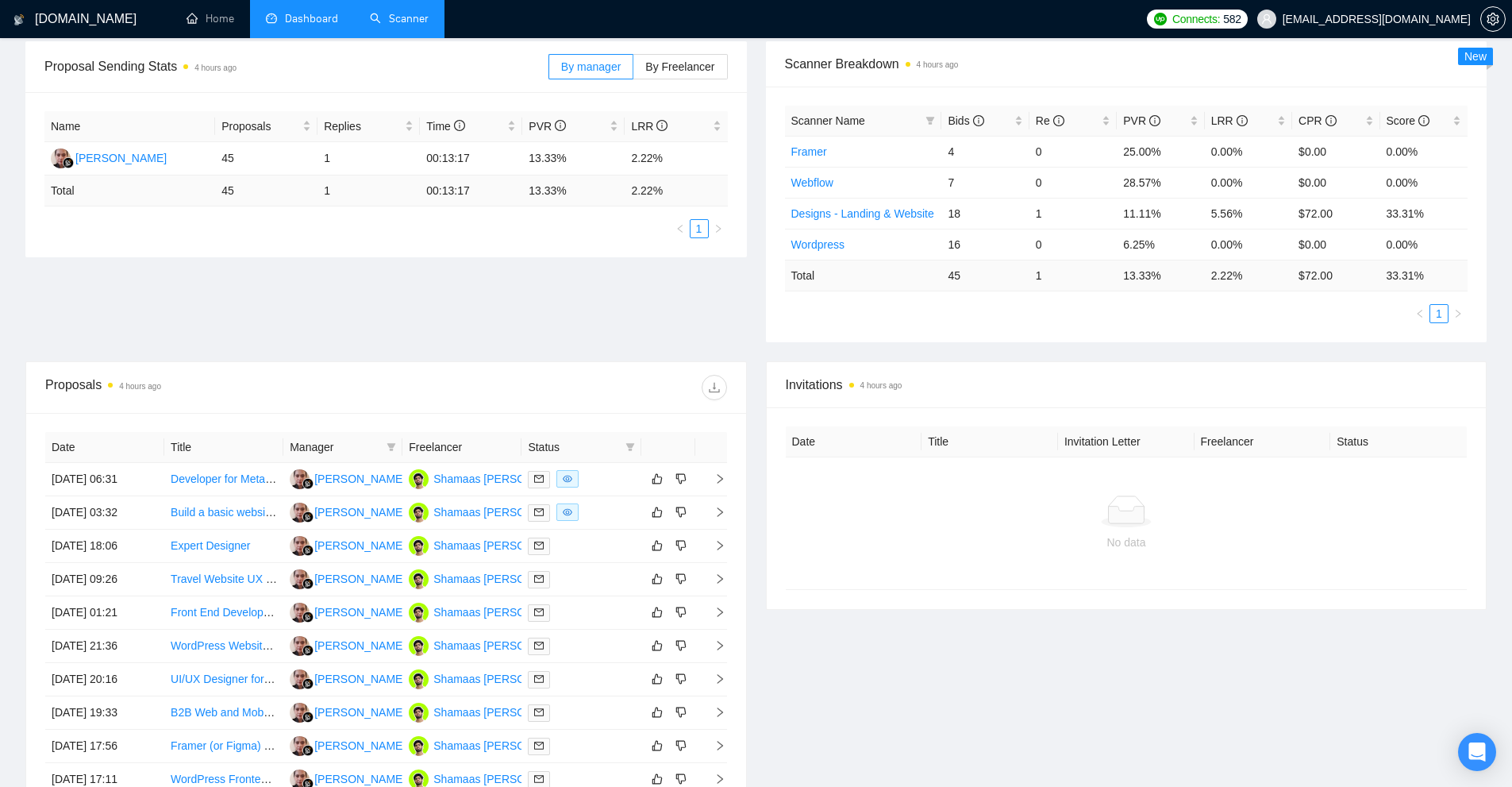
scroll to position [159, 0]
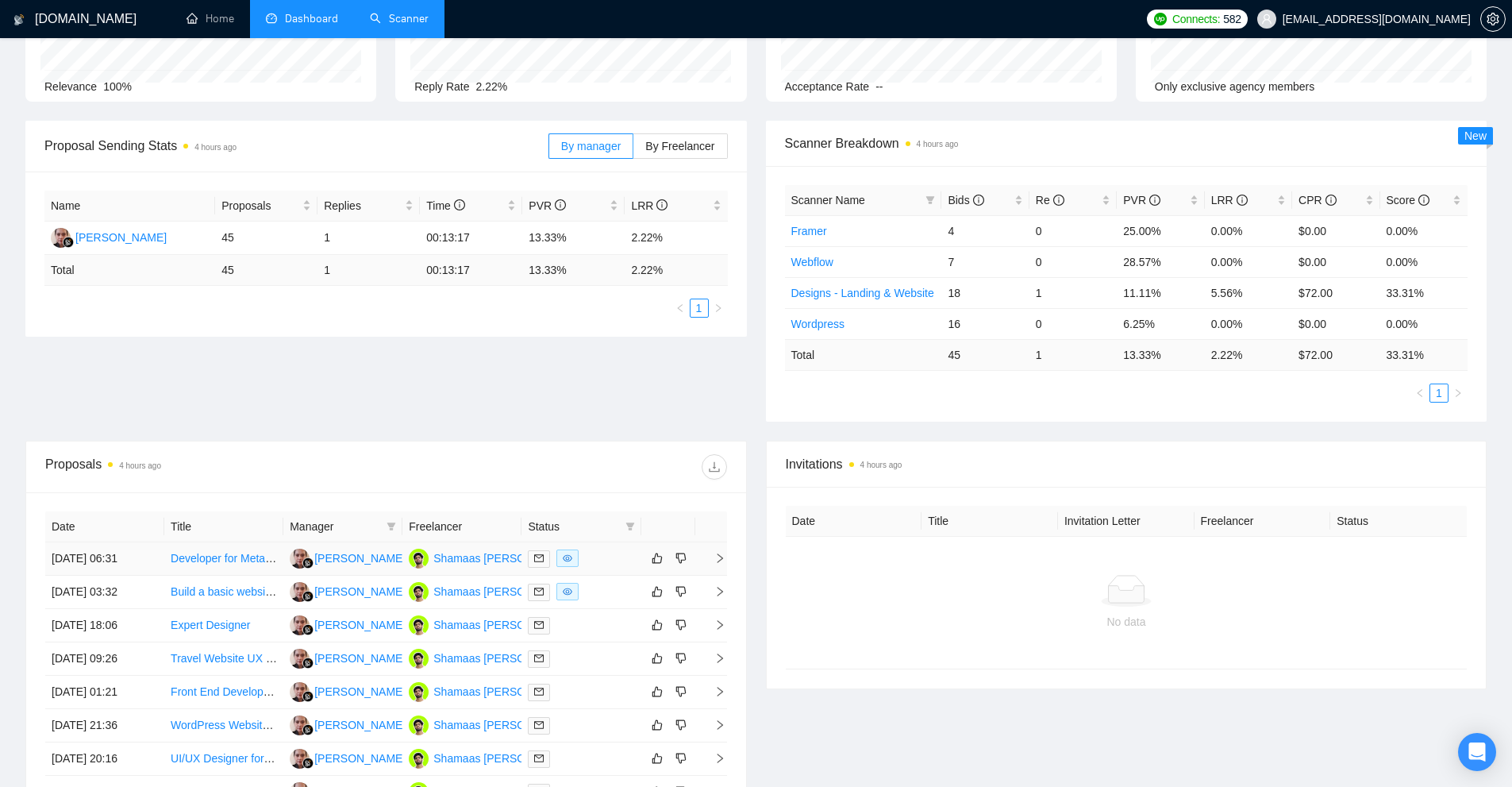
click at [592, 569] on td at bounding box center [580, 559] width 119 height 33
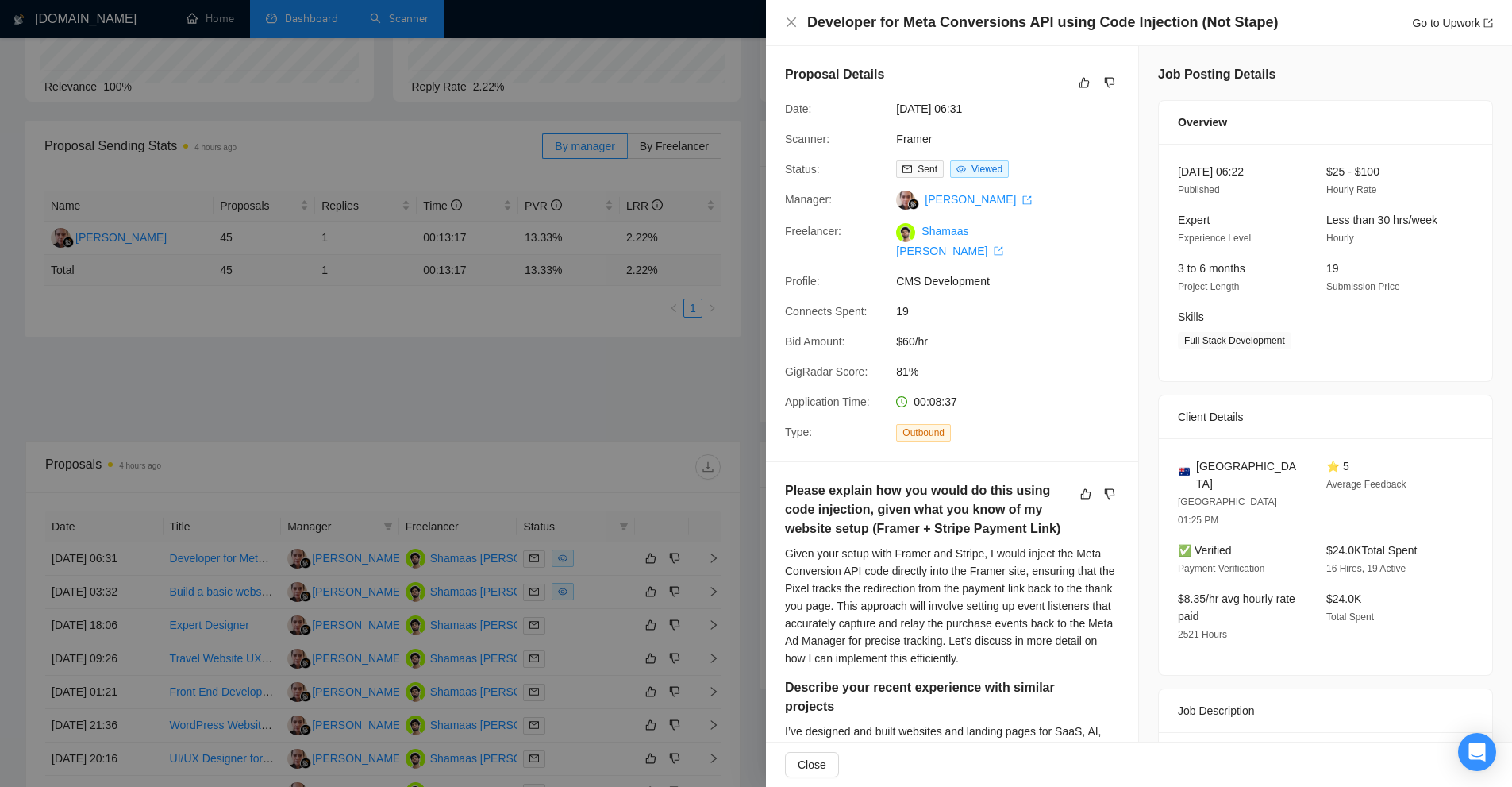
scroll to position [539, 0]
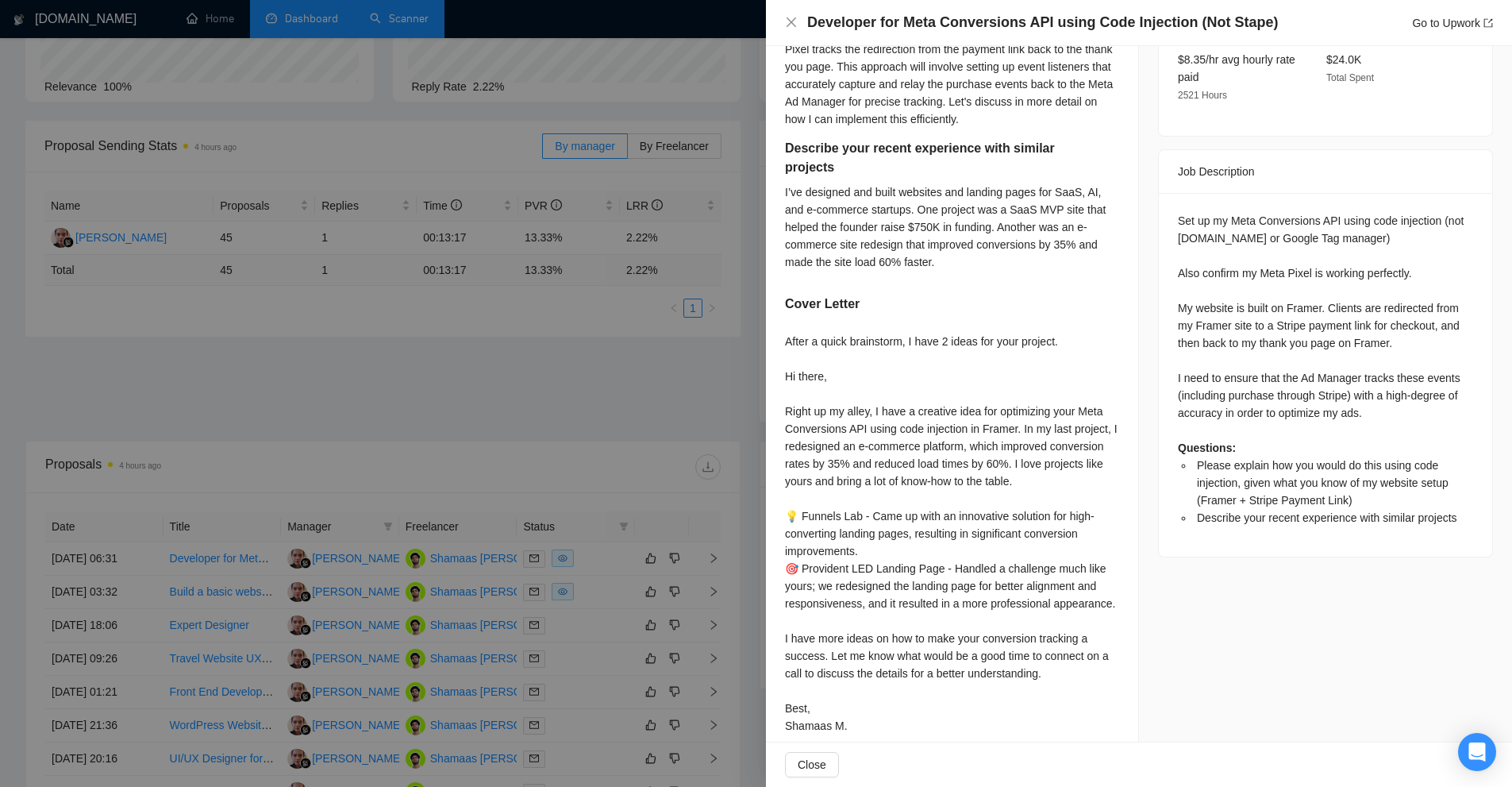
click at [721, 465] on div at bounding box center [756, 394] width 1512 height 787
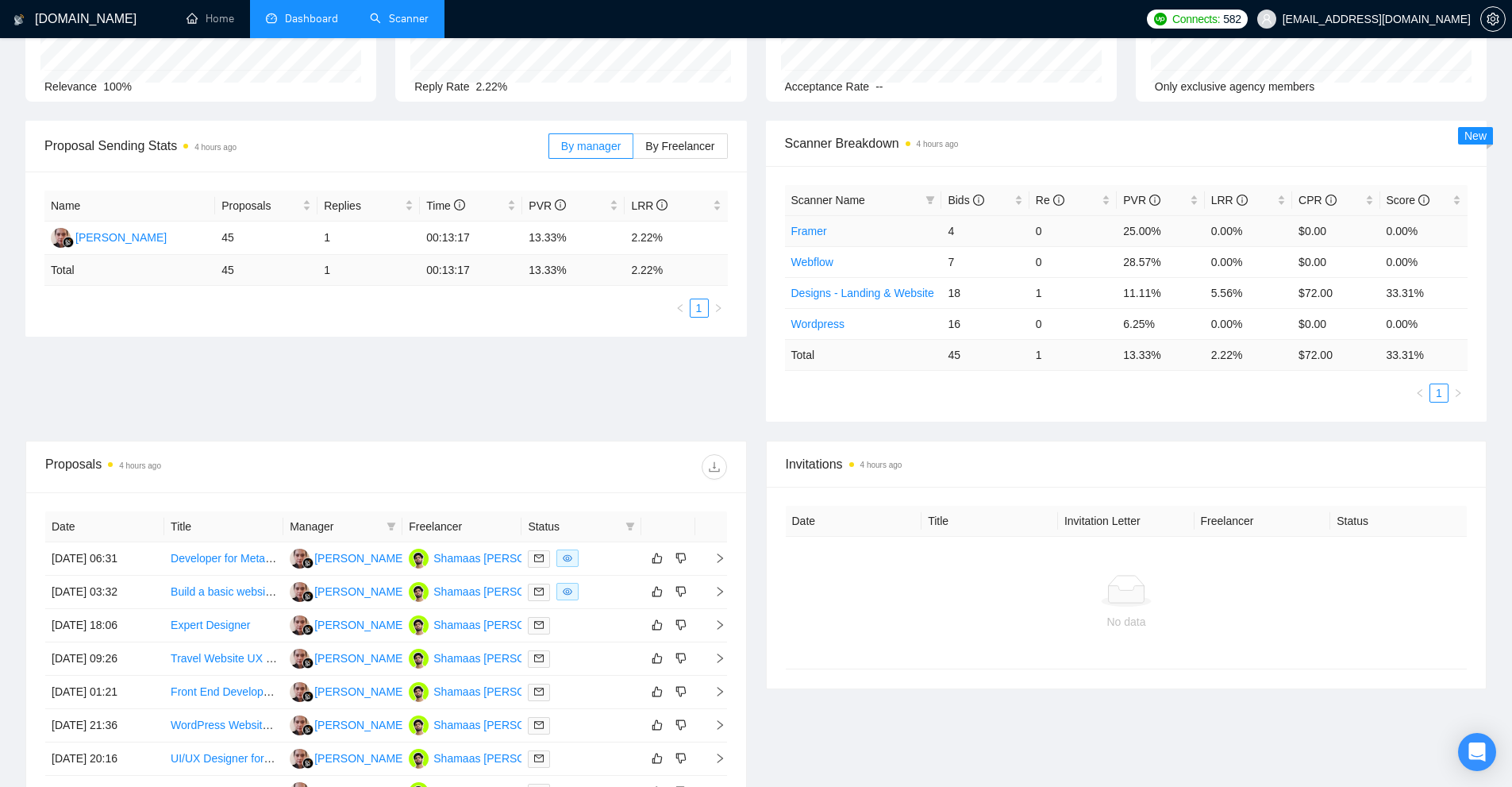
scroll to position [0, 0]
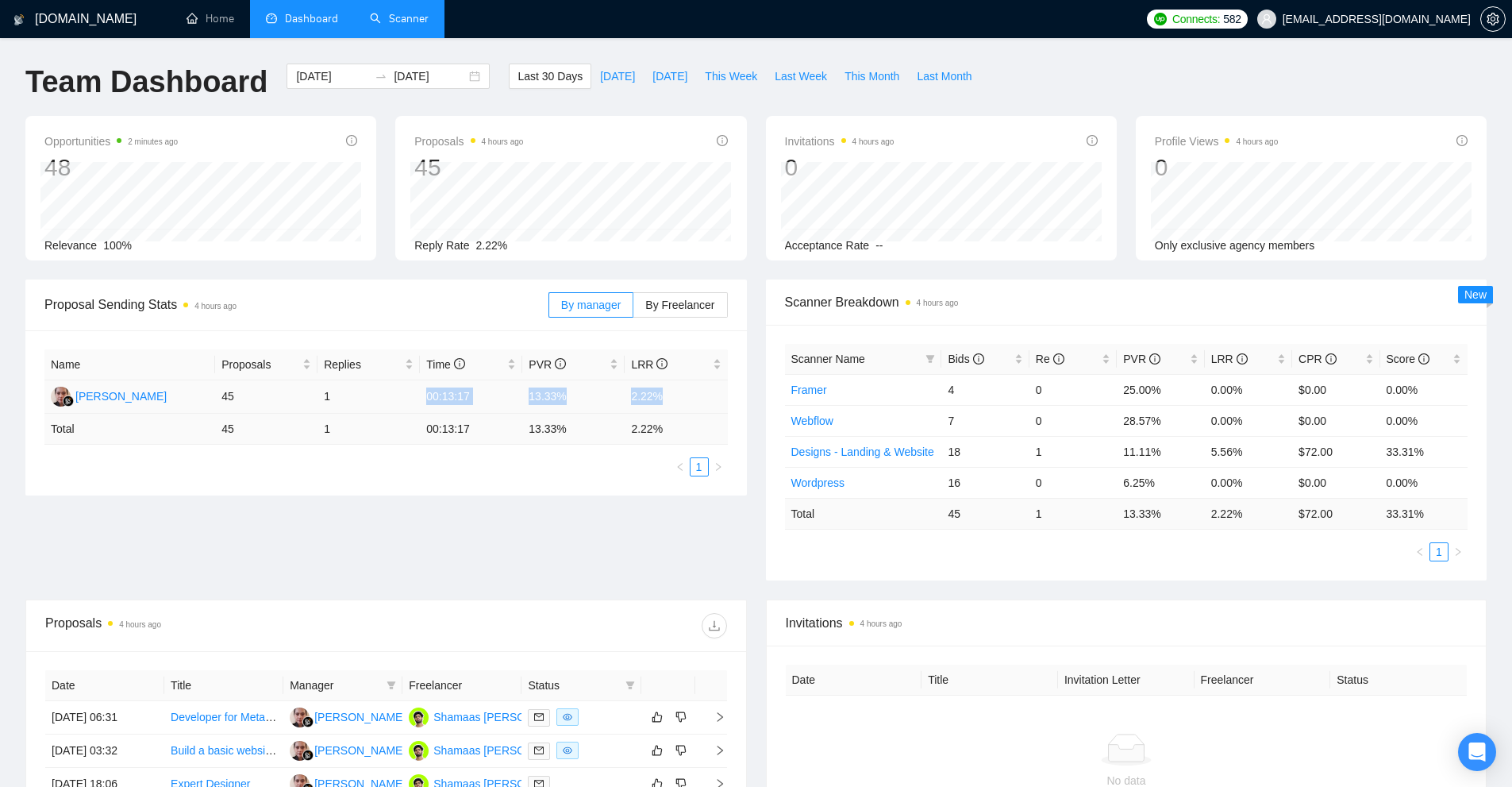
drag, startPoint x: 672, startPoint y: 398, endPoint x: 425, endPoint y: 398, distance: 247.0
click at [425, 398] on tr "[PERSON_NAME] 45 1 00:13:17 13.33% 2.22%" at bounding box center [387, 396] width 683 height 33
click at [425, 398] on td "00:13:17" at bounding box center [471, 396] width 102 height 33
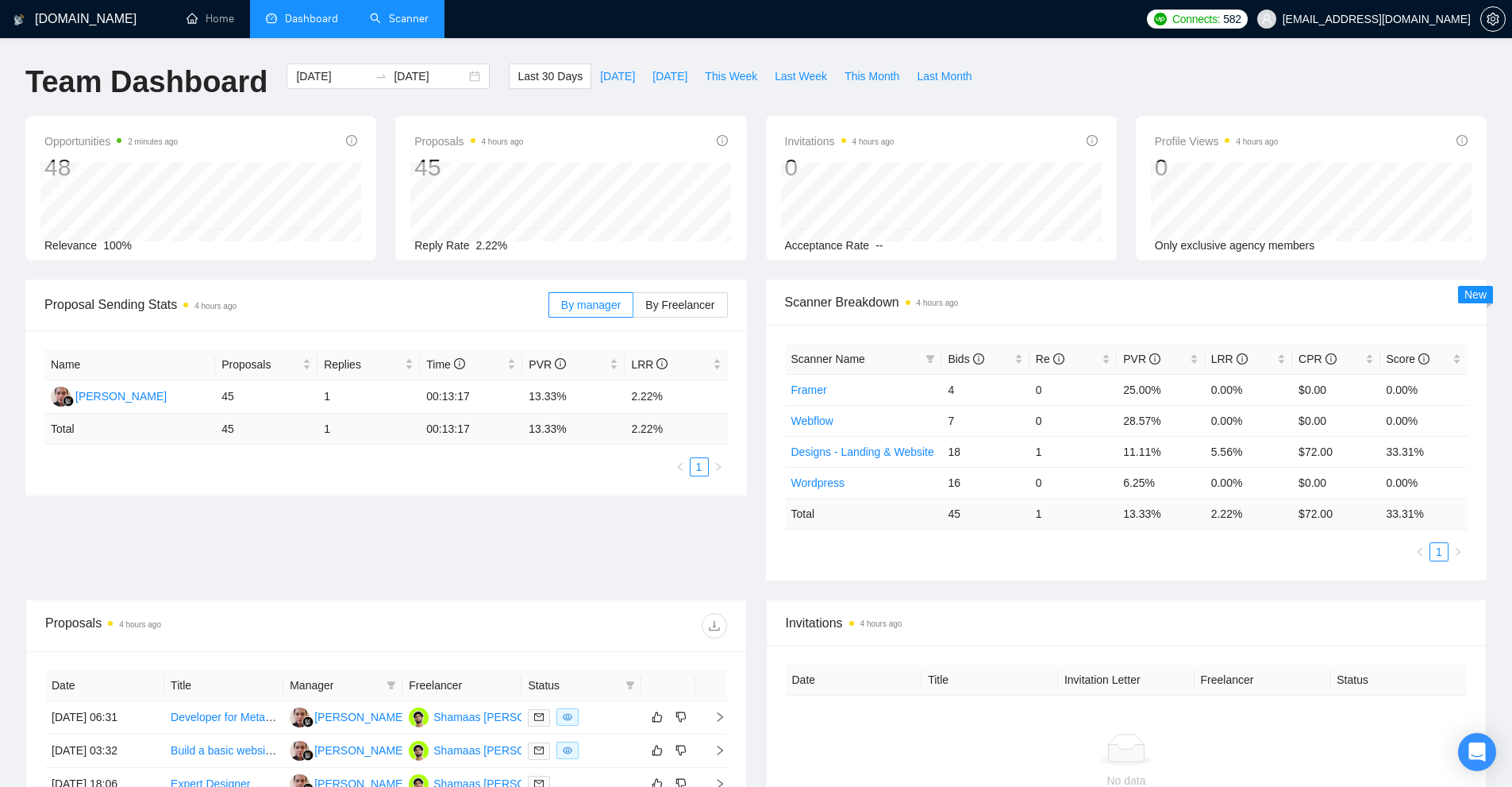
click at [449, 445] on div "Name Proposals Replies Time PVR LRR Asma Ulhusna 45 1 00:13:17 13.33% 2.22% Tot…" at bounding box center [387, 413] width 683 height 127
click at [452, 431] on td "00:13:17" at bounding box center [471, 429] width 102 height 31
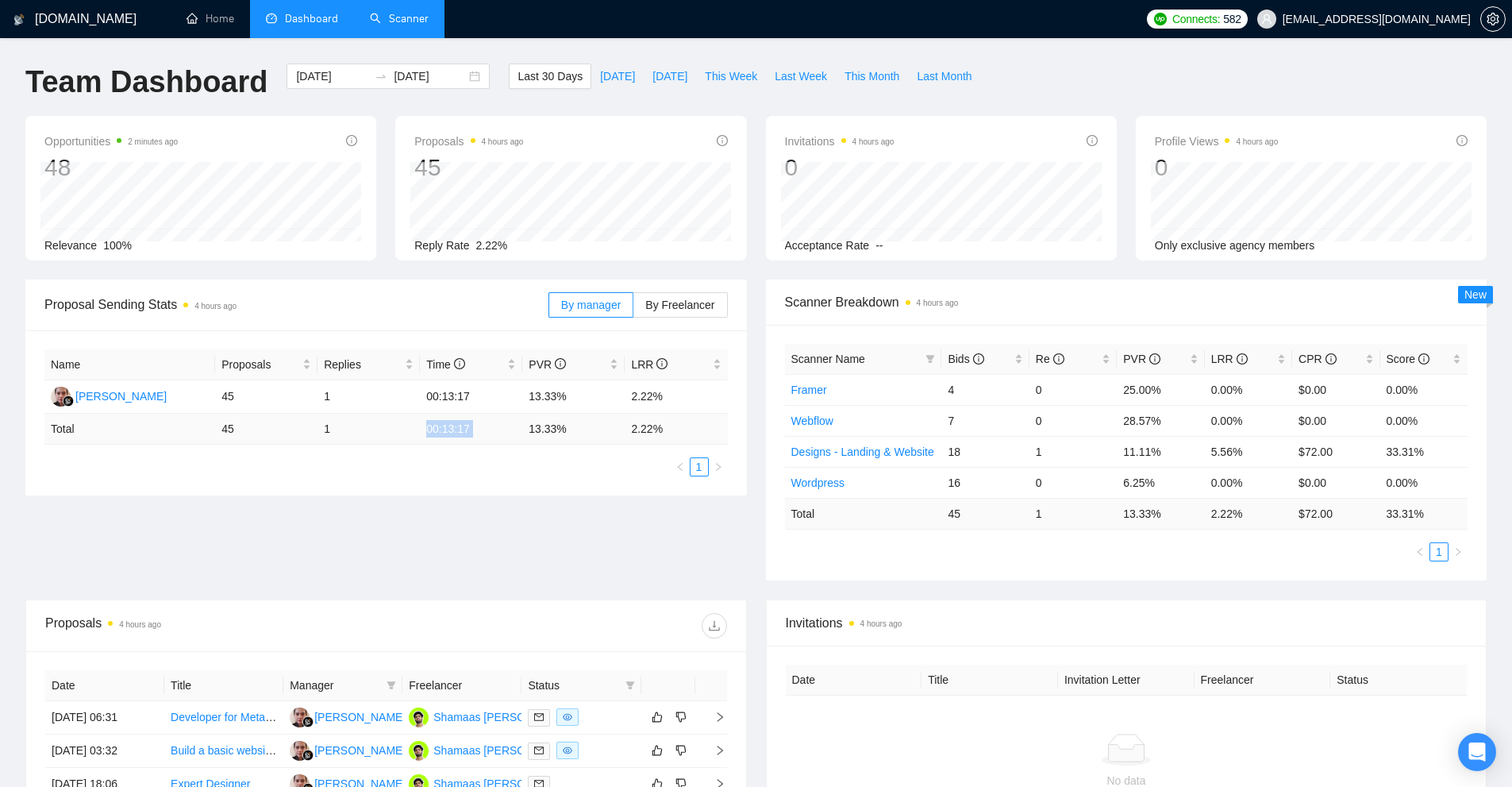
click at [452, 431] on td "00:13:17" at bounding box center [471, 429] width 102 height 31
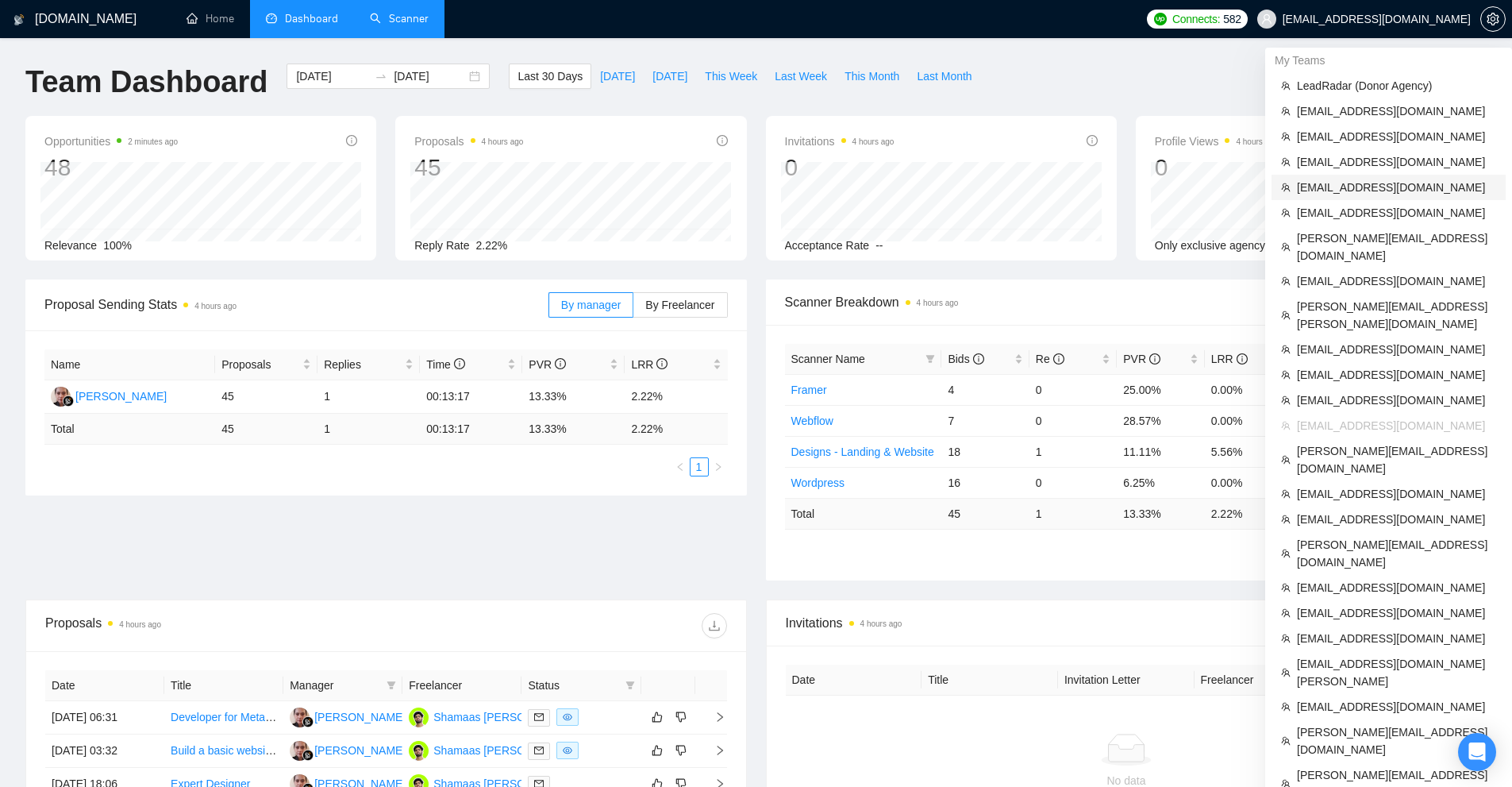
click at [1325, 191] on span "[EMAIL_ADDRESS][DOMAIN_NAME]" at bounding box center [1396, 187] width 200 height 17
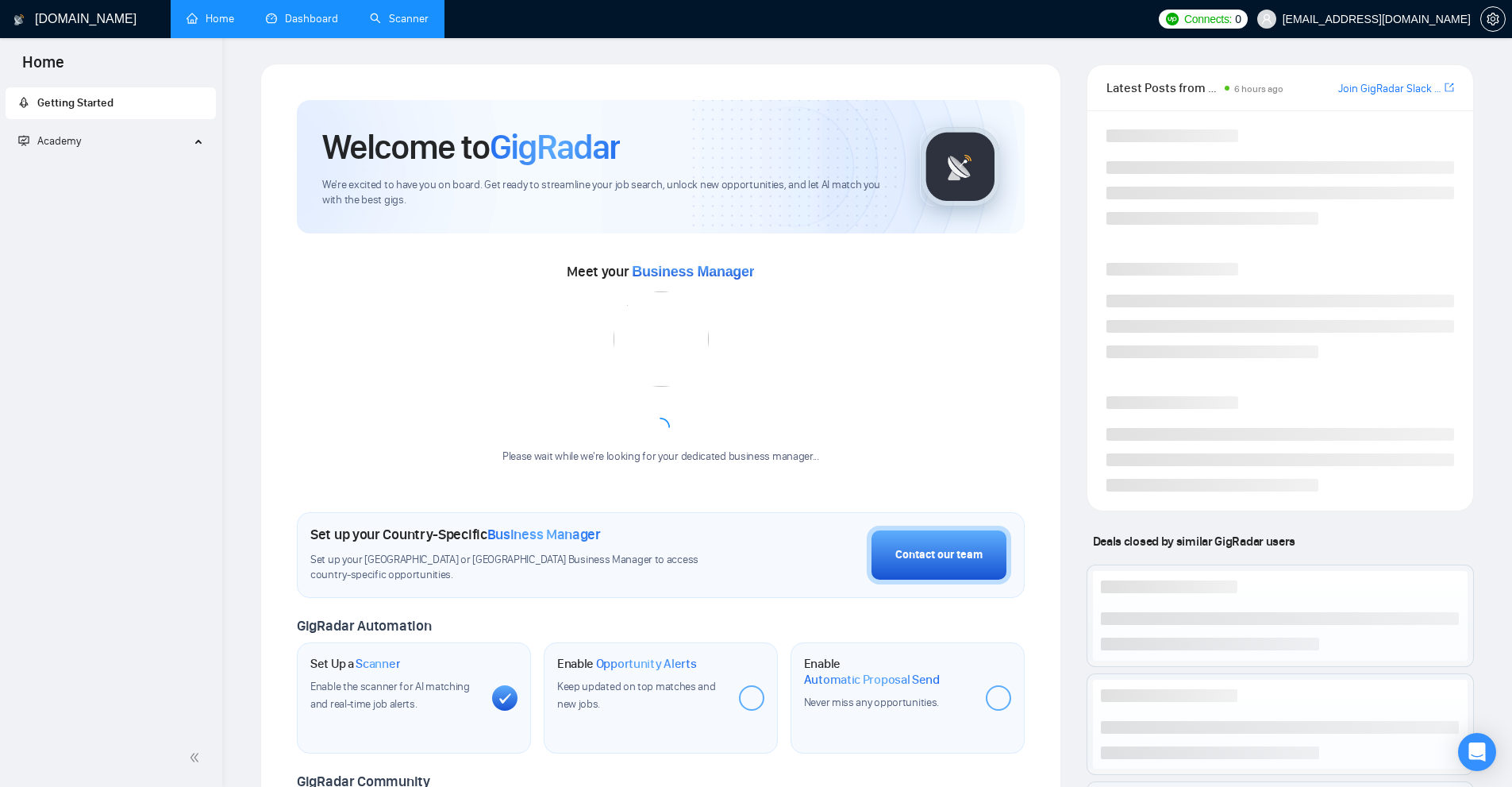
click at [425, 11] on link "Scanner" at bounding box center [399, 18] width 59 height 13
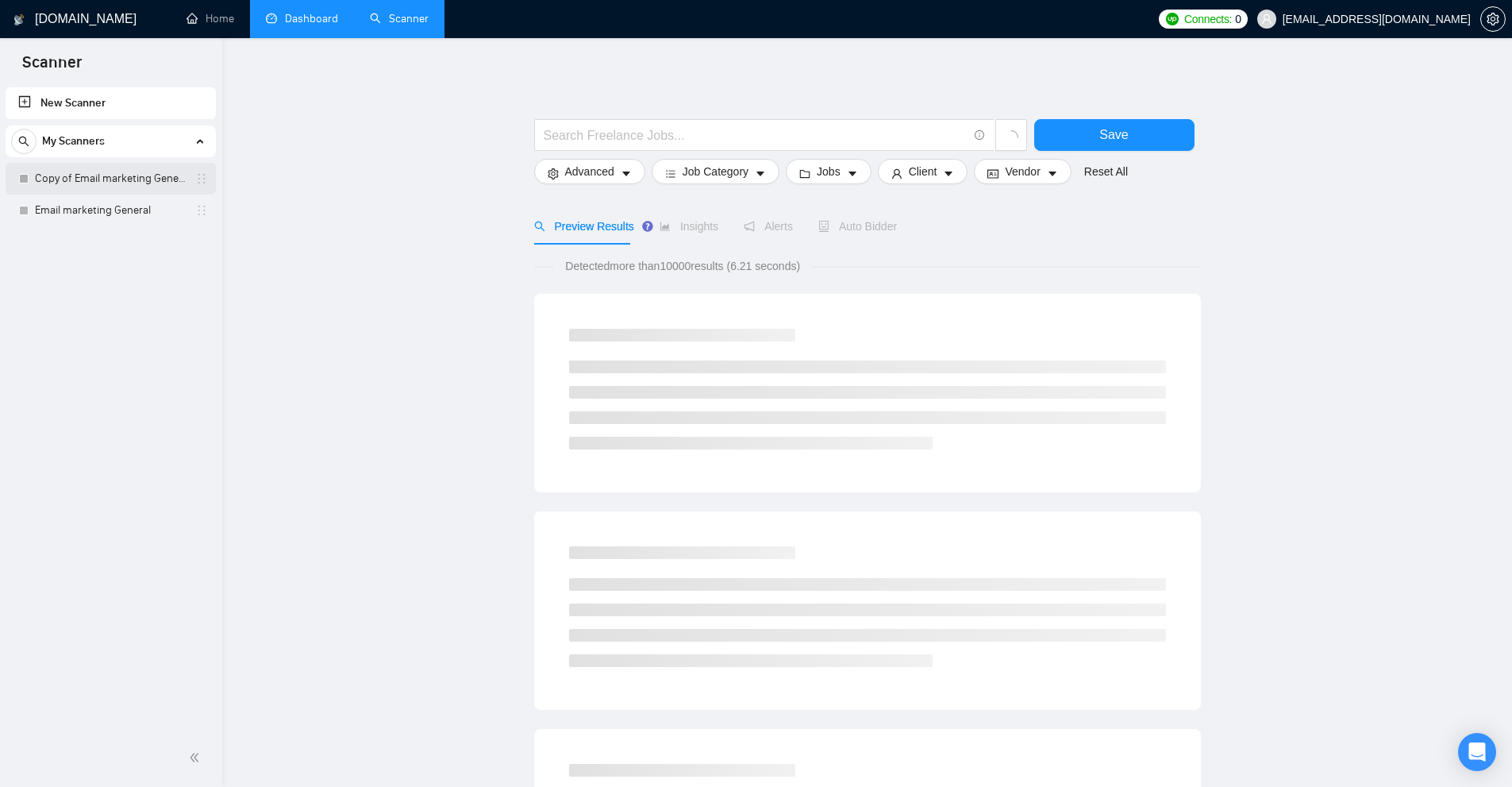
click at [59, 175] on link "Copy of Email marketing General" at bounding box center [111, 178] width 151 height 32
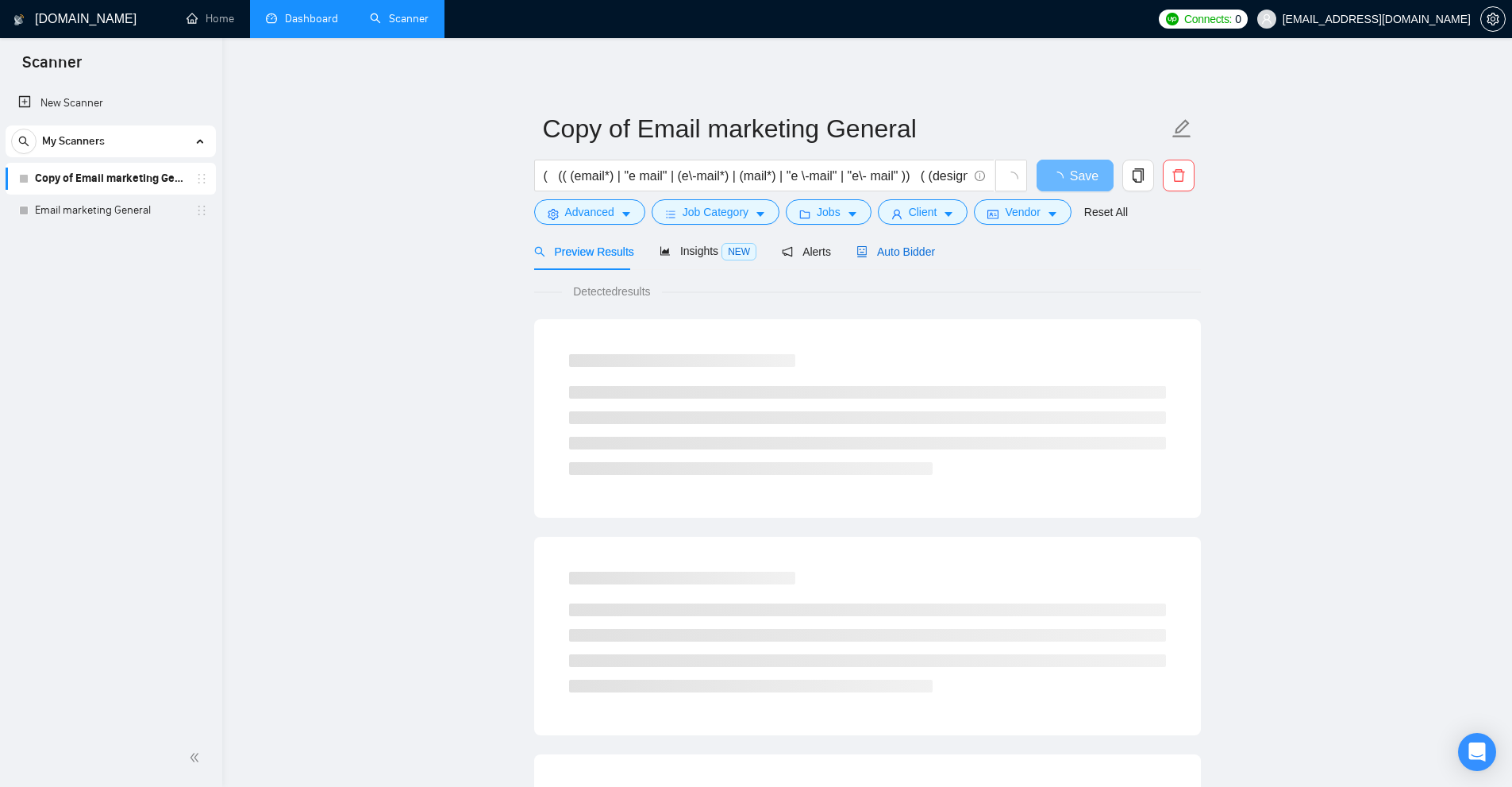
click at [888, 254] on span "Auto Bidder" at bounding box center [895, 251] width 78 height 12
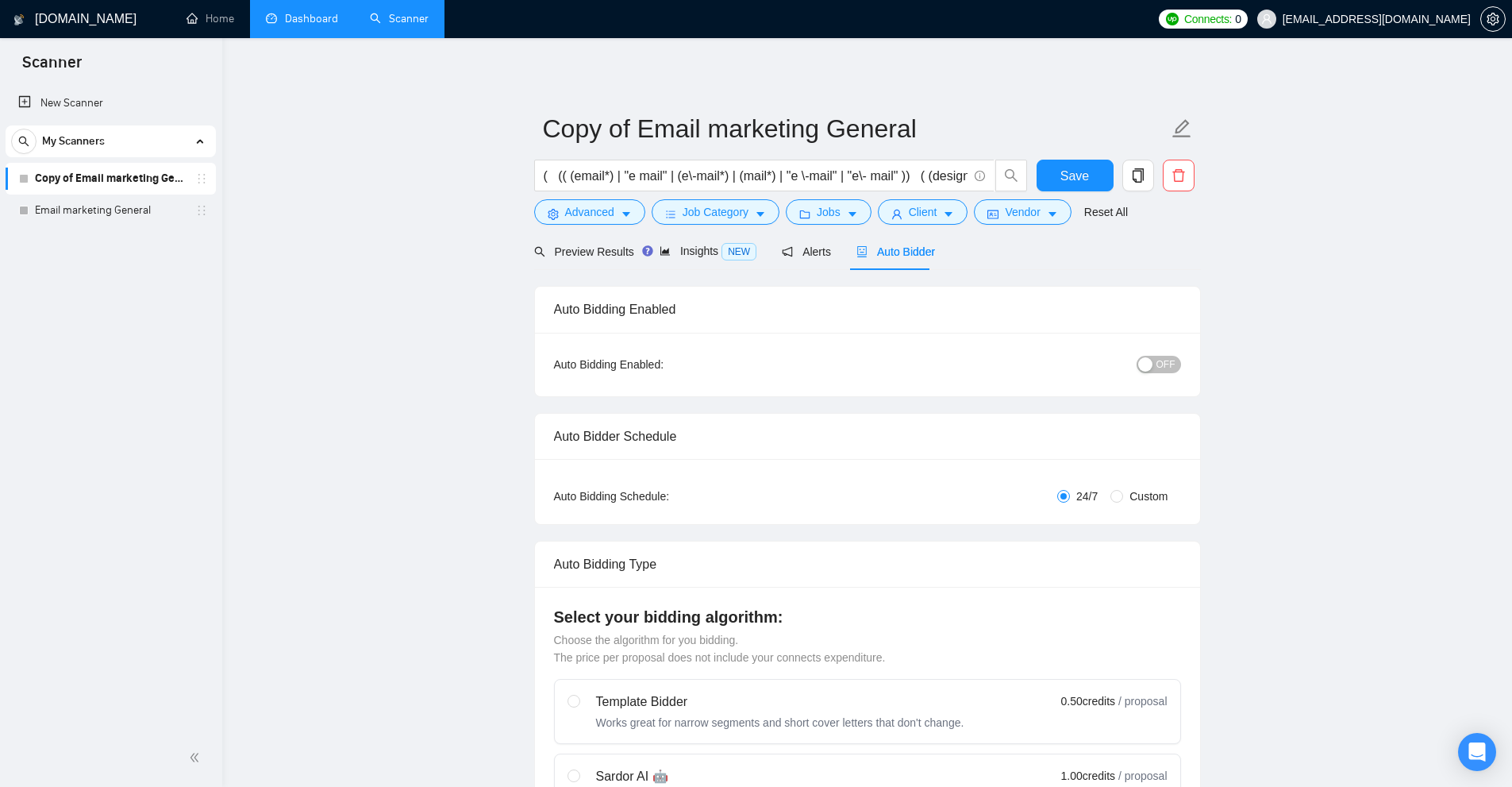
click at [266, 21] on link "Dashboard" at bounding box center [303, 18] width 73 height 13
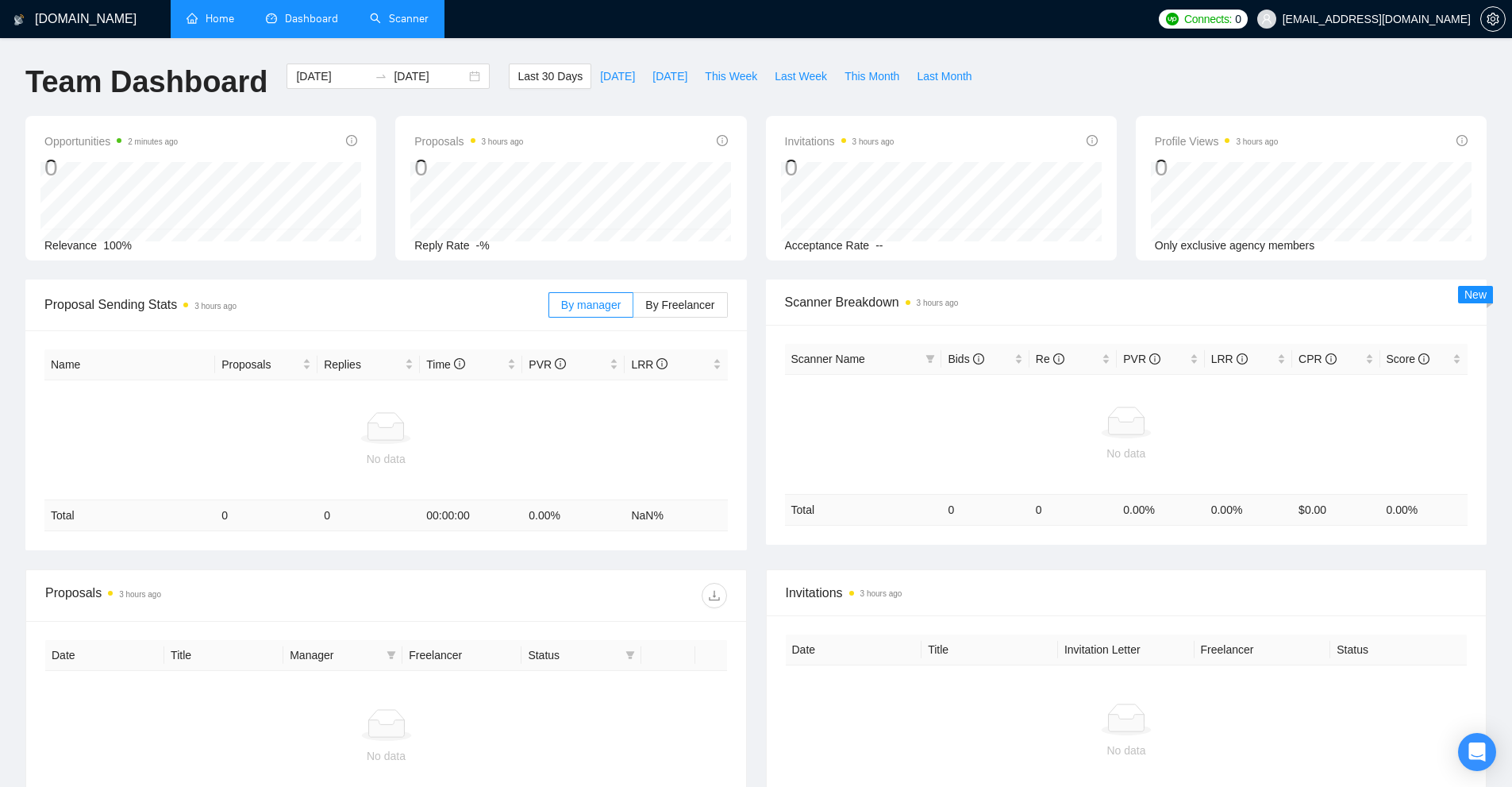
click at [232, 26] on link "Home" at bounding box center [210, 18] width 48 height 13
